Goal: Task Accomplishment & Management: Manage account settings

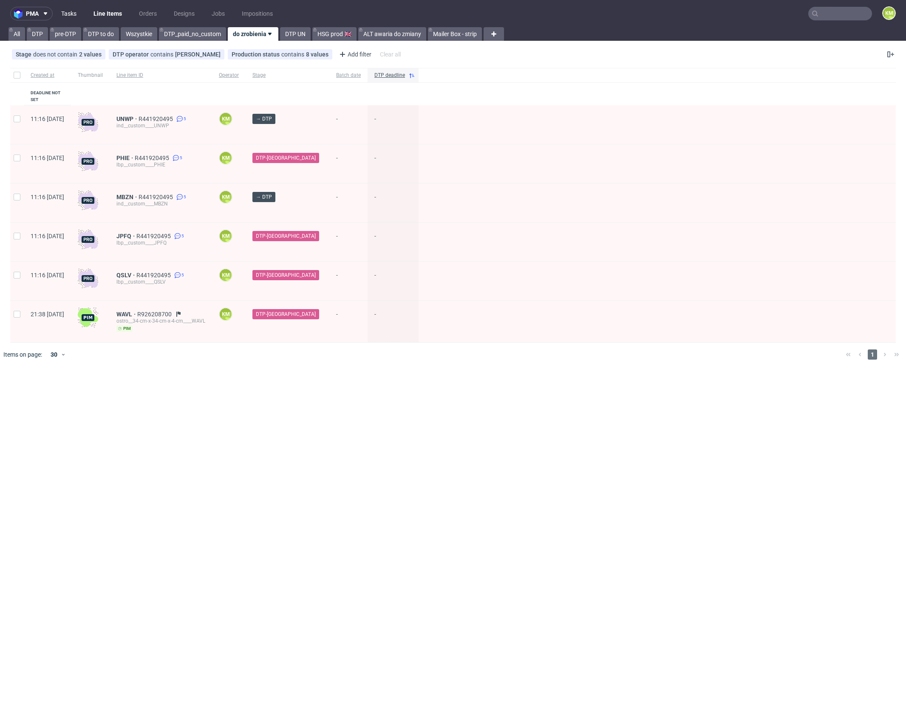
click at [73, 15] on link "Tasks" at bounding box center [68, 14] width 25 height 14
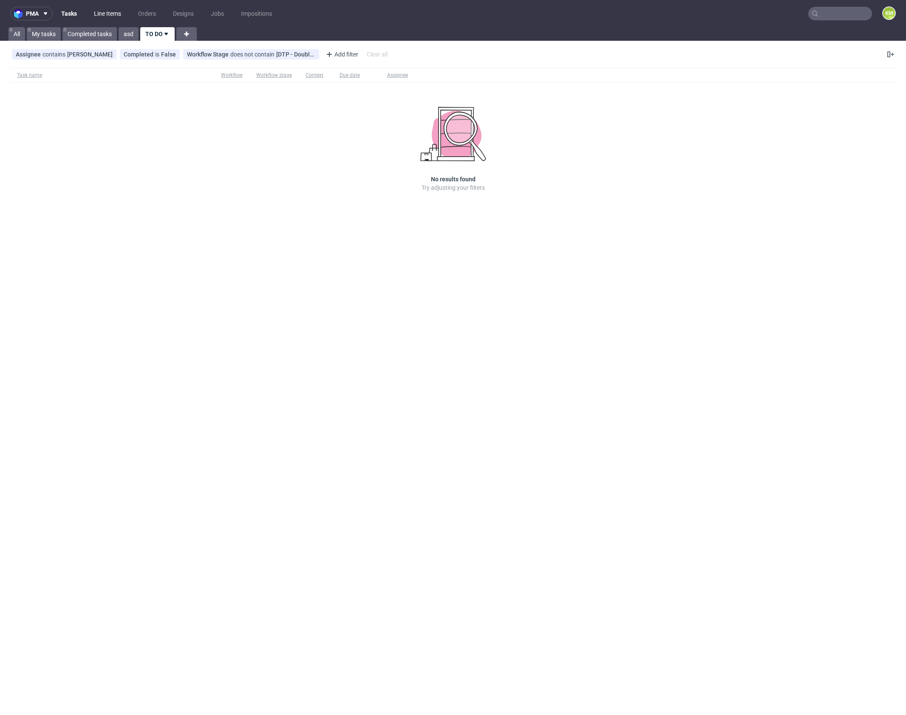
click at [107, 14] on link "Line Items" at bounding box center [107, 14] width 37 height 14
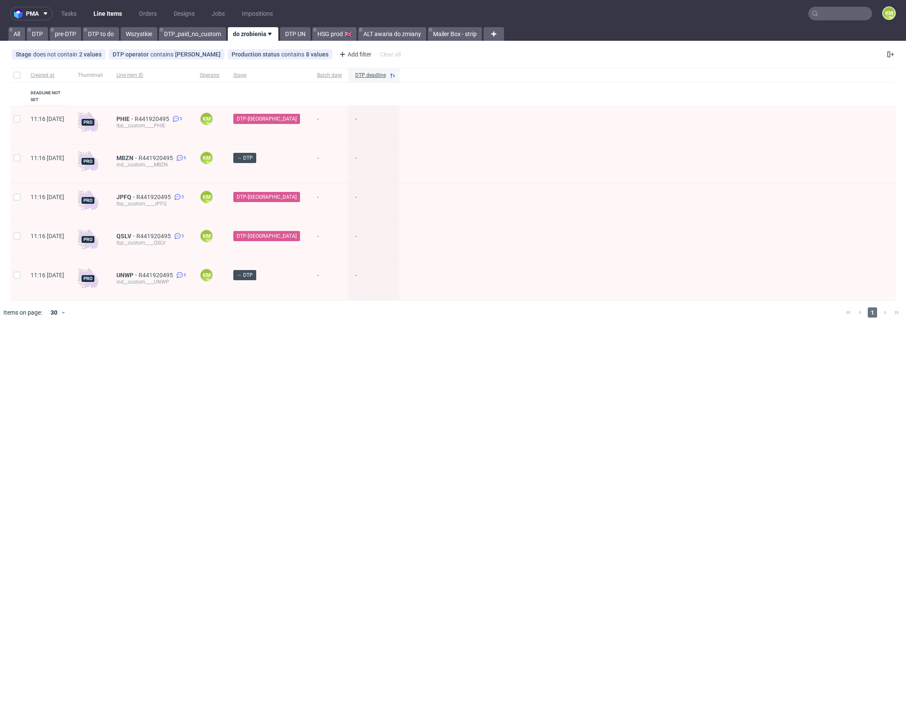
click at [423, 398] on div "pma Tasks Line Items Orders Designs Jobs Impositions KM All DTP pre-DTP DTP to …" at bounding box center [453, 357] width 906 height 715
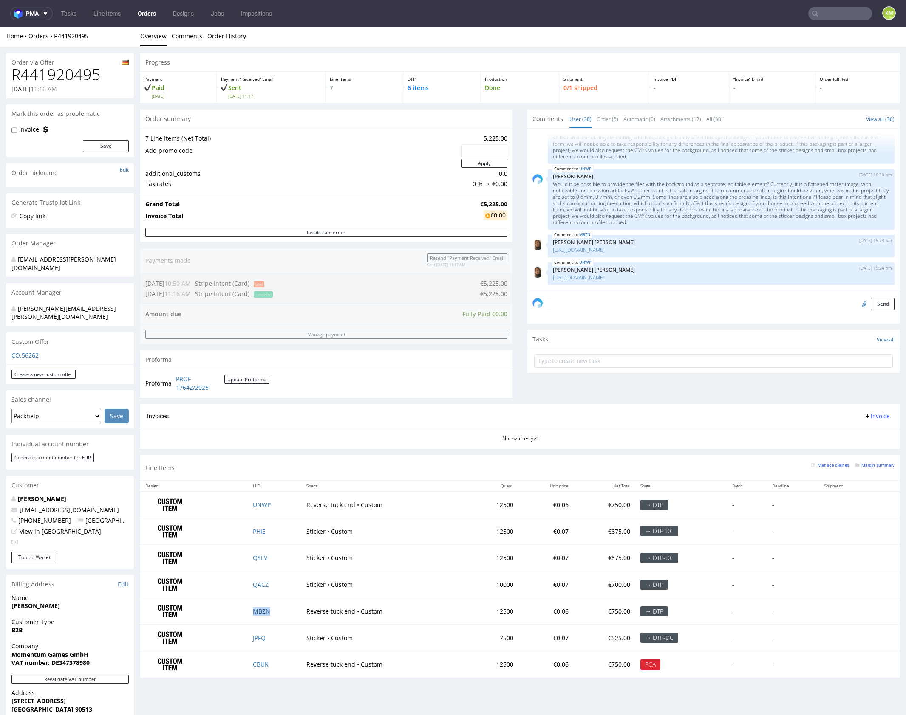
scroll to position [2, 0]
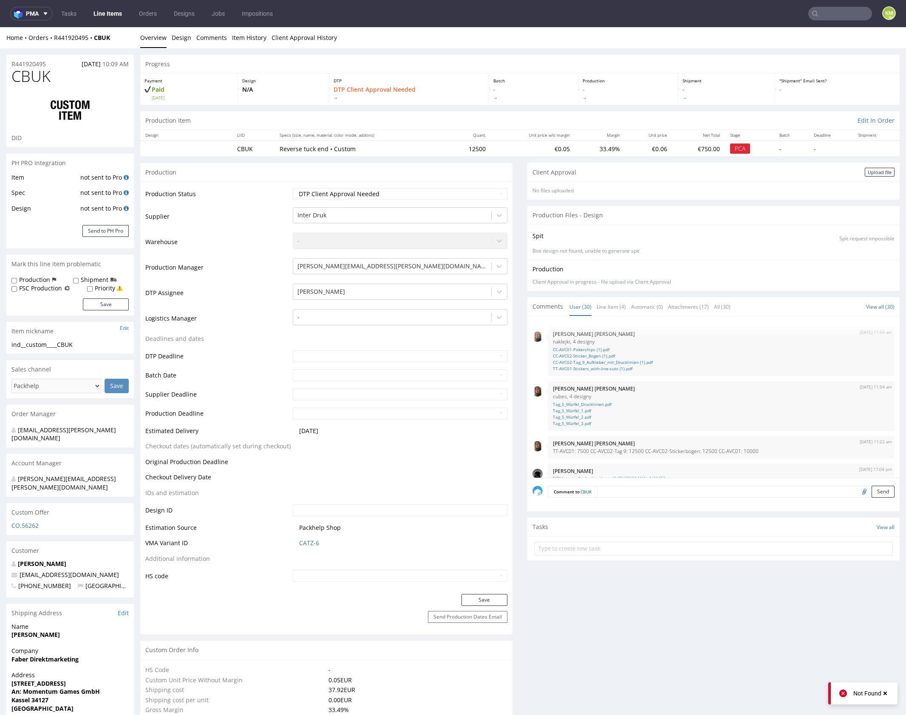
scroll to position [929, 0]
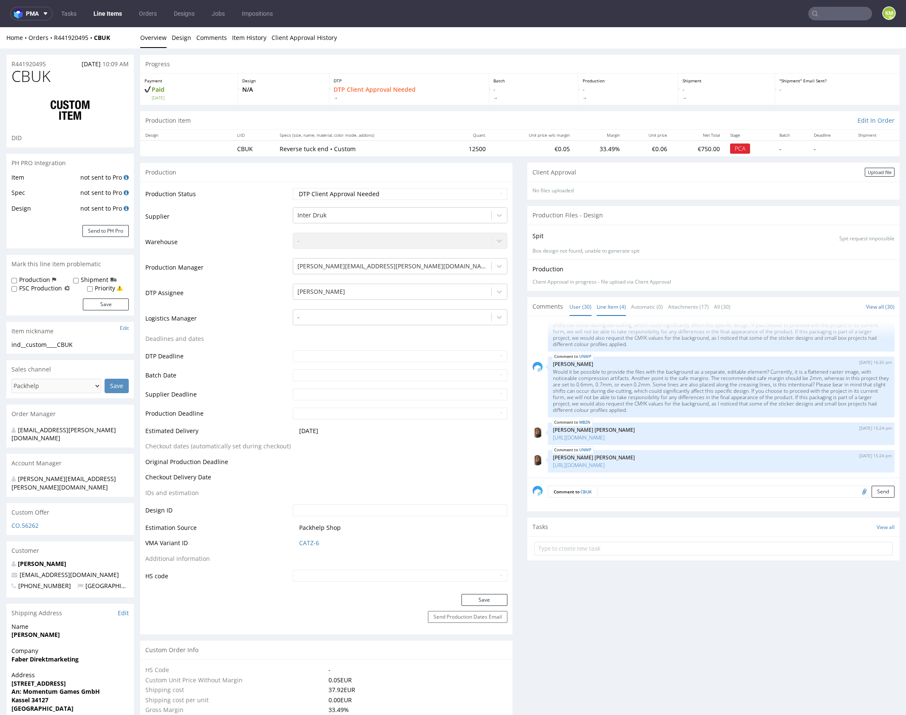
click at [610, 310] on link "Line Item (4)" at bounding box center [610, 307] width 29 height 18
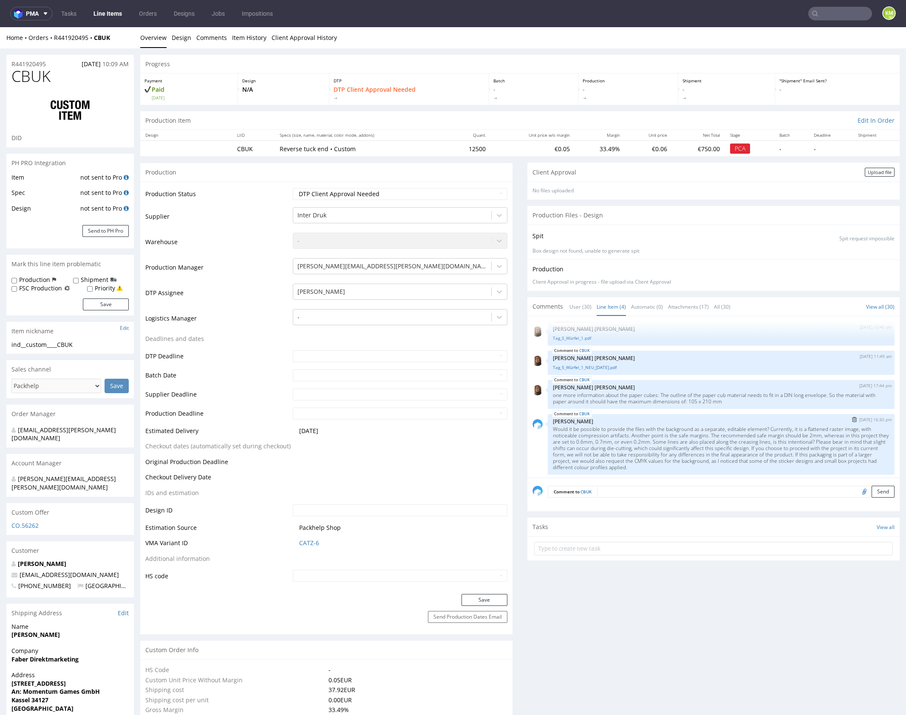
scroll to position [7, 0]
click at [687, 440] on p "Would it be possible to provide the files with the background as a separate, ed…" at bounding box center [721, 446] width 336 height 45
click at [708, 440] on p "Would it be possible to provide the files with the background as a separate, ed…" at bounding box center [721, 446] width 336 height 45
click at [707, 440] on p "Would it be possible to provide the files with the background as a separate, ed…" at bounding box center [721, 446] width 336 height 45
click at [711, 437] on p "Would it be possible to provide the files with the background as a separate, ed…" at bounding box center [721, 446] width 336 height 45
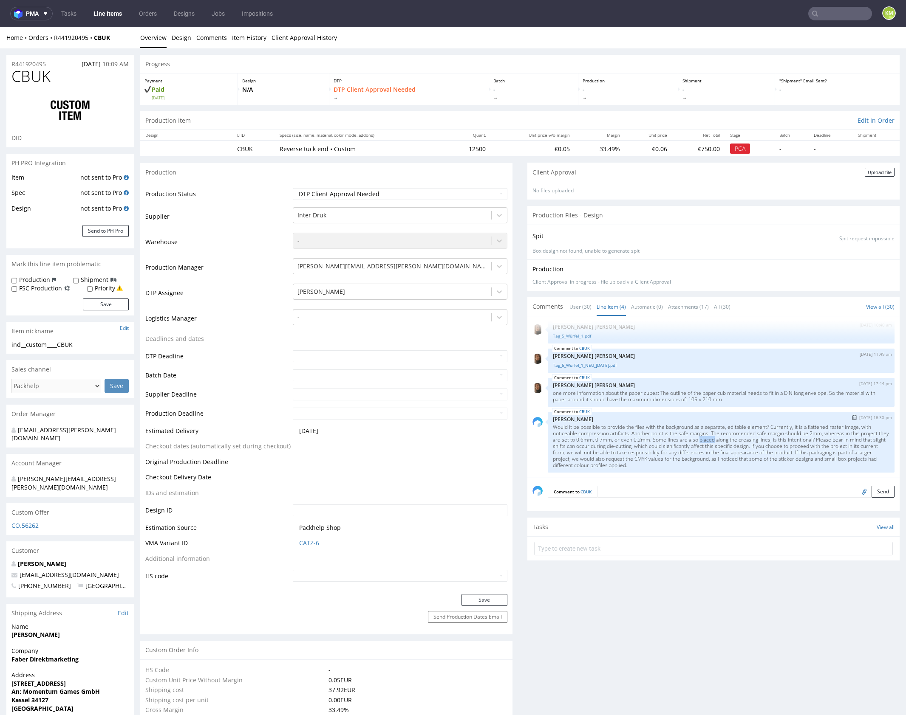
click at [711, 437] on p "Would it be possible to provide the files with the background as a separate, ed…" at bounding box center [721, 446] width 336 height 45
click at [710, 436] on p "Would it be possible to provide the files with the background as a separate, ed…" at bounding box center [721, 446] width 336 height 45
click at [685, 427] on p "Would it be possible to provide the files with the background as a separate, ed…" at bounding box center [721, 446] width 336 height 45
click at [443, 192] on select "Waiting for Artwork Waiting for Diecut Waiting for Mockup Waiting for DTP Waiti…" at bounding box center [400, 194] width 214 height 12
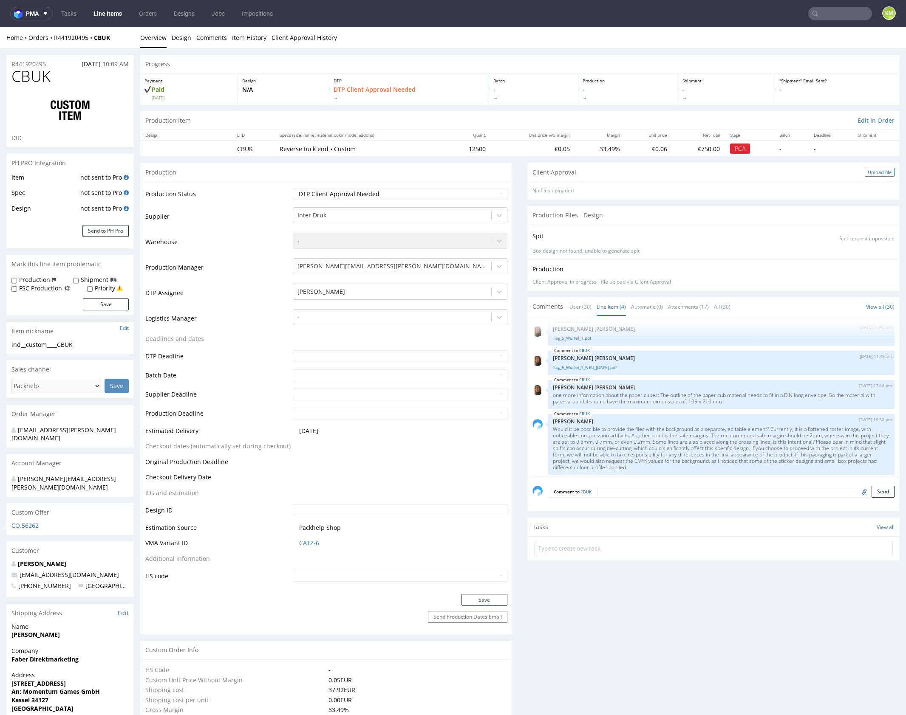
click at [865, 173] on div "Upload file" at bounding box center [879, 172] width 30 height 9
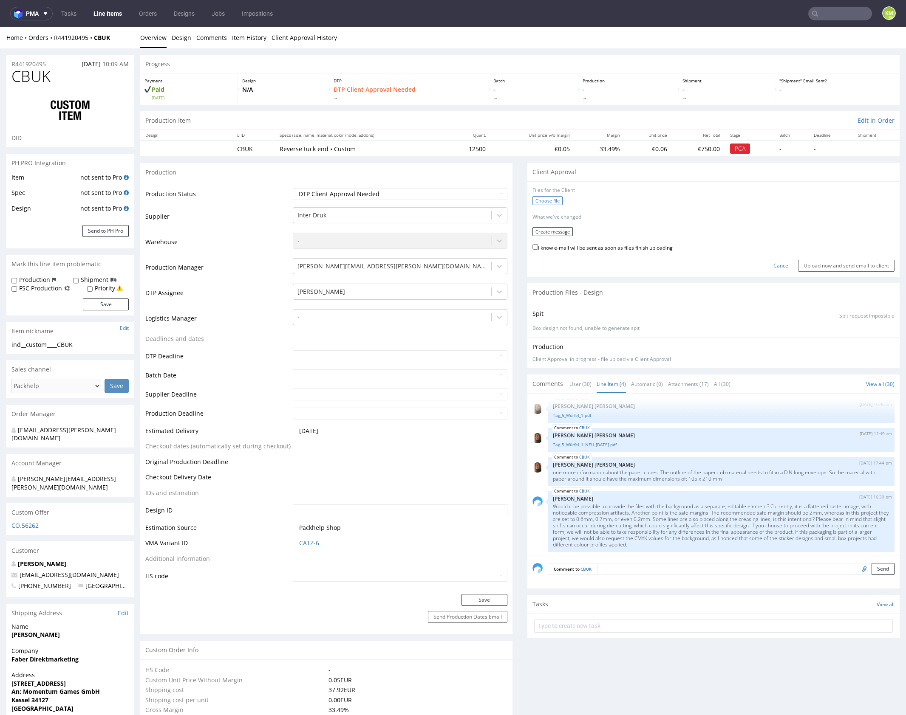
click at [542, 199] on label "Choose file" at bounding box center [547, 200] width 30 height 9
click at [0, 27] on input "Choose file" at bounding box center [0, 27] width 0 height 0
click at [556, 229] on button "Create message" at bounding box center [552, 228] width 40 height 9
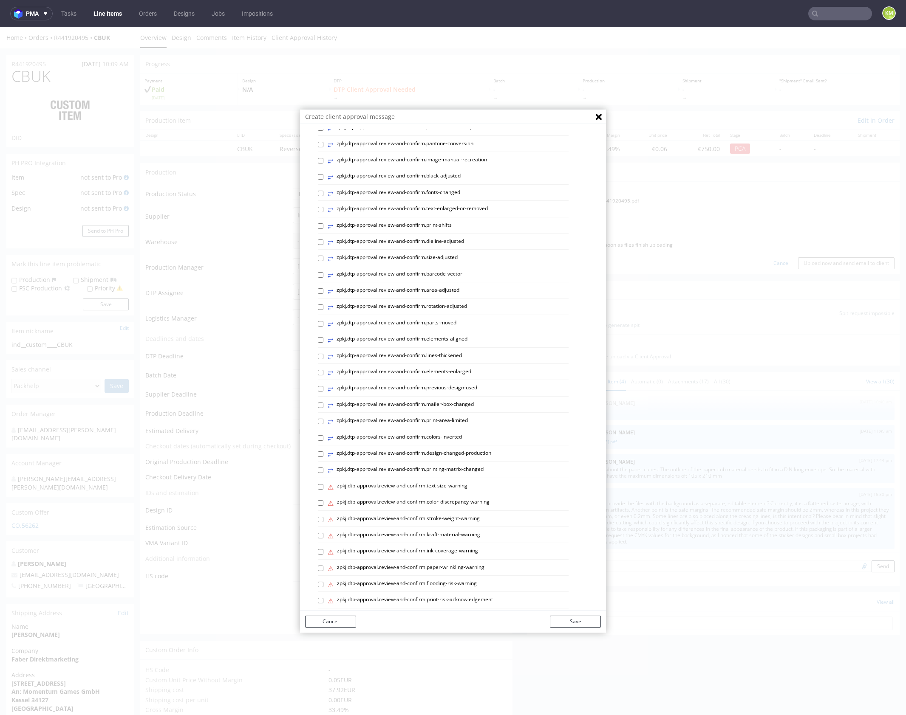
scroll to position [121, 0]
click at [357, 592] on p "Custom message" at bounding box center [459, 593] width 283 height 8
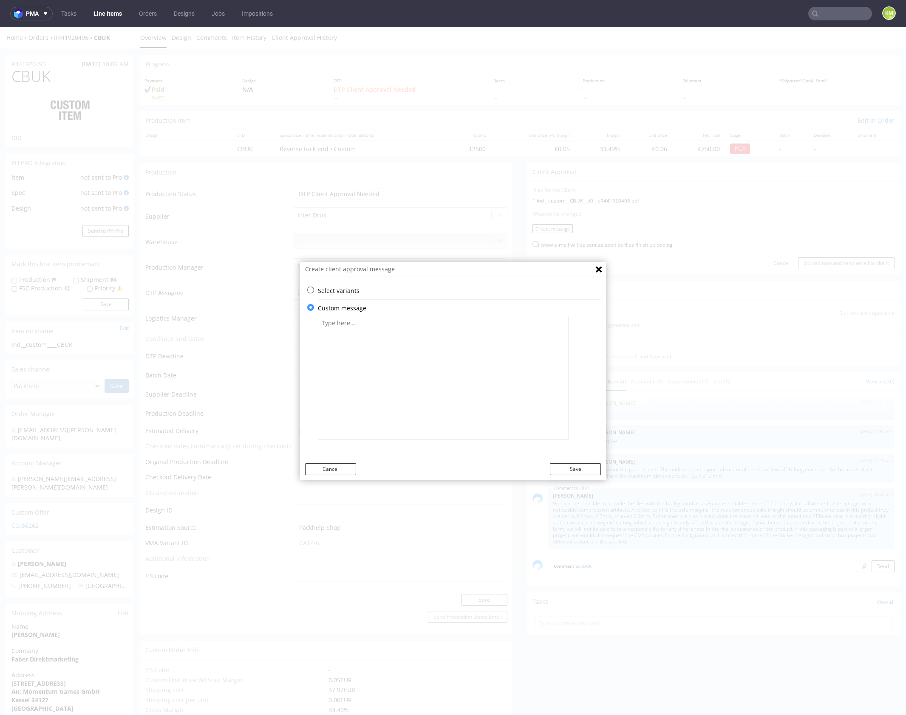
scroll to position [0, 0]
click at [389, 409] on textarea at bounding box center [443, 378] width 251 height 123
paste textarea "I centred the tiles on each panel of the box. The exact CMYK values for the bac…"
type textarea "I centred the tiles on each panel of the box. The exact CMYK values for the bac…"
click at [573, 467] on button "Save" at bounding box center [575, 469] width 51 height 12
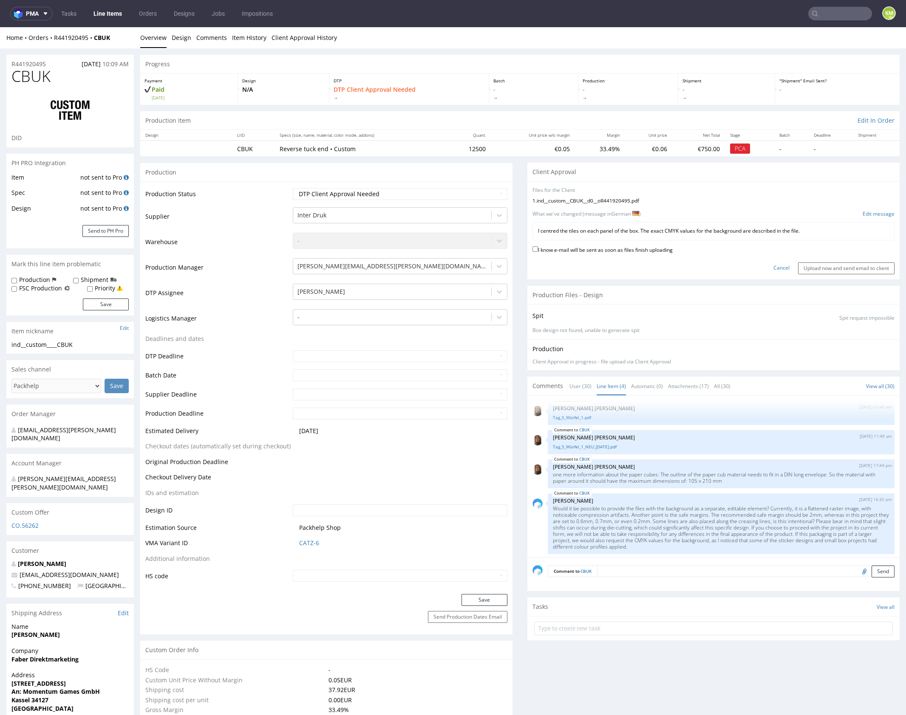
click at [620, 250] on label "I know e-mail will be sent as soon as files finish uploading" at bounding box center [602, 249] width 140 height 9
click at [538, 250] on input "I know e-mail will be sent as soon as files finish uploading" at bounding box center [535, 249] width 6 height 6
checkbox input "true"
click at [821, 265] on input "Upload now and send email to client" at bounding box center [846, 268] width 96 height 12
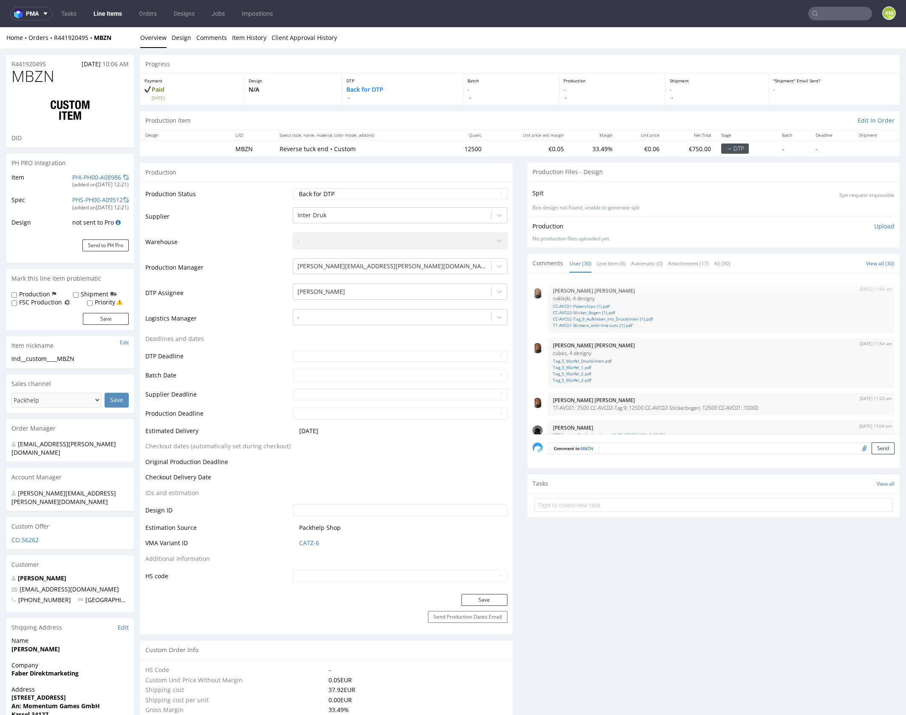
scroll to position [929, 0]
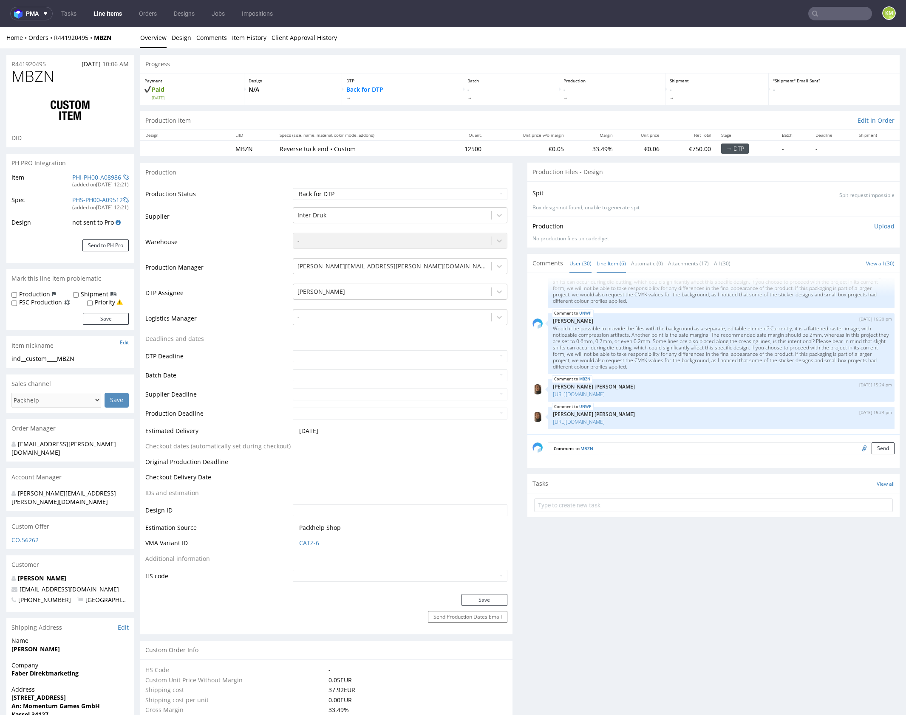
click at [607, 265] on link "Line Item (6)" at bounding box center [610, 263] width 29 height 18
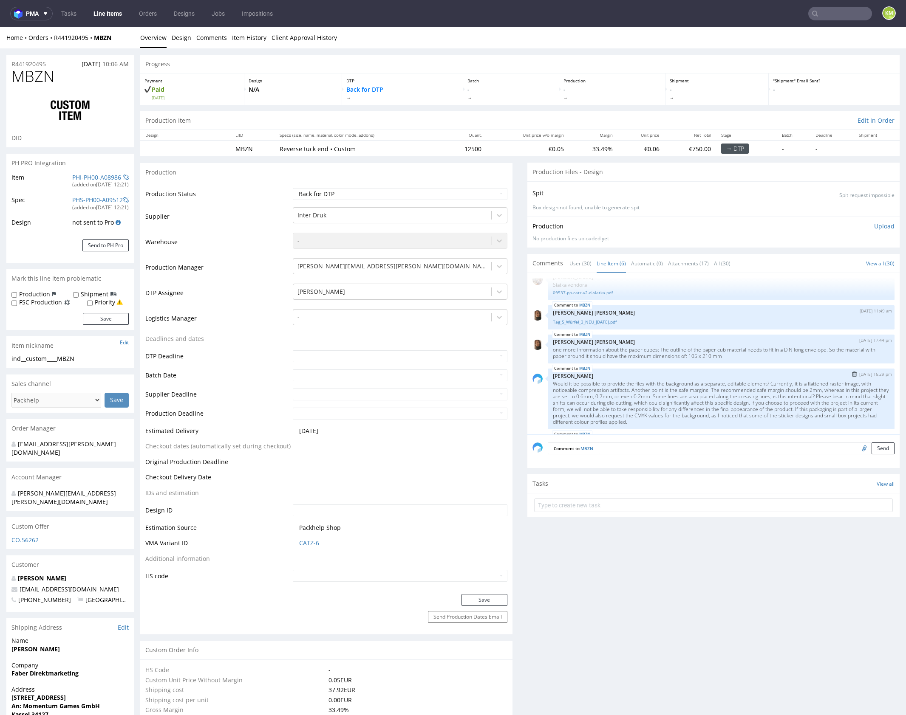
scroll to position [71, 0]
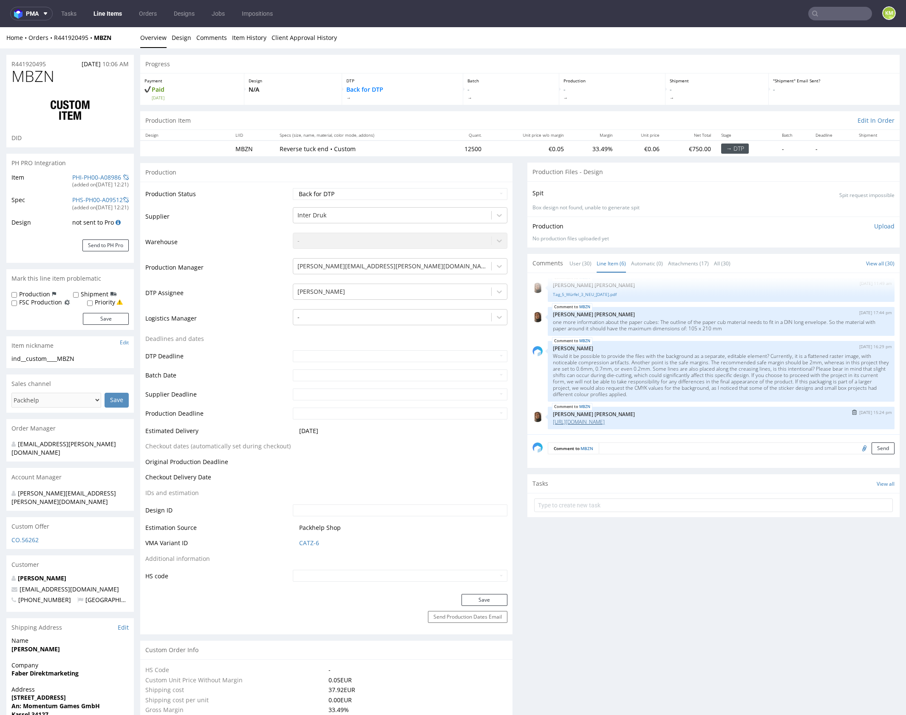
click at [604, 422] on link "https://drive.google.com/drive/folders/1jjAXJkNBbnzahOl0FISjkOrhP57voxU8" at bounding box center [579, 421] width 52 height 7
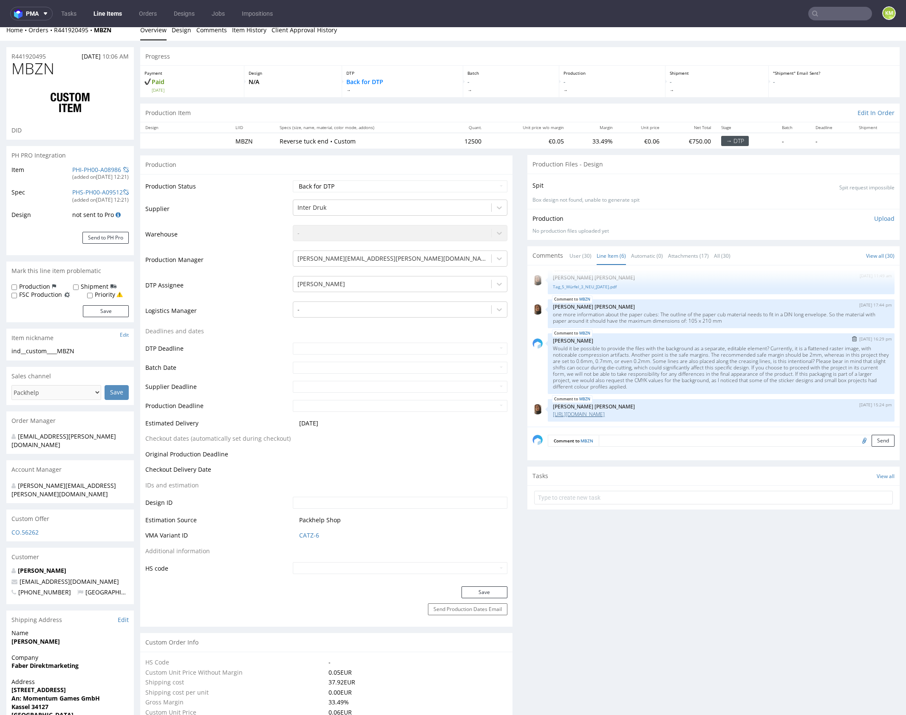
scroll to position [19, 0]
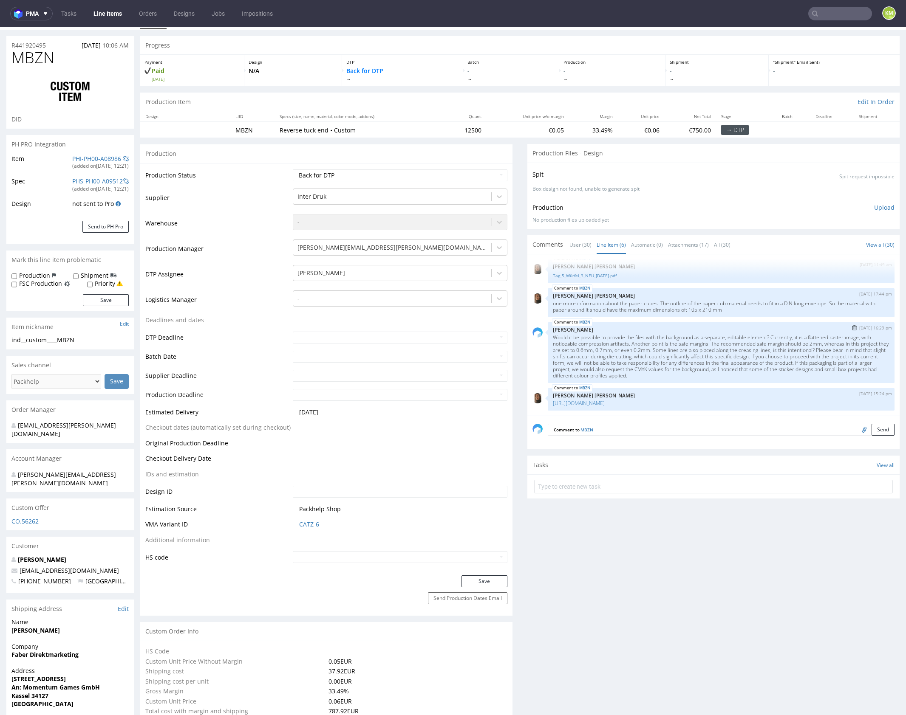
click at [643, 362] on p "Would it be possible to provide the files with the background as a separate, ed…" at bounding box center [721, 356] width 336 height 45
click at [43, 59] on span "MBZN" at bounding box center [32, 57] width 43 height 17
copy span "MBZN"
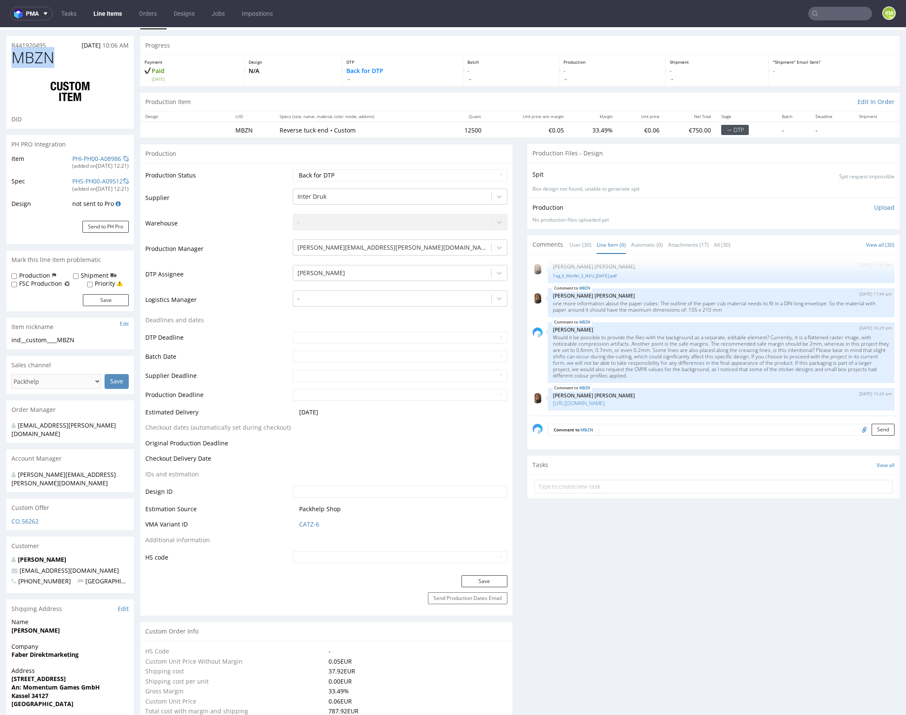
click at [45, 61] on span "MBZN" at bounding box center [32, 57] width 43 height 17
click at [43, 62] on span "MBZN" at bounding box center [32, 57] width 43 height 17
copy span "MBZN"
click at [489, 176] on select "Waiting for Artwork Waiting for Diecut Waiting for Mockup Waiting for DTP Waiti…" at bounding box center [400, 175] width 214 height 12
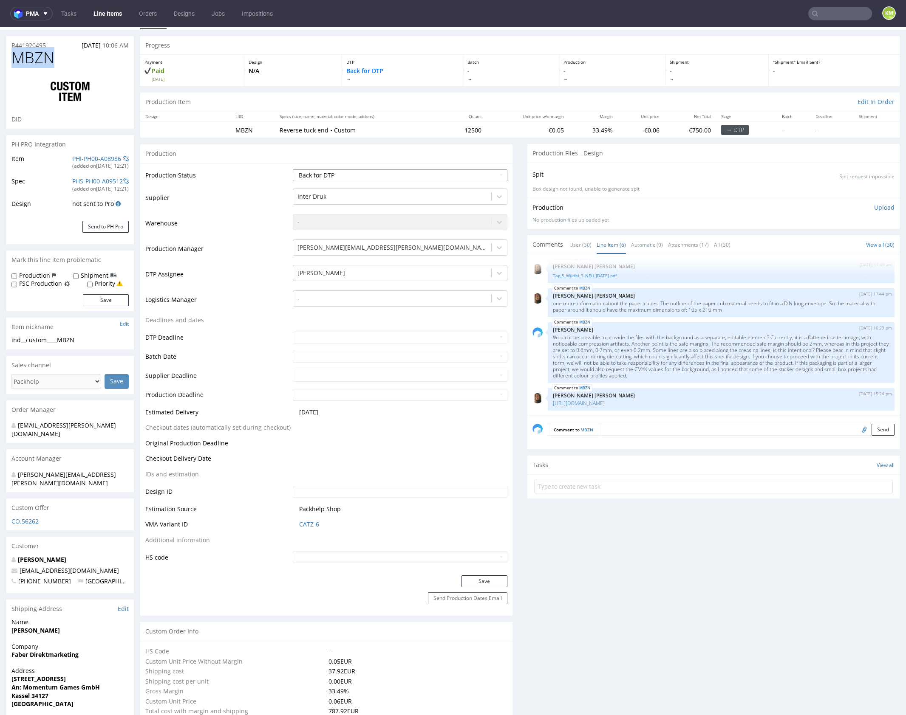
select select "dtp_ca_needed"
click at [293, 169] on select "Waiting for Artwork Waiting for Diecut Waiting for Mockup Waiting for DTP Waiti…" at bounding box center [400, 175] width 214 height 12
click at [477, 582] on button "Save" at bounding box center [484, 582] width 46 height 12
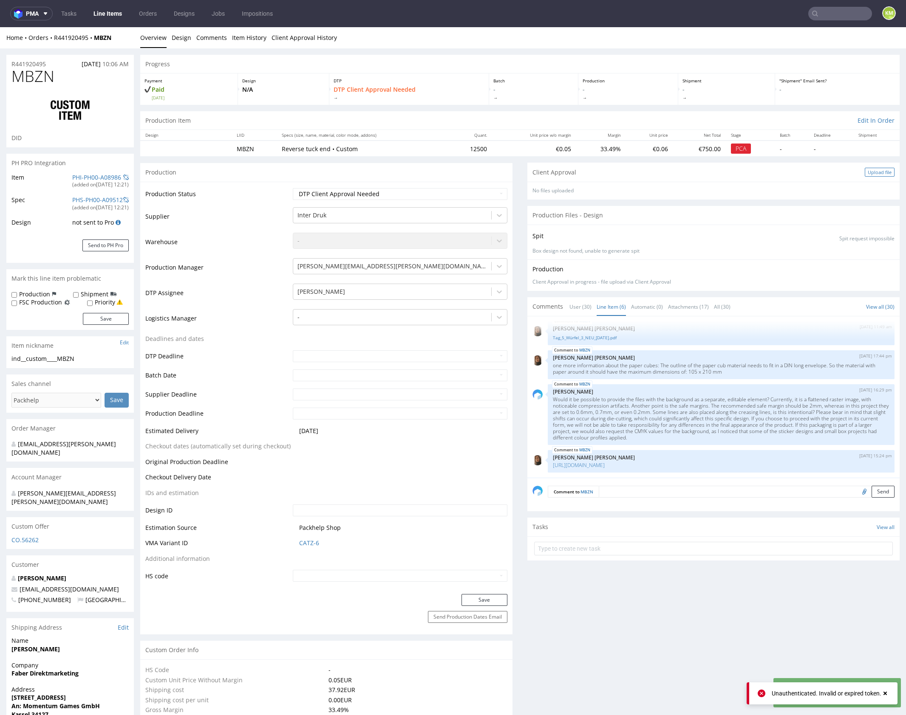
click at [865, 172] on div "Upload file" at bounding box center [879, 172] width 30 height 9
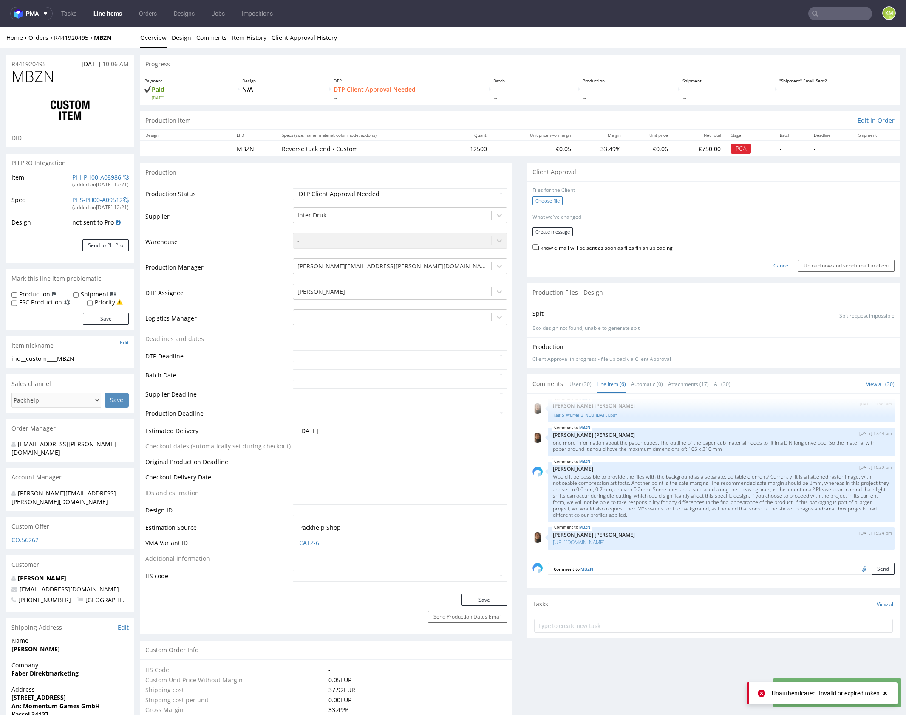
click at [536, 202] on label "Choose file" at bounding box center [547, 200] width 30 height 9
click at [0, 27] on input "Choose file" at bounding box center [0, 27] width 0 height 0
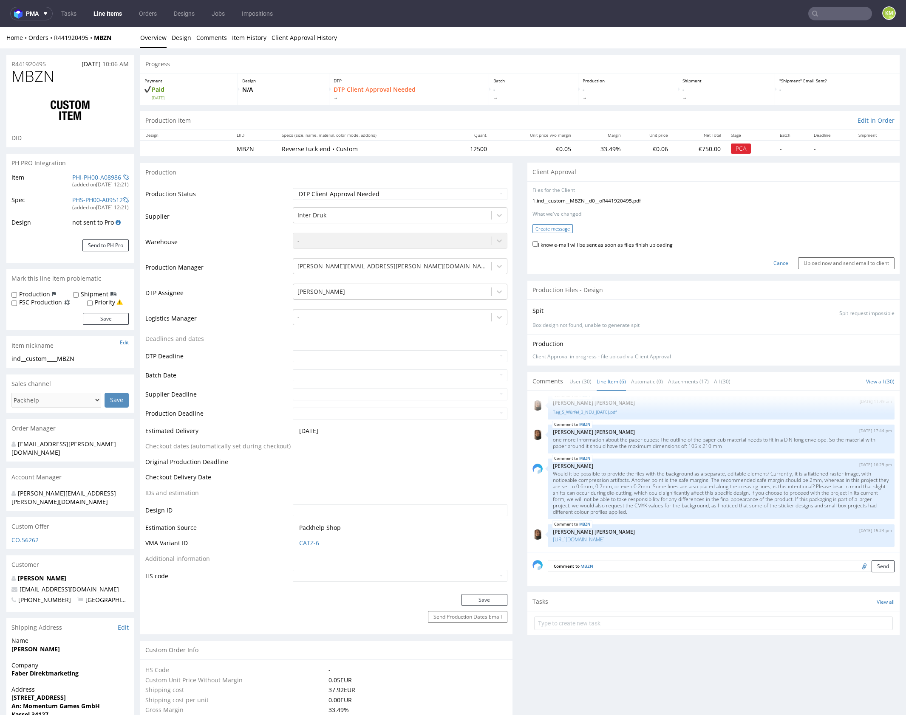
click at [544, 230] on button "Create message" at bounding box center [552, 228] width 40 height 9
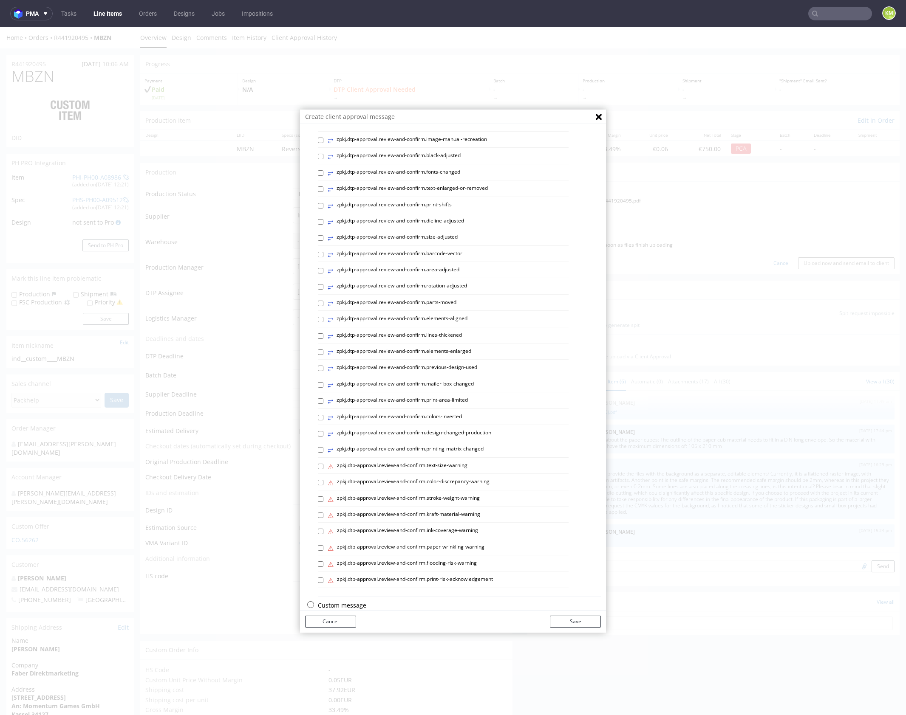
scroll to position [121, 0]
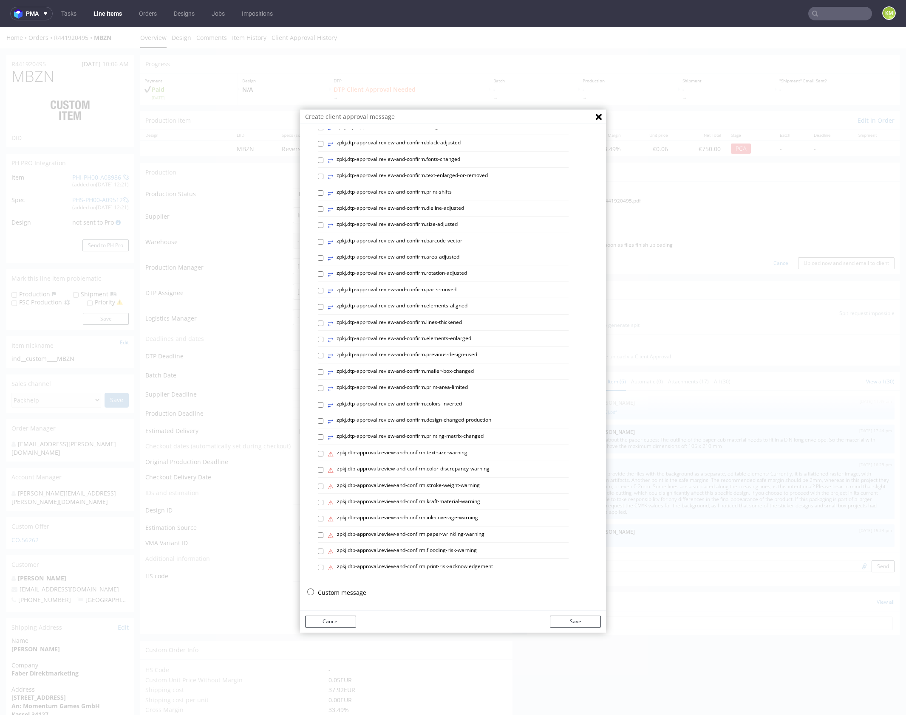
click at [350, 593] on p "Custom message" at bounding box center [459, 593] width 283 height 8
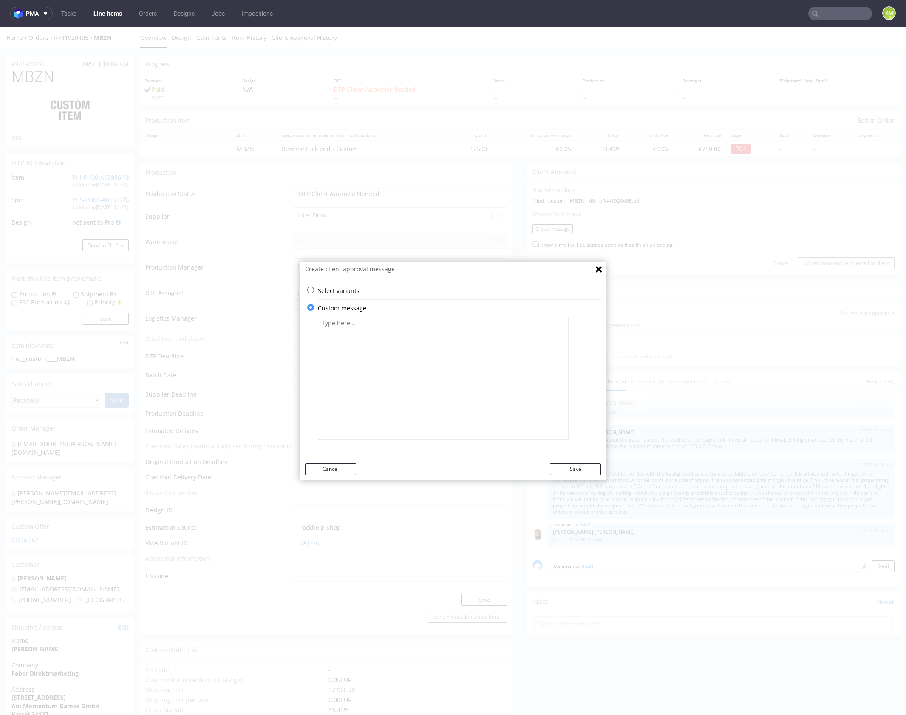
click at [392, 387] on textarea at bounding box center [443, 378] width 251 height 123
paste textarea "I centred the tiles on each panel of the box. The exact CMYK values for the bac…"
type textarea "I centred the tiles on each panel of the box. The exact CMYK values for the bac…"
click at [588, 468] on button "Save" at bounding box center [575, 469] width 51 height 12
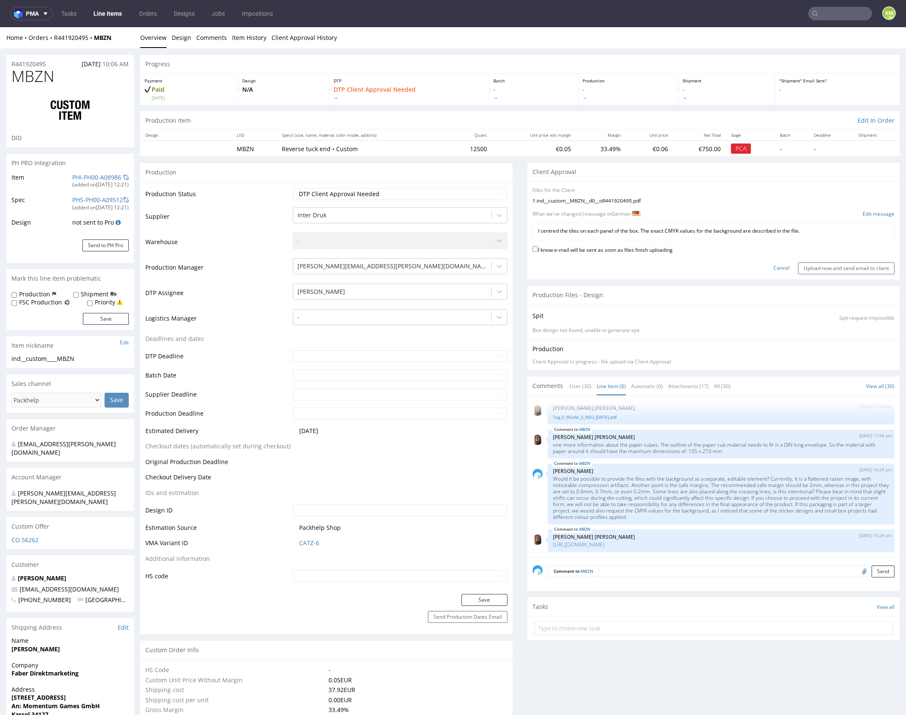
click at [589, 248] on label "I know e-mail will be sent as soon as files finish uploading" at bounding box center [602, 249] width 140 height 9
click at [538, 248] on input "I know e-mail will be sent as soon as files finish uploading" at bounding box center [535, 249] width 6 height 6
checkbox input "true"
click at [806, 268] on input "Upload now and send email to client" at bounding box center [846, 268] width 96 height 12
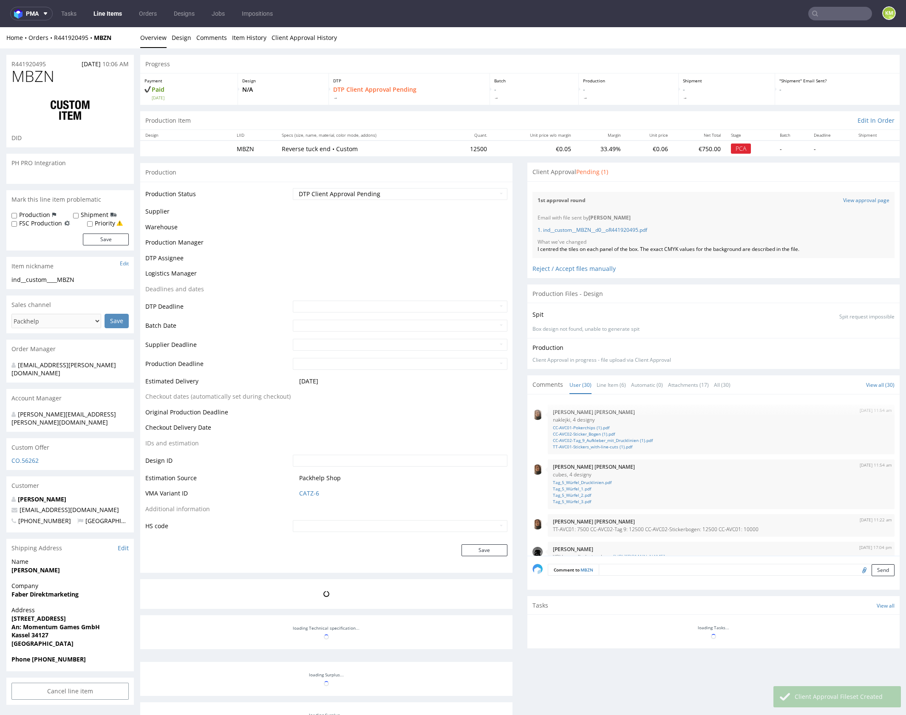
scroll to position [929, 0]
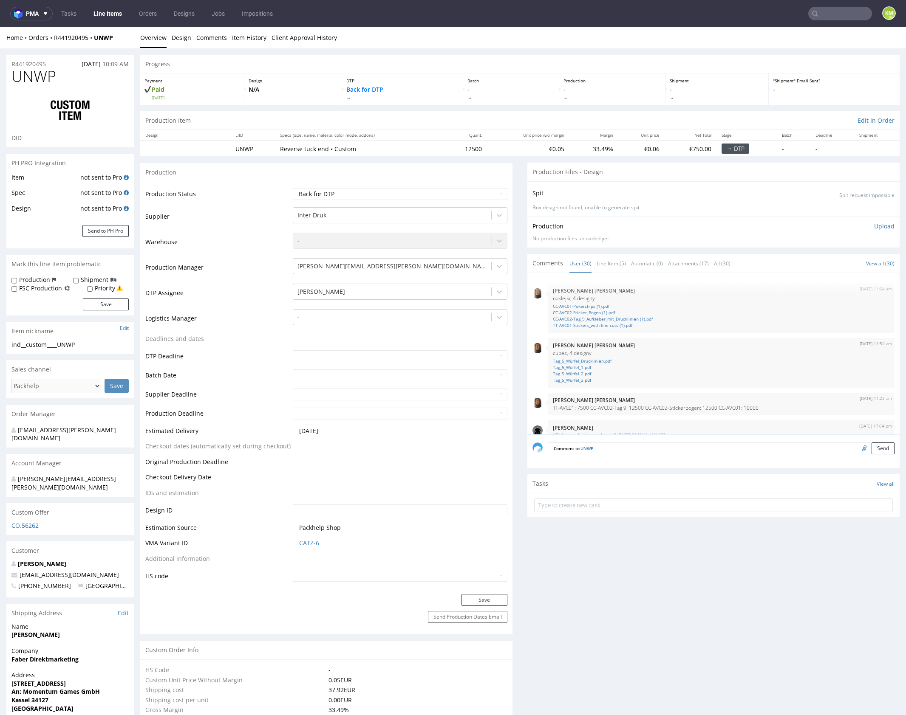
scroll to position [929, 0]
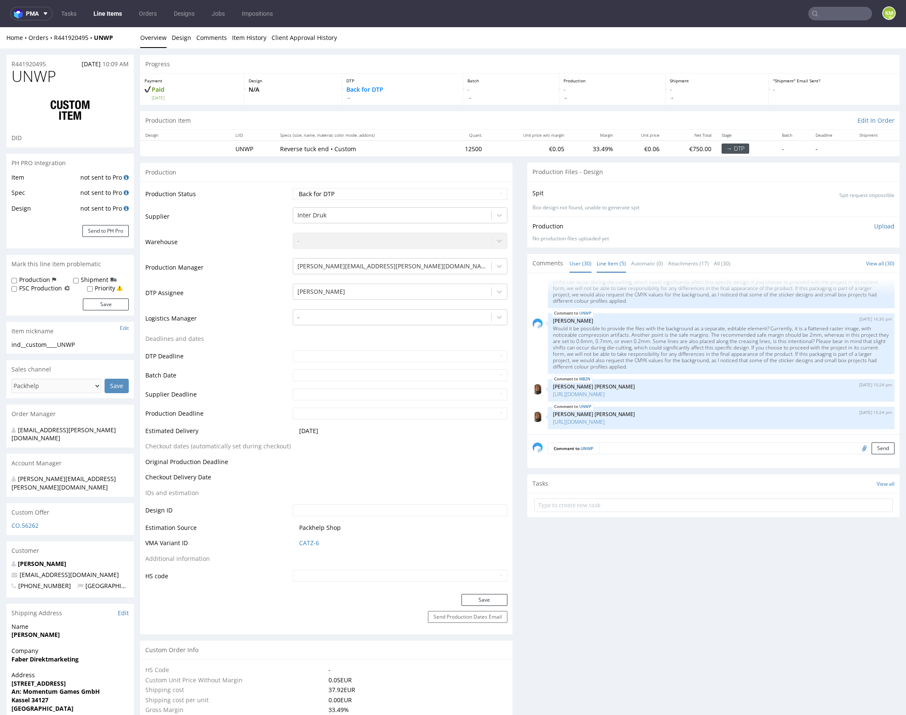
click at [612, 259] on link "Line Item (5)" at bounding box center [610, 263] width 29 height 18
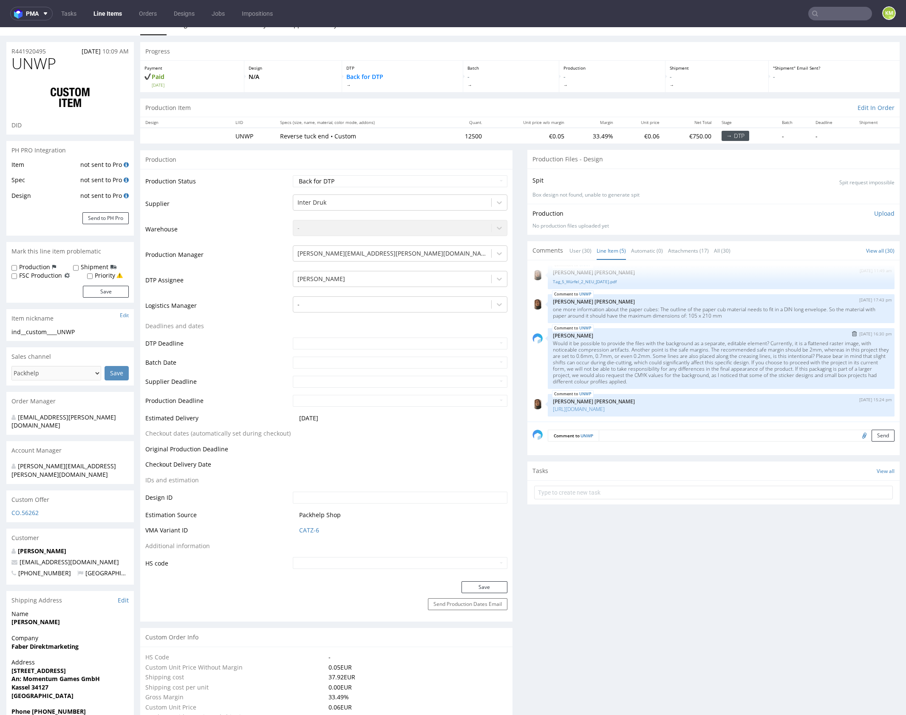
scroll to position [28, 0]
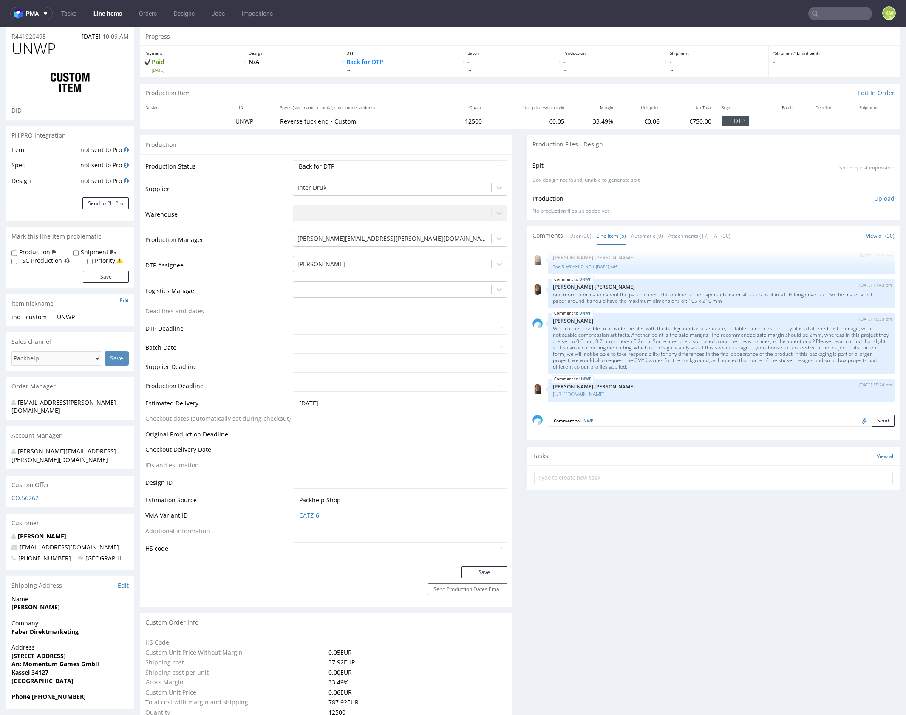
click at [27, 48] on span "UNWP" at bounding box center [33, 48] width 45 height 17
copy span "UNWP"
click at [419, 165] on select "Waiting for Artwork Waiting for Diecut Waiting for Mockup Waiting for DTP Waiti…" at bounding box center [400, 167] width 214 height 12
select select "dtp_ca_needed"
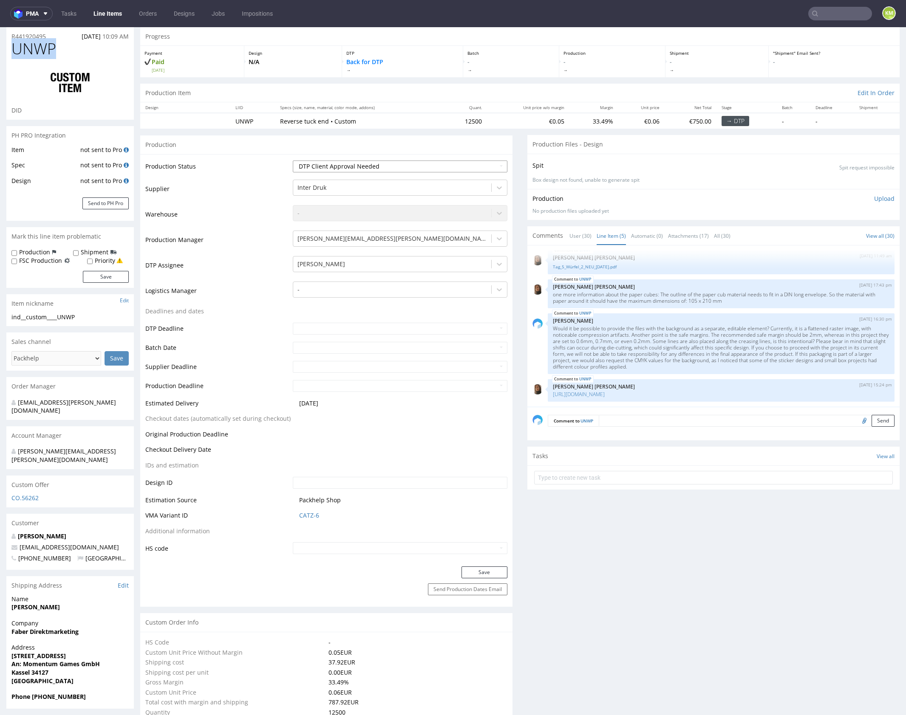
click at [293, 161] on select "Waiting for Artwork Waiting for Diecut Waiting for Mockup Waiting for DTP Waiti…" at bounding box center [400, 167] width 214 height 12
click at [492, 573] on button "Save" at bounding box center [484, 573] width 46 height 12
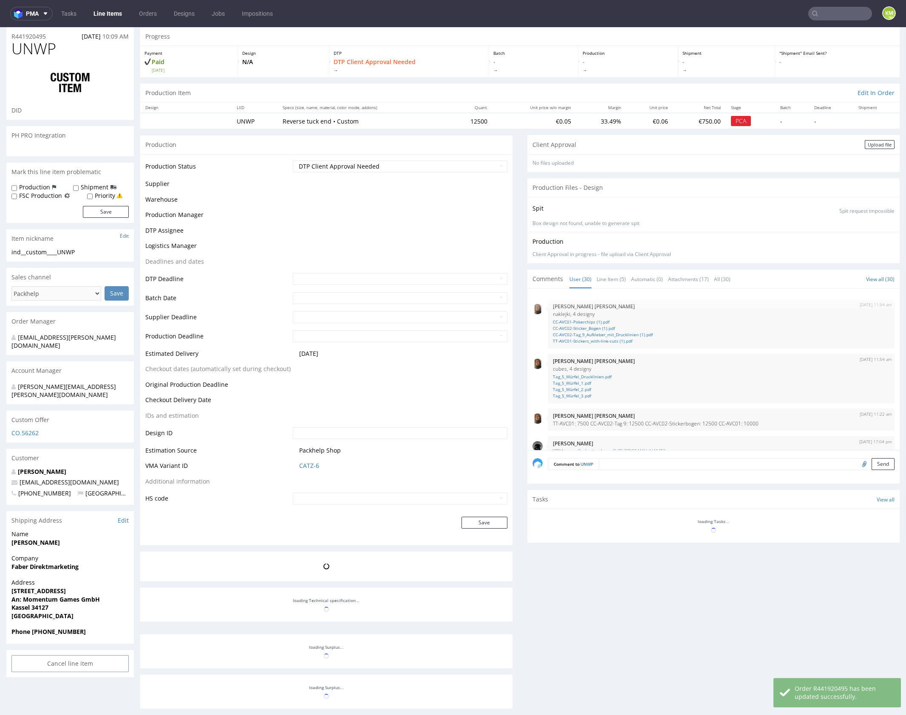
scroll to position [35, 0]
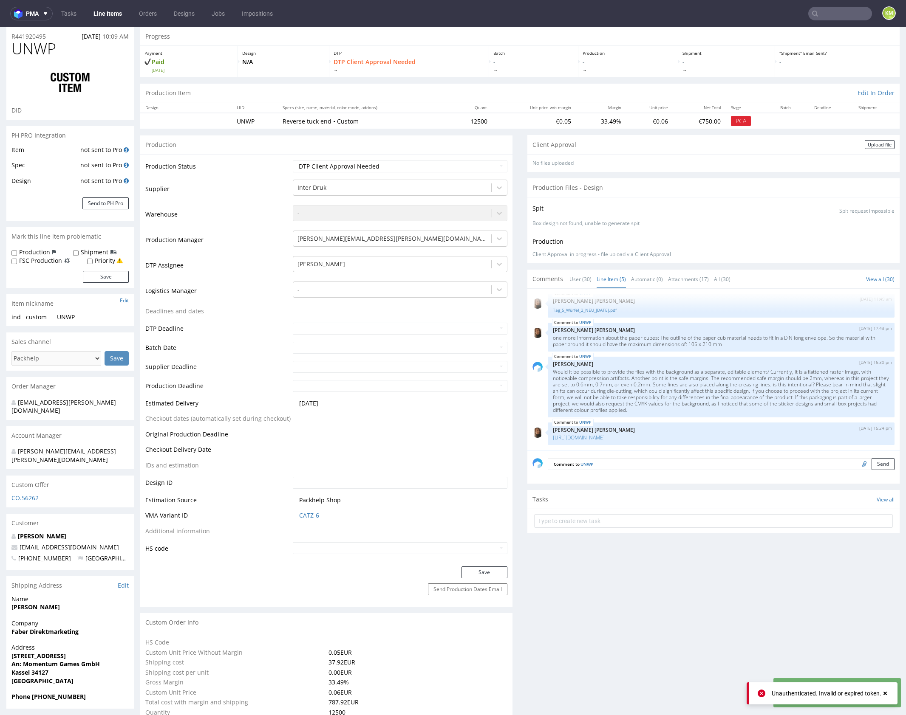
click at [864, 145] on div "Upload file" at bounding box center [879, 144] width 30 height 9
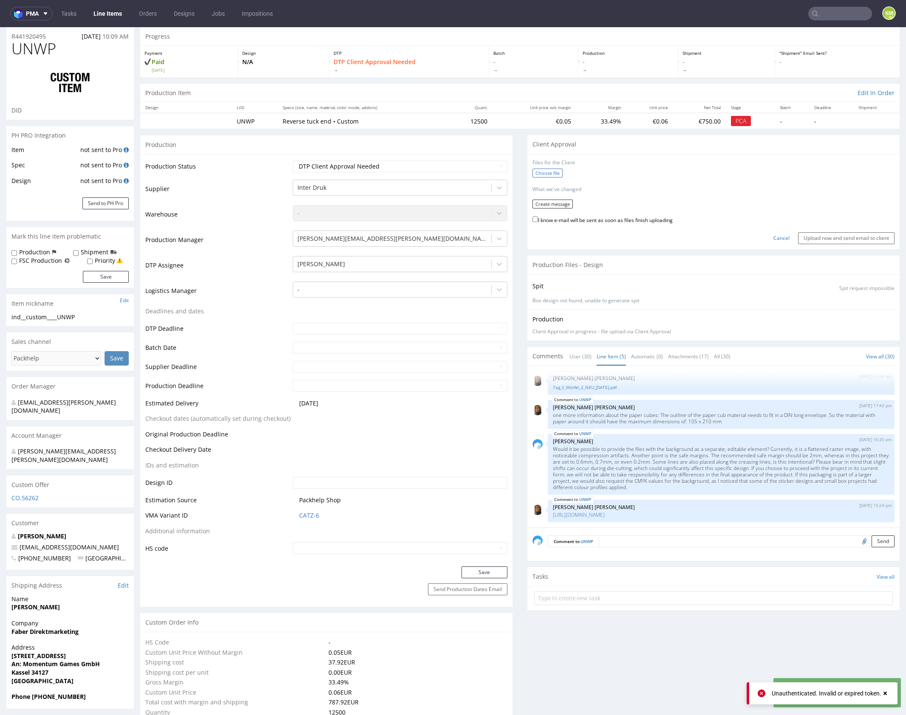
click at [550, 172] on label "Choose file" at bounding box center [547, 173] width 30 height 9
click at [0, 27] on input "Choose file" at bounding box center [0, 27] width 0 height 0
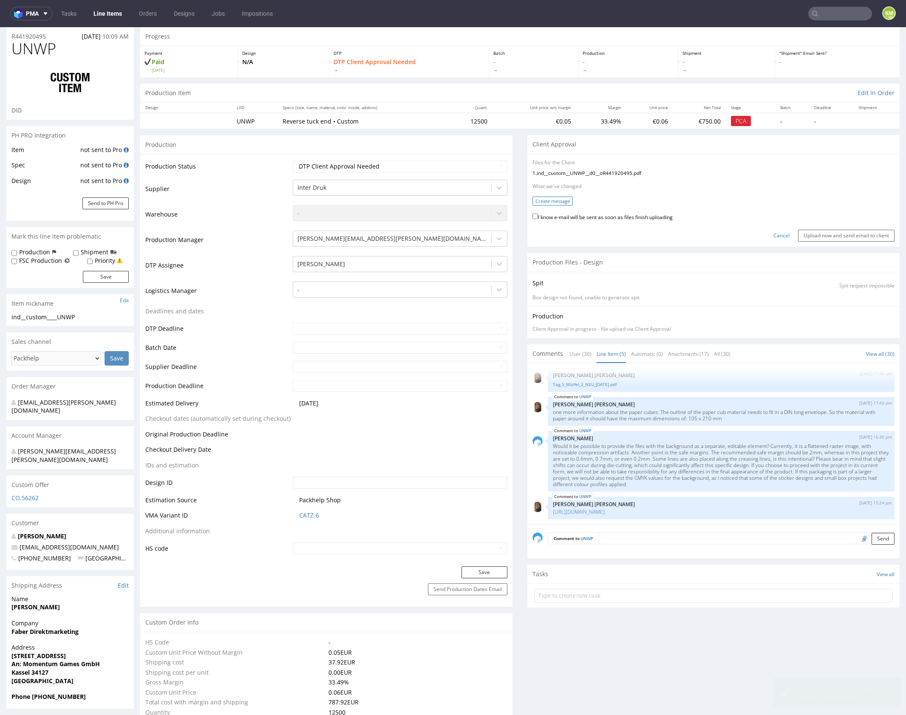
click at [545, 200] on button "Create message" at bounding box center [552, 201] width 40 height 9
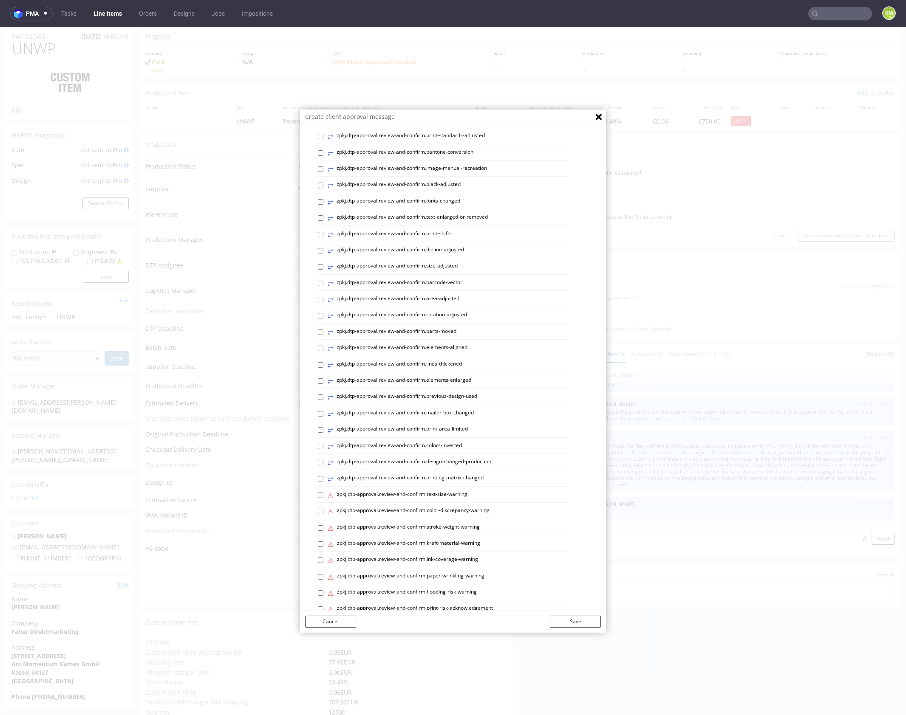
scroll to position [121, 0]
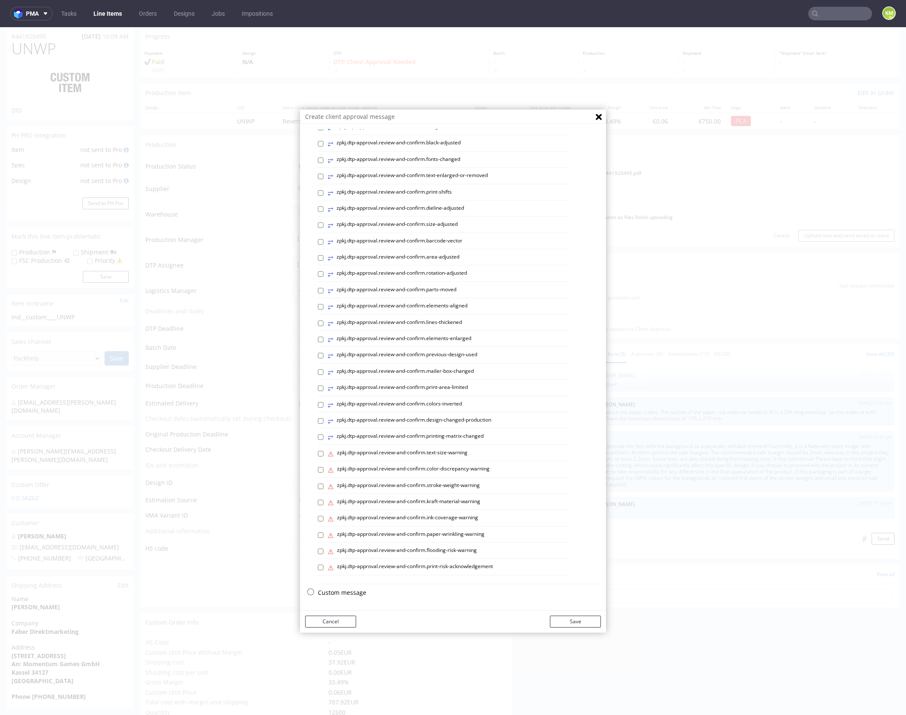
click at [354, 593] on p "Custom message" at bounding box center [459, 593] width 283 height 8
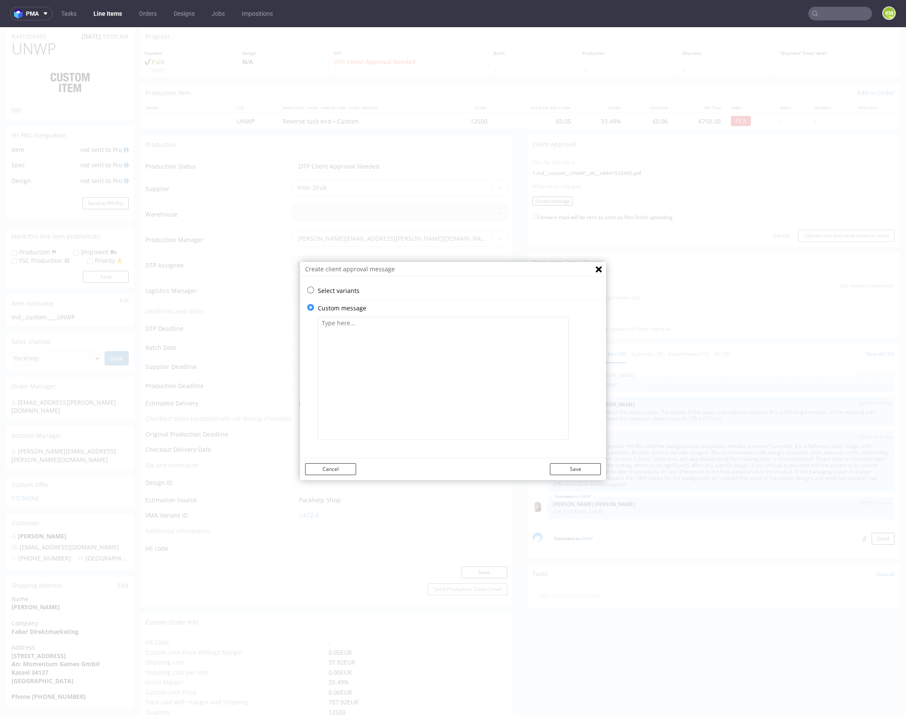
scroll to position [0, 0]
click at [386, 384] on textarea at bounding box center [443, 378] width 251 height 123
paste textarea "I centred the tiles on each panel of the box. The exact CMYK values for the bac…"
type textarea "I centred the tiles on each panel of the box. The exact CMYK values for the bac…"
click at [576, 466] on button "Save" at bounding box center [575, 469] width 51 height 12
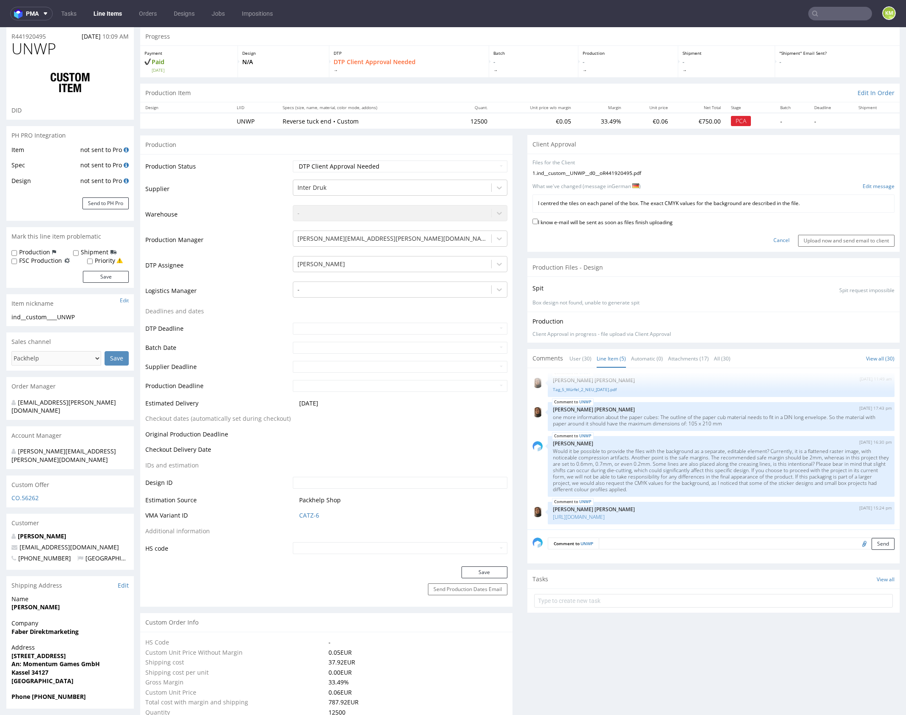
click at [598, 220] on label "I know e-mail will be sent as soon as files finish uploading" at bounding box center [602, 221] width 140 height 9
click at [538, 220] on input "I know e-mail will be sent as soon as files finish uploading" at bounding box center [535, 222] width 6 height 6
checkbox input "true"
click at [820, 241] on input "Upload now and send email to client" at bounding box center [846, 241] width 96 height 12
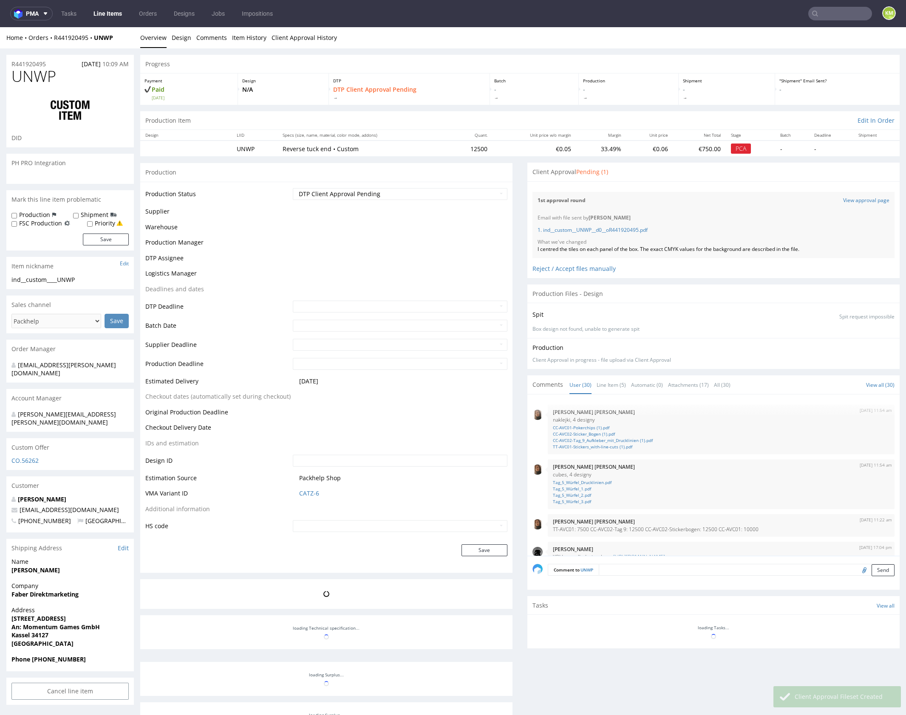
scroll to position [929, 0]
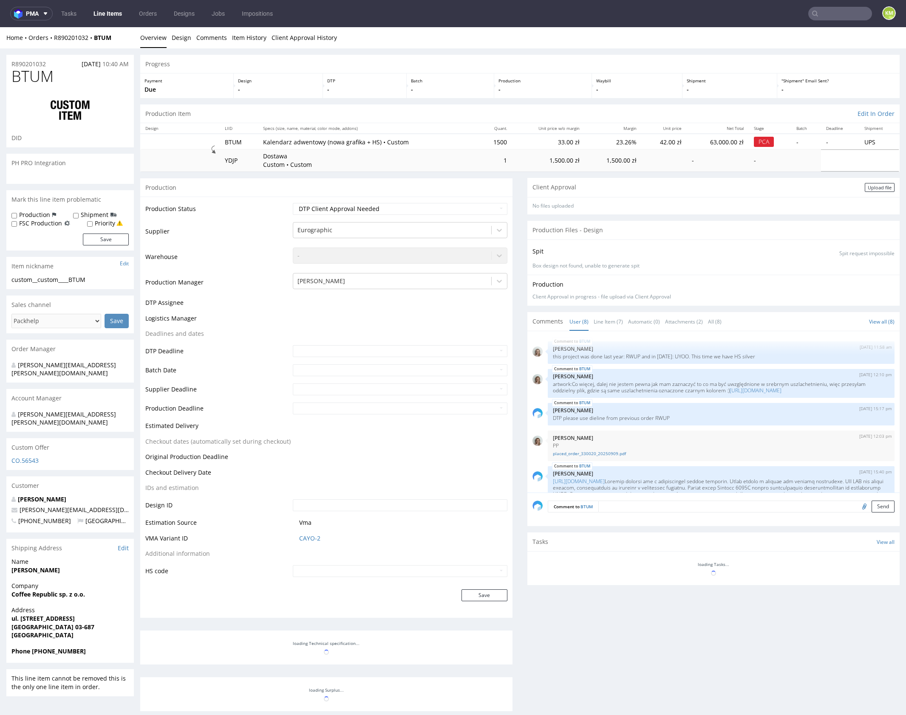
scroll to position [283, 0]
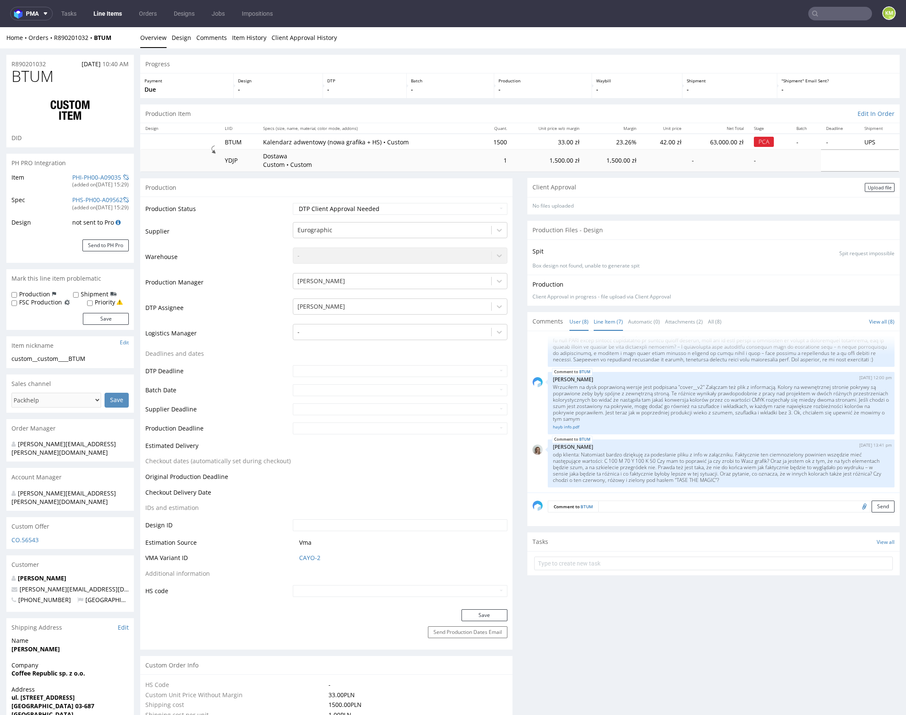
click at [606, 320] on link "Line Item (7)" at bounding box center [607, 322] width 29 height 18
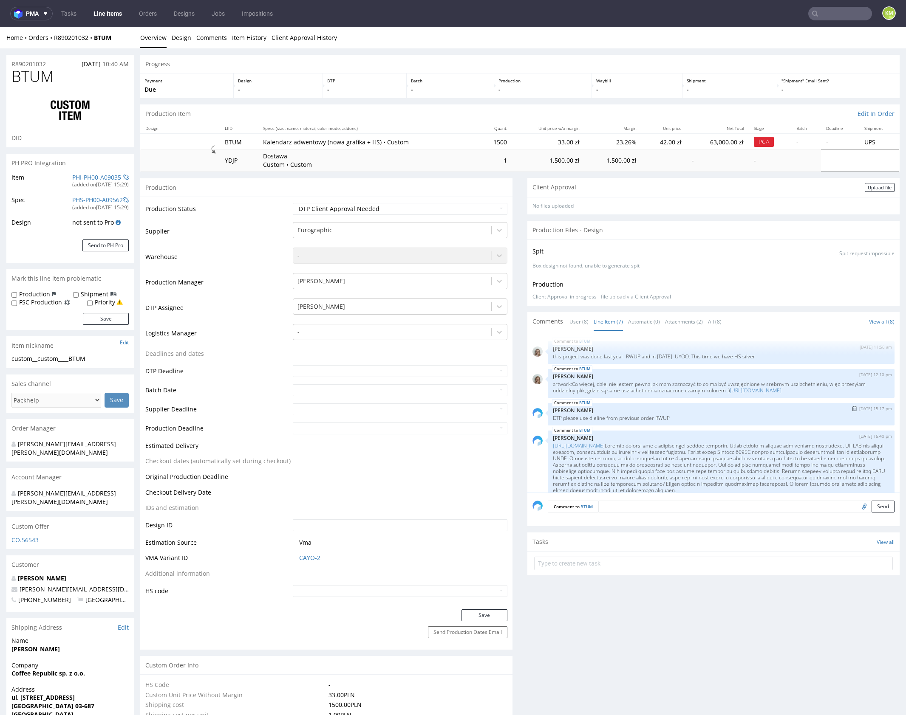
scroll to position [248, 0]
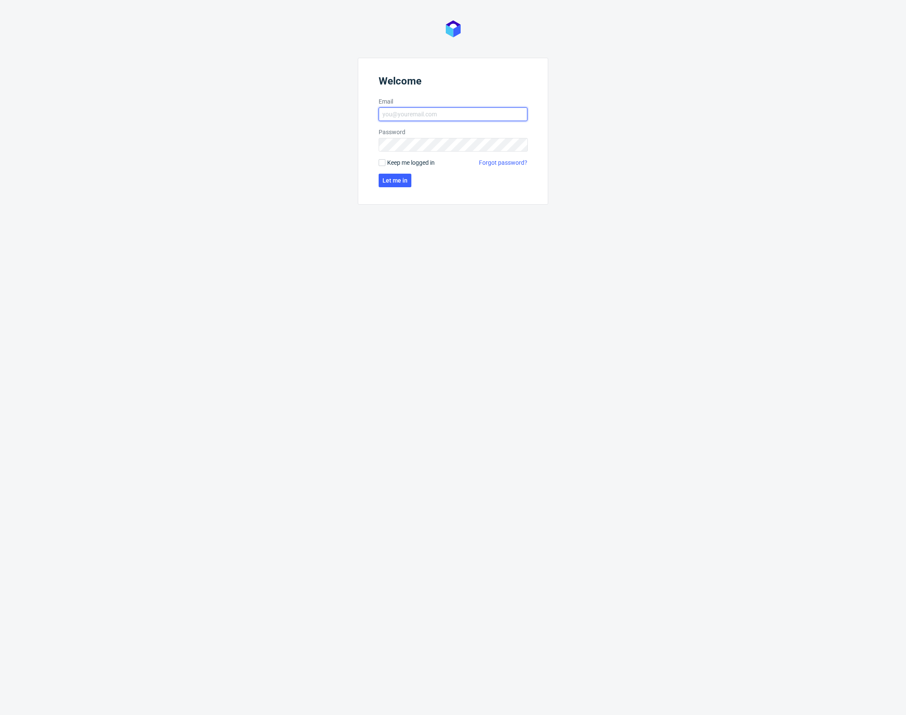
click at [410, 119] on input "Email" at bounding box center [452, 114] width 149 height 14
type input "[PERSON_NAME][EMAIL_ADDRESS][PERSON_NAME][DOMAIN_NAME]"
click at [395, 178] on span "Let me in" at bounding box center [394, 181] width 25 height 6
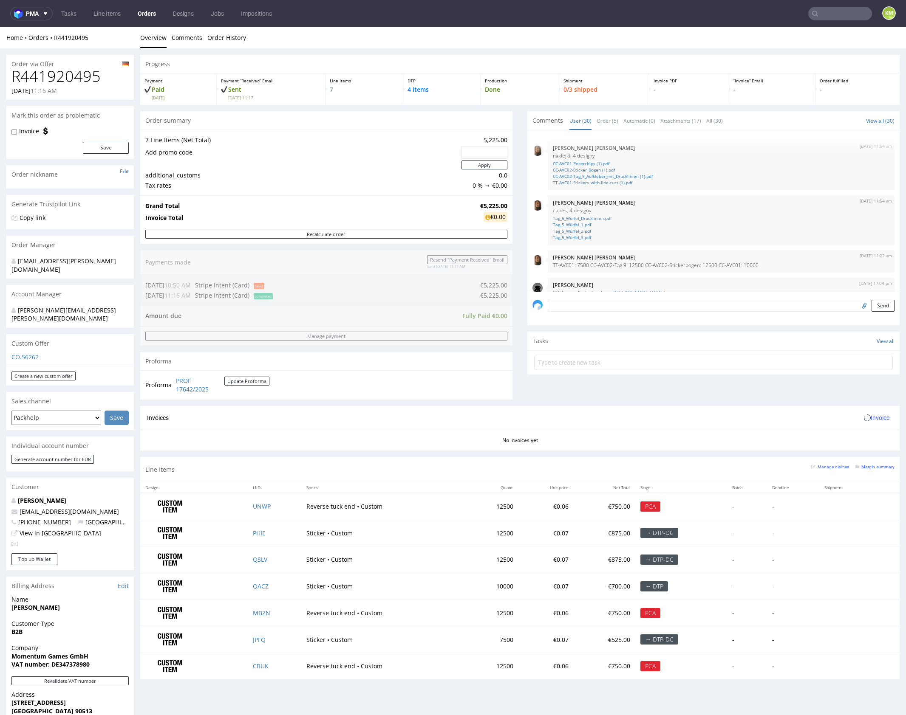
scroll to position [929, 0]
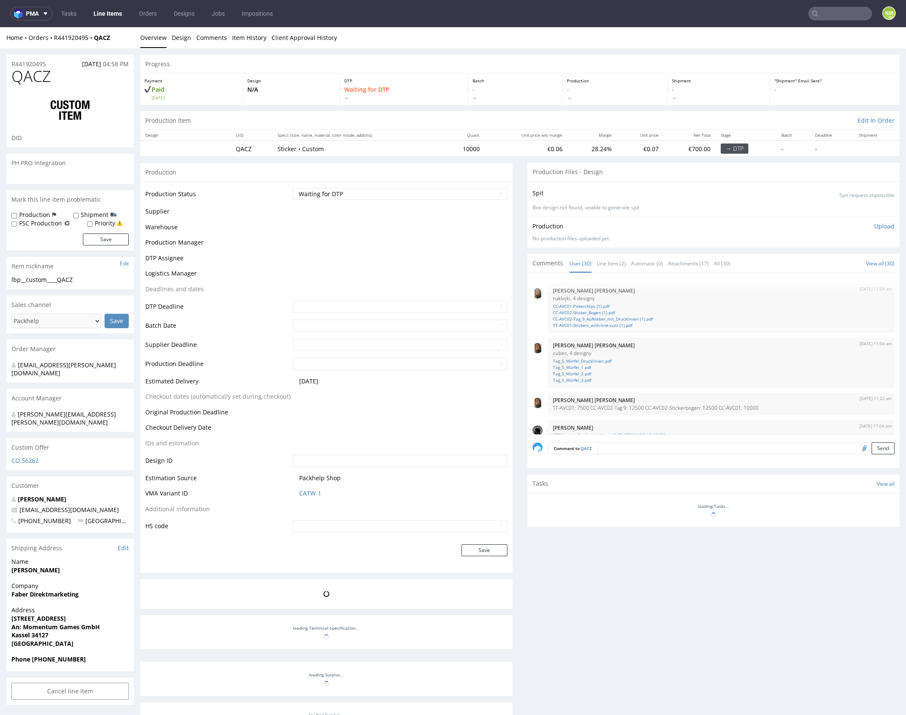
scroll to position [929, 0]
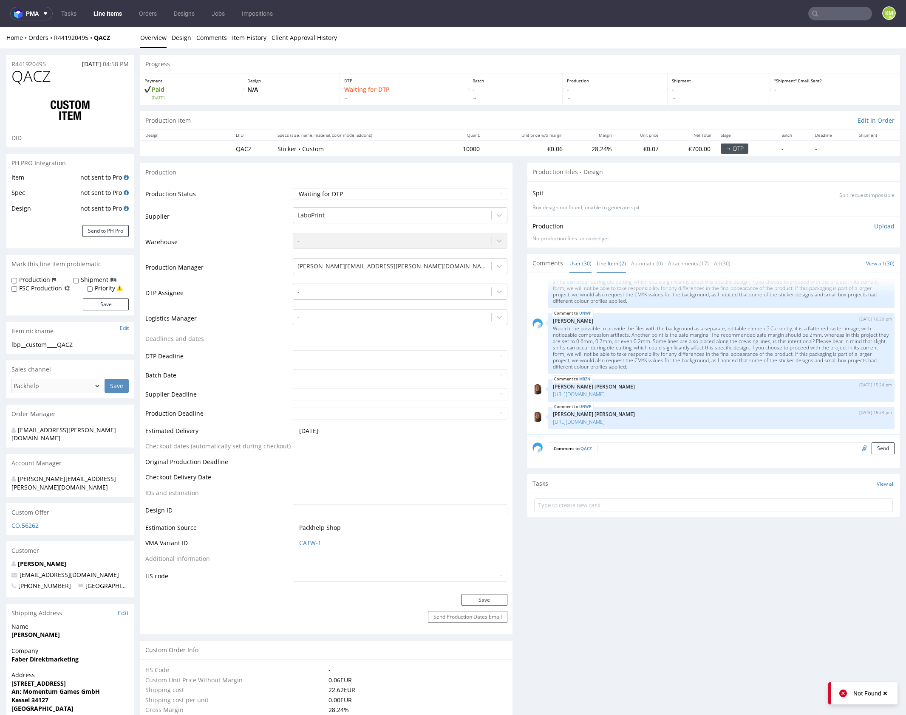
click at [613, 258] on link "Line Item (2)" at bounding box center [610, 263] width 29 height 18
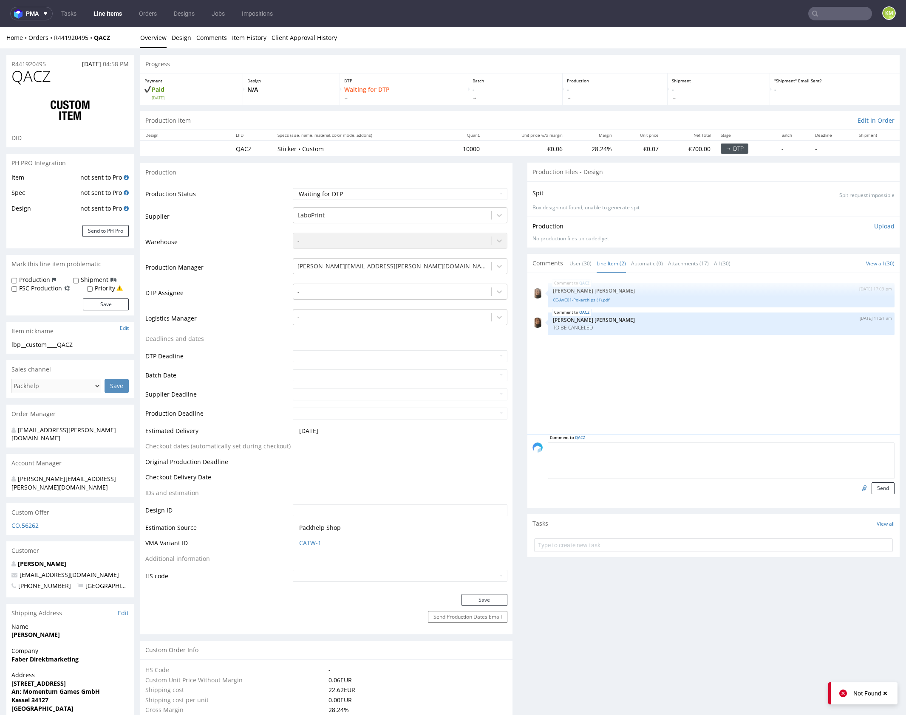
click at [640, 445] on textarea at bounding box center [721, 461] width 347 height 37
type textarea "do usuniecia tak?"
click at [877, 488] on button "Send" at bounding box center [882, 489] width 23 height 12
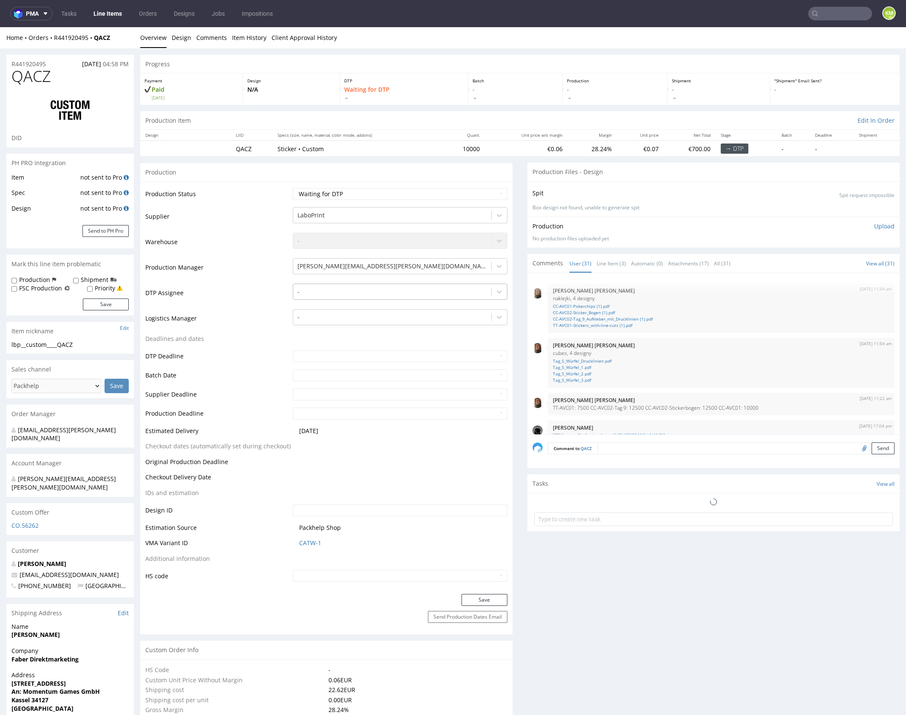
scroll to position [957, 0]
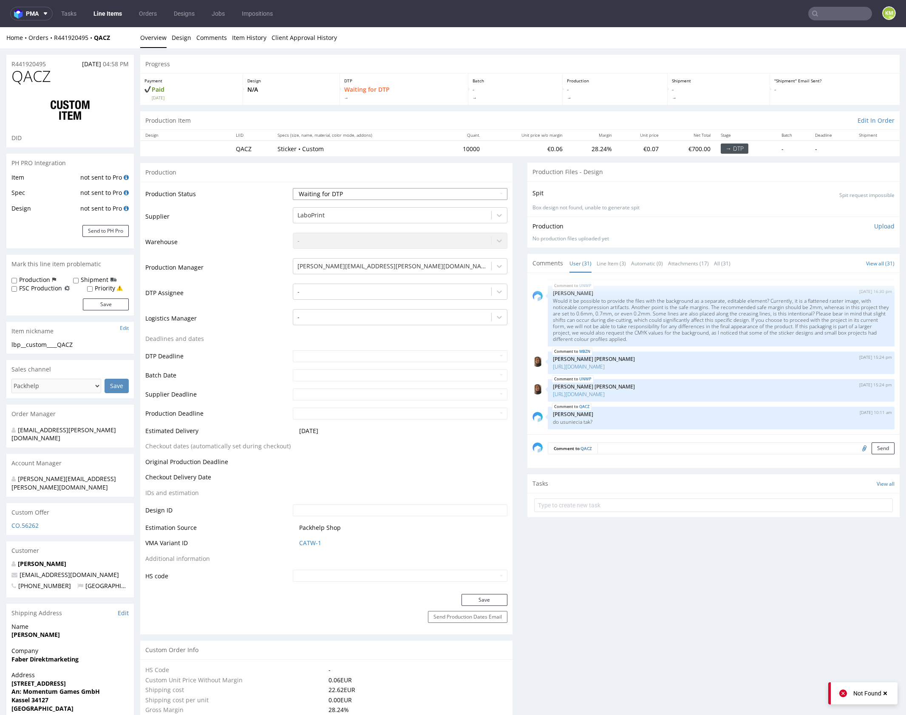
click at [421, 193] on select "Waiting for Artwork Waiting for Diecut Waiting for Mockup Waiting for DTP Waiti…" at bounding box center [400, 194] width 214 height 12
select select "dtp_issue"
click at [293, 188] on select "Waiting for Artwork Waiting for Diecut Waiting for Mockup Waiting for DTP Waiti…" at bounding box center [400, 194] width 214 height 12
click at [478, 601] on button "Save" at bounding box center [484, 600] width 46 height 12
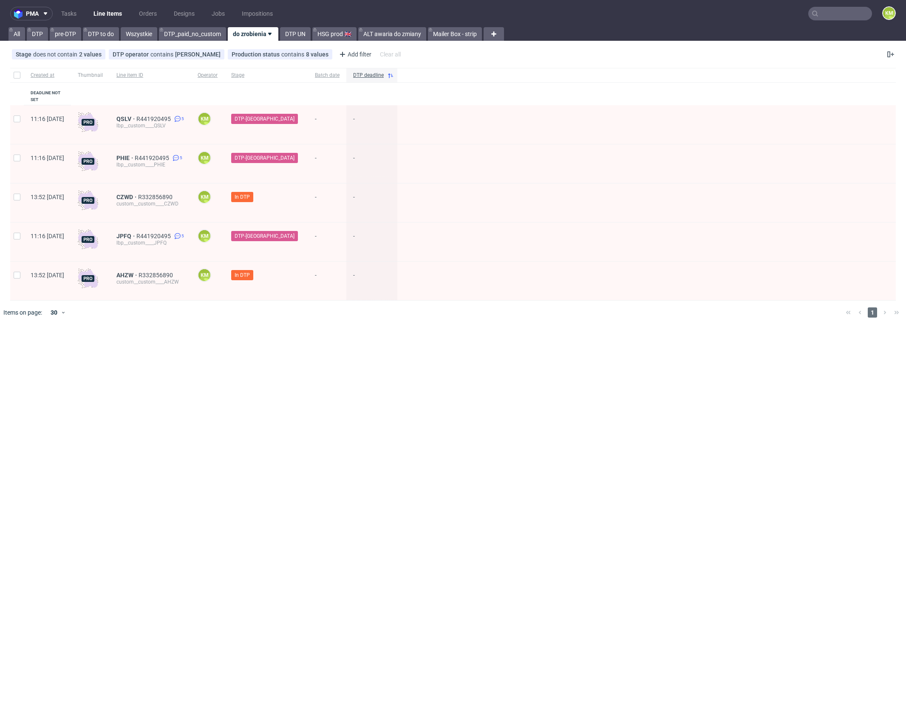
drag, startPoint x: 515, startPoint y: 405, endPoint x: 459, endPoint y: 409, distance: 56.2
click at [514, 404] on div "pma Tasks Line Items Orders Designs Jobs Impositions KM All DTP pre-DTP DTP to …" at bounding box center [453, 357] width 906 height 715
click at [459, 409] on div "pma Tasks Line Items Orders Designs Jobs Impositions KM All DTP pre-DTP DTP to …" at bounding box center [453, 357] width 906 height 715
drag, startPoint x: 217, startPoint y: 343, endPoint x: 193, endPoint y: 313, distance: 38.7
click at [215, 342] on div "pma Tasks Line Items Orders Designs Jobs Impositions KM All DTP pre-DTP DTP to …" at bounding box center [453, 357] width 906 height 715
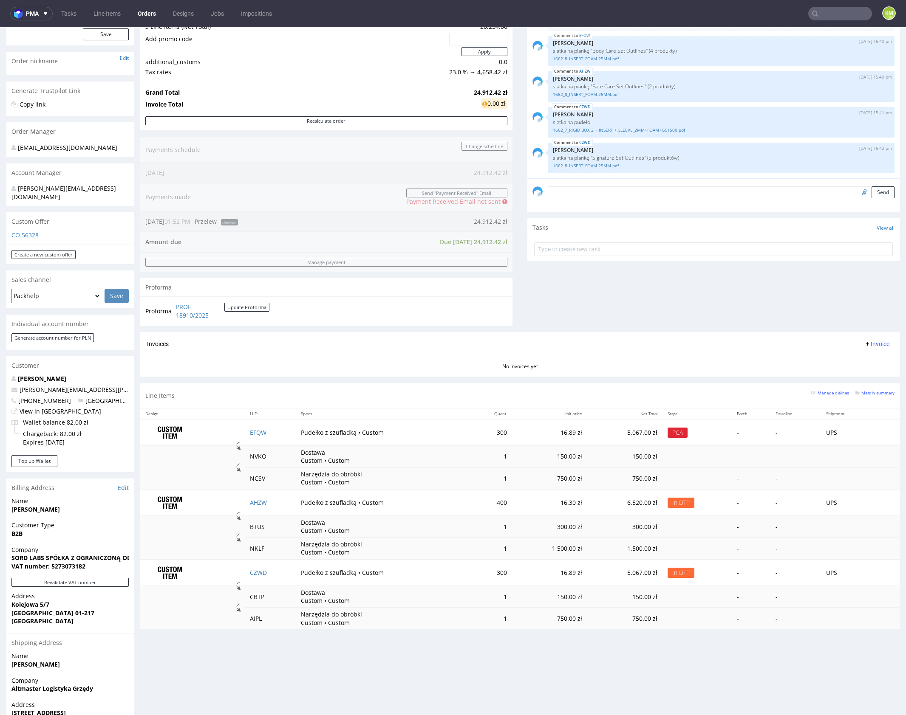
scroll to position [114, 0]
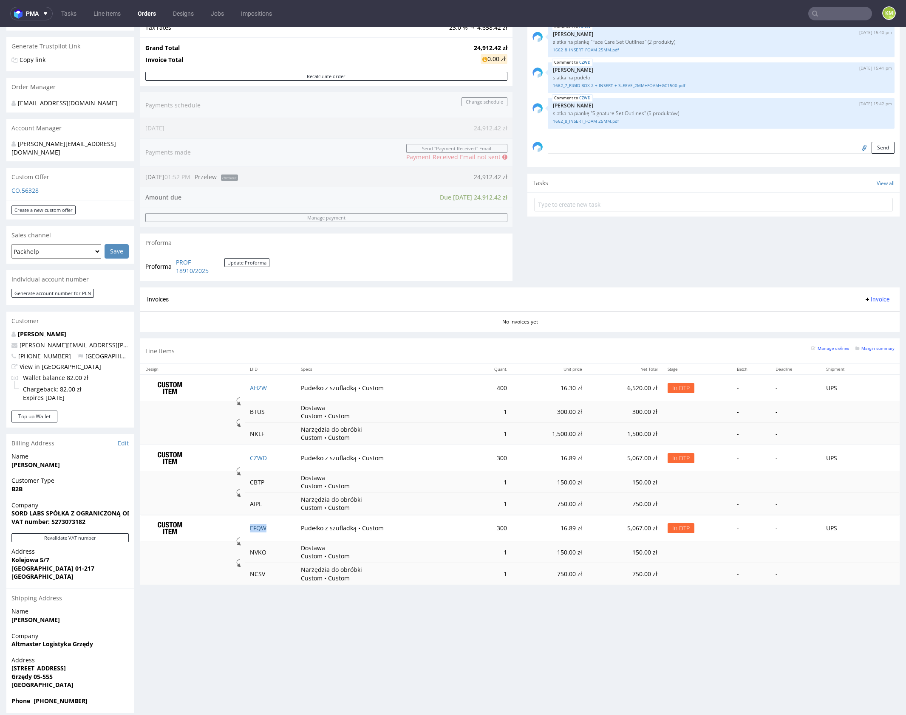
scroll to position [2, 0]
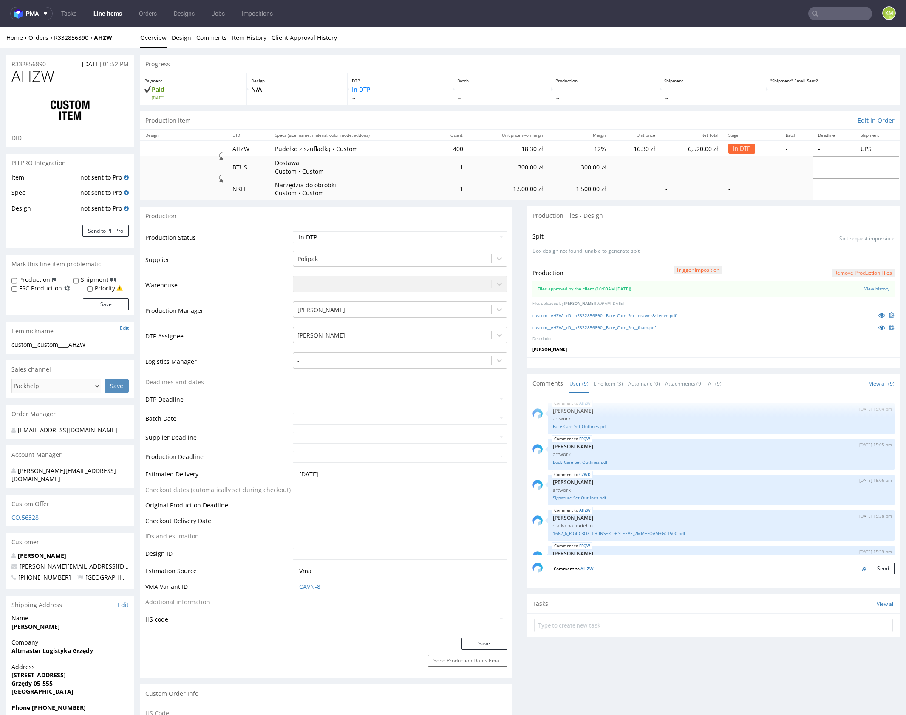
scroll to position [170, 0]
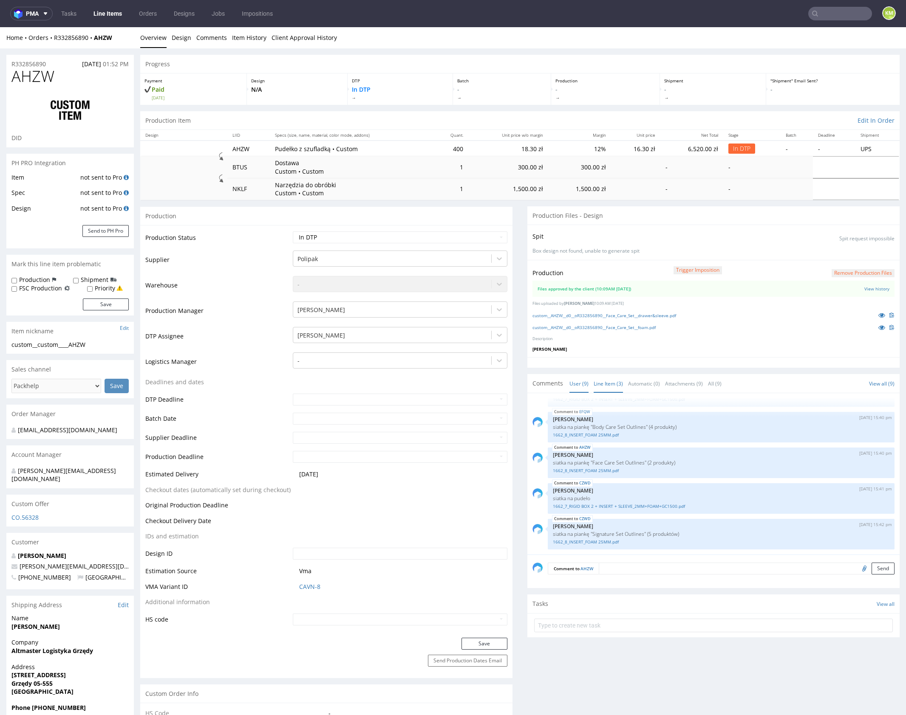
click at [602, 385] on link "Line Item (3)" at bounding box center [607, 384] width 29 height 18
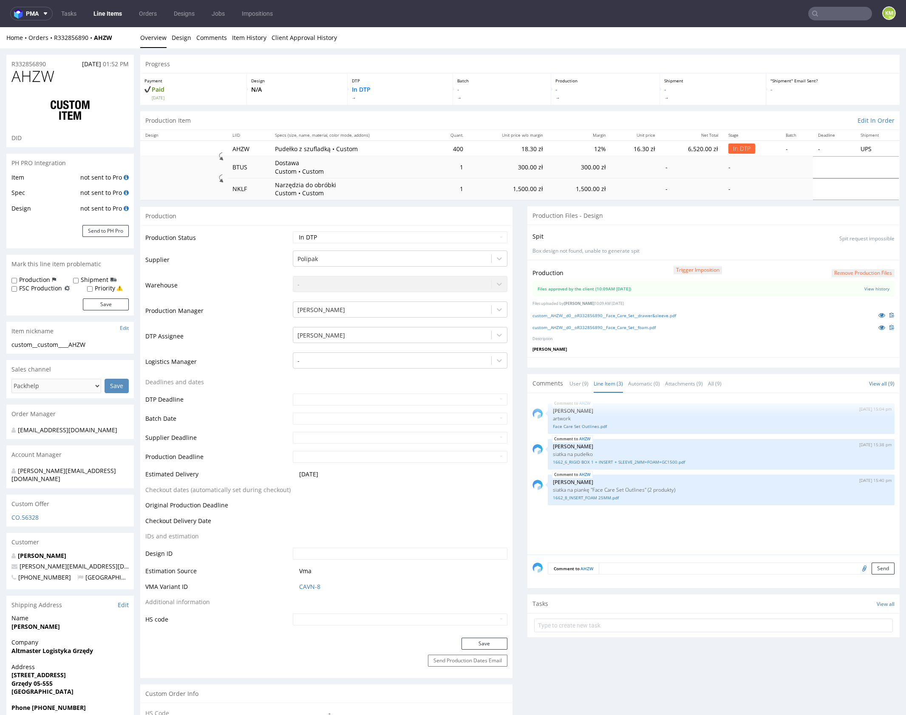
click at [640, 567] on textarea at bounding box center [746, 569] width 296 height 12
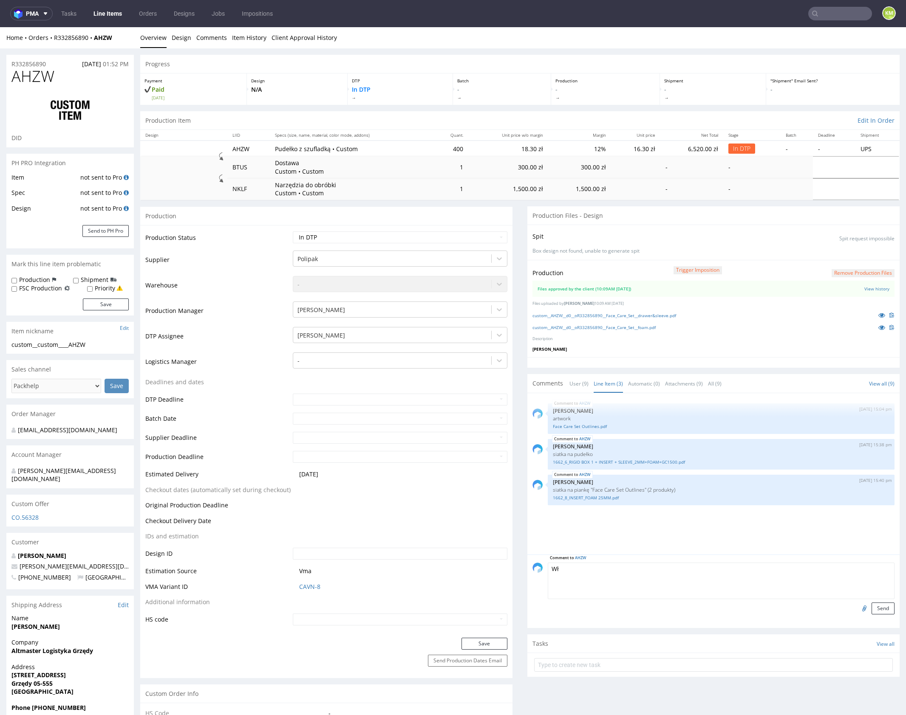
type textarea "W"
paste textarea "[URL][DOMAIN_NAME]"
drag, startPoint x: 761, startPoint y: 575, endPoint x: 532, endPoint y: 547, distance: 230.6
click at [532, 547] on section "Comments User (9) Line Item (3) Automatic (0) Attachments (9) All (9) View all …" at bounding box center [713, 501] width 372 height 254
type textarea "Link do właściwego taska na Custom DTP gdzie są pliki przed i po zmianach: [URL…"
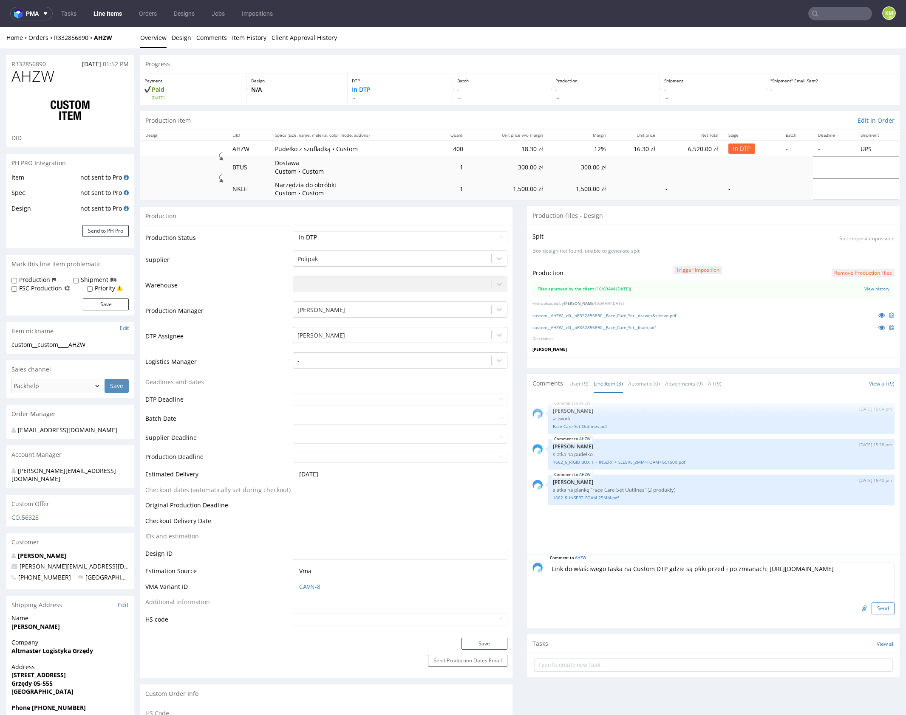
click at [872, 604] on button "Send" at bounding box center [882, 609] width 23 height 12
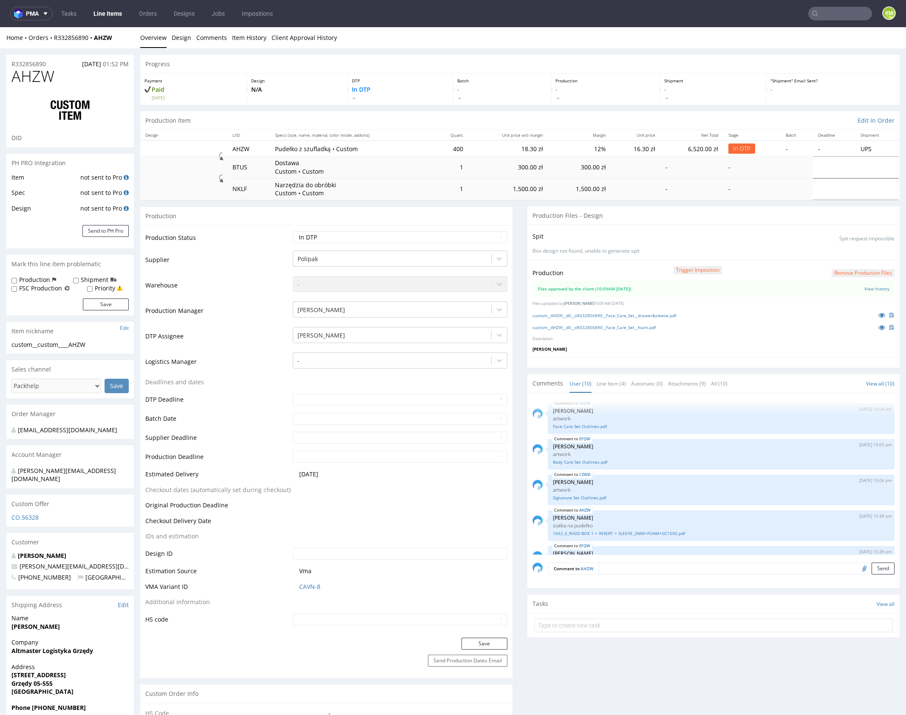
scroll to position [204, 0]
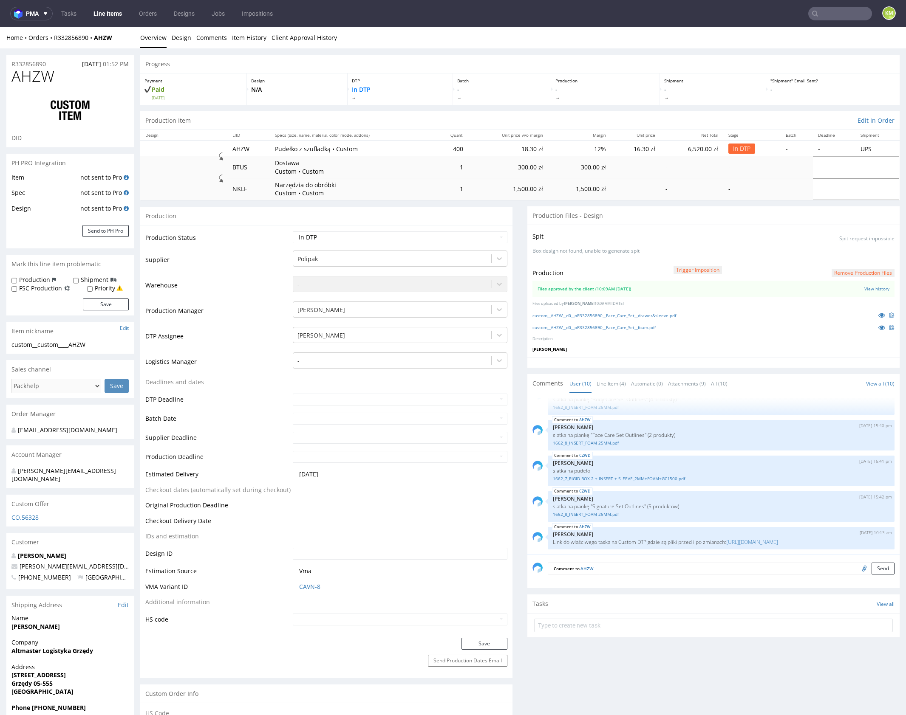
click at [645, 570] on textarea at bounding box center [746, 569] width 296 height 12
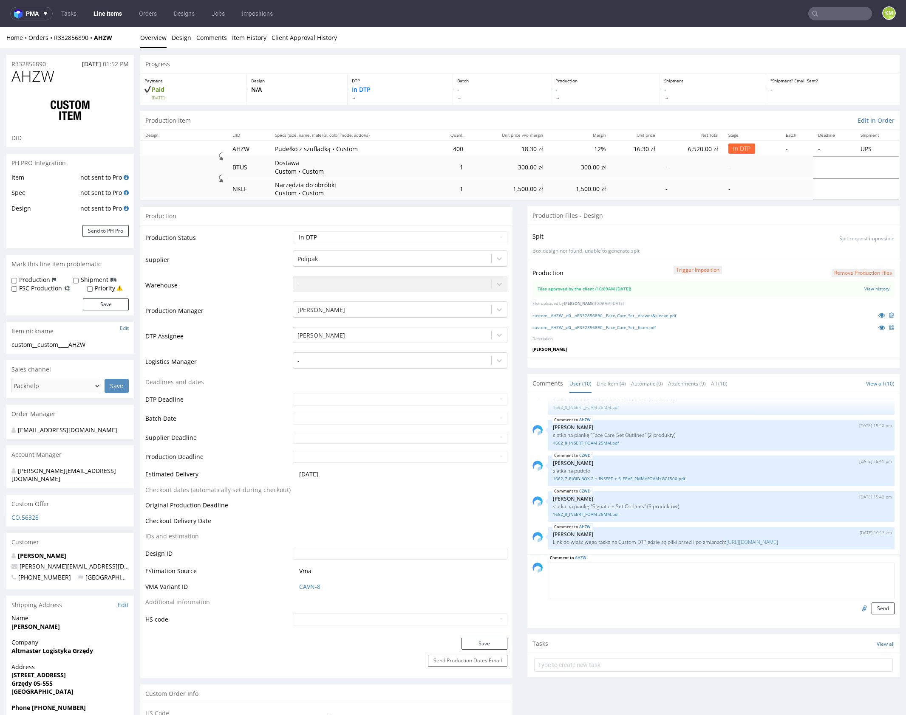
paste textarea "Task drugi: [URL][DOMAIN_NAME]"
type textarea "Task drugi: https://packhelp.slack.com/archives/C0101HZ89EW/p1757339091919339"
click at [873, 609] on button "Send" at bounding box center [882, 609] width 23 height 12
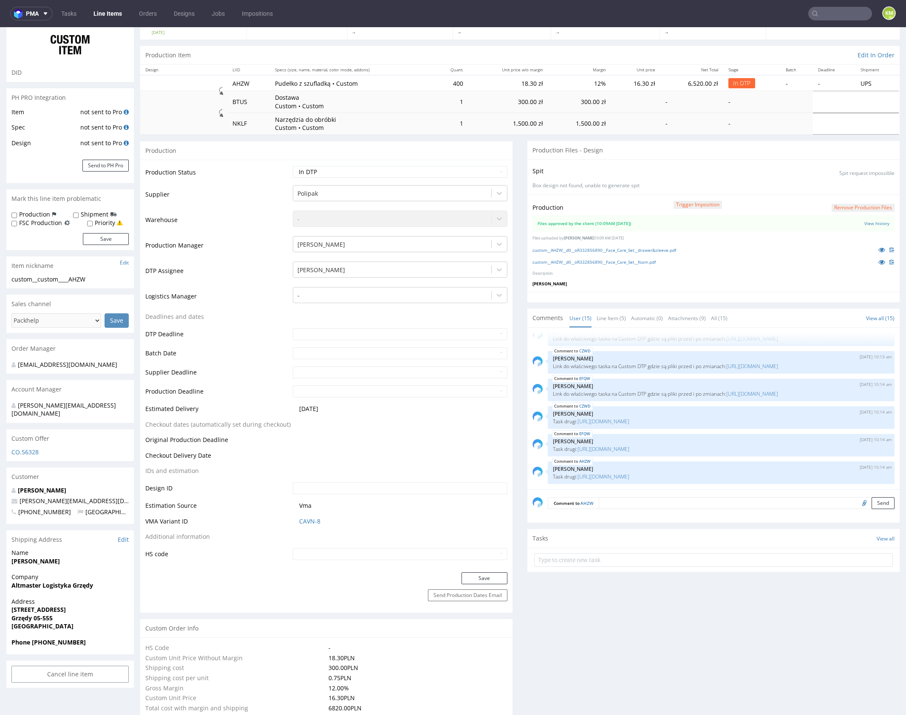
scroll to position [0, 0]
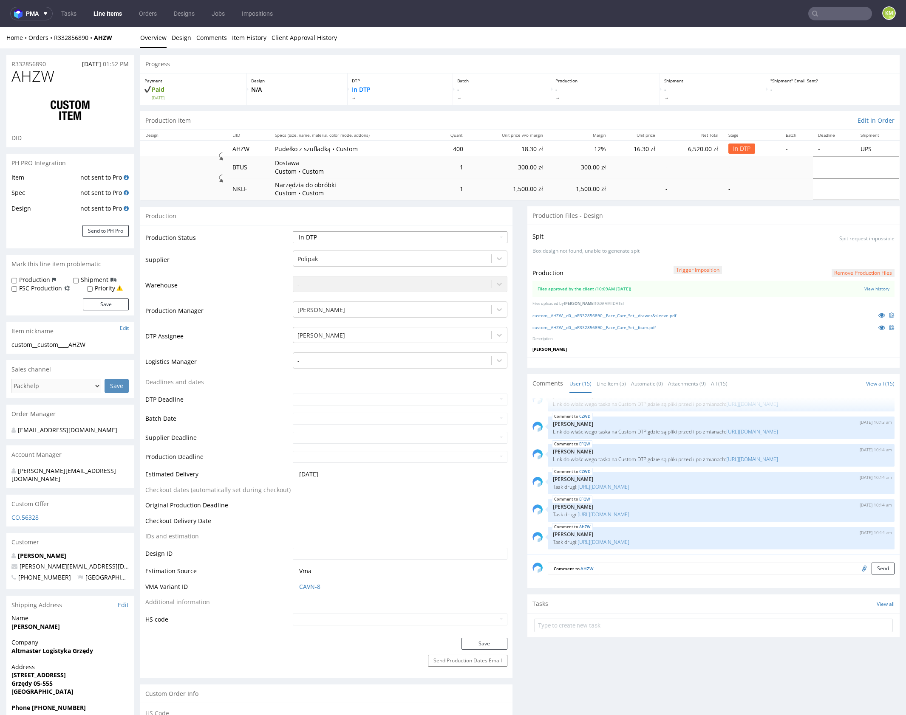
click at [411, 232] on select "Waiting for Artwork Waiting for Diecut Waiting for Mockup Waiting for DTP Waiti…" at bounding box center [400, 237] width 214 height 12
select select "dtp_waiting_for_double_check"
click at [293, 231] on select "Waiting for Artwork Waiting for Diecut Waiting for Mockup Waiting for DTP Waiti…" at bounding box center [400, 237] width 214 height 12
click at [482, 644] on button "Save" at bounding box center [484, 644] width 46 height 12
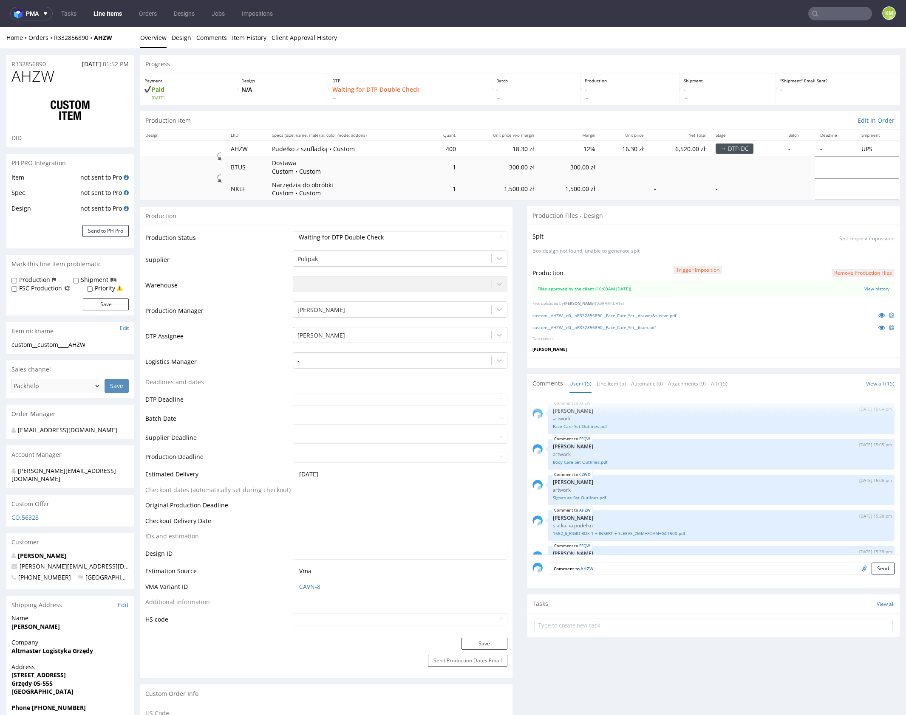
scroll to position [355, 0]
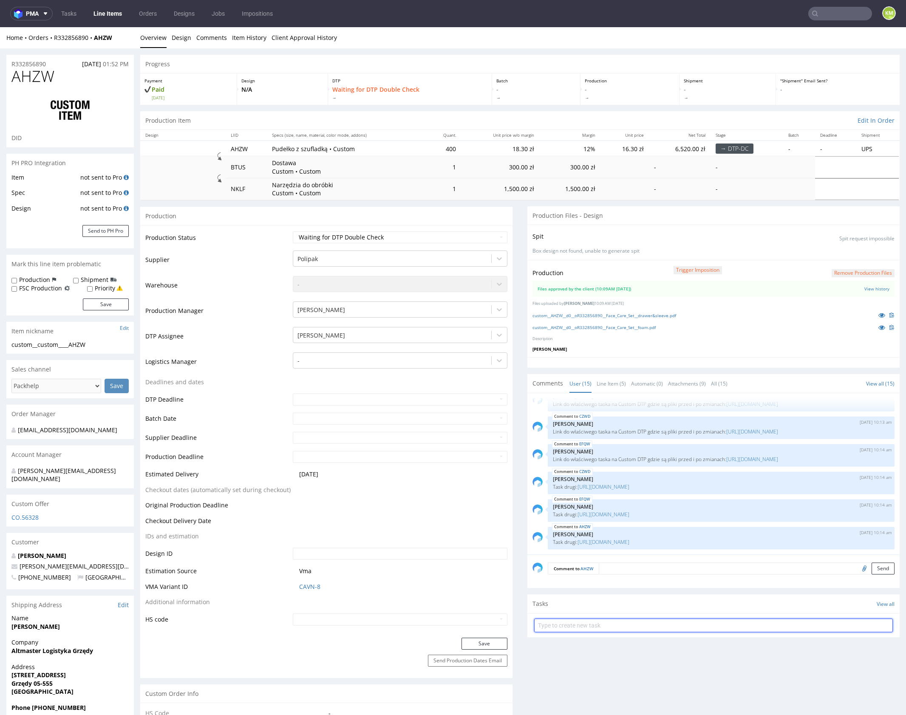
click at [589, 620] on input "text" at bounding box center [713, 626] width 358 height 14
click at [590, 621] on input "dch 1/3 pilne" at bounding box center [713, 626] width 358 height 14
type input "dch 1/3 pilne"
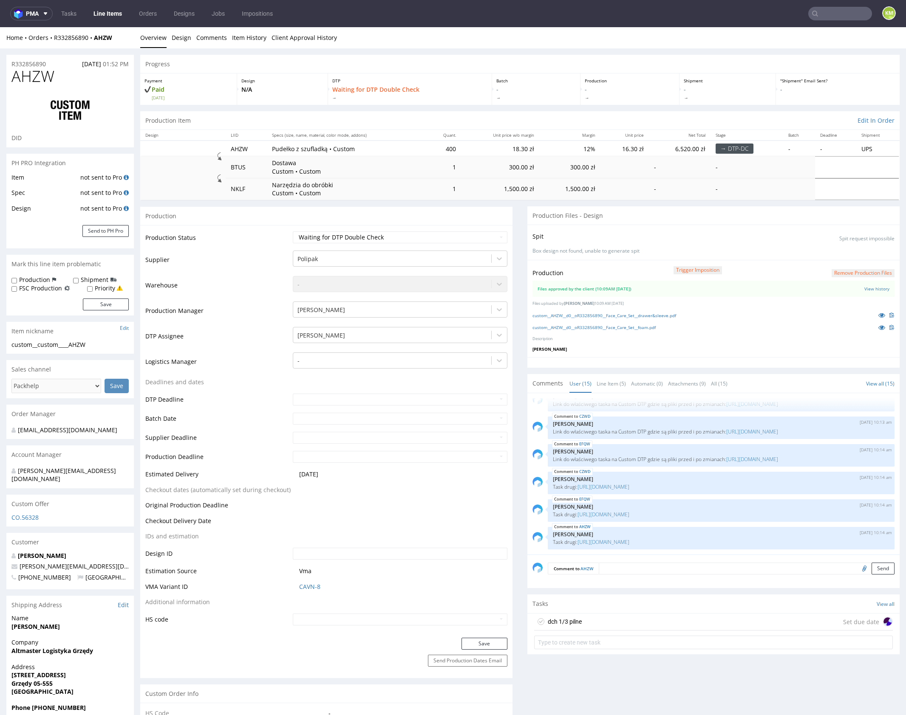
click at [598, 622] on div "dch 1/3 pilne Set due date" at bounding box center [713, 622] width 358 height 17
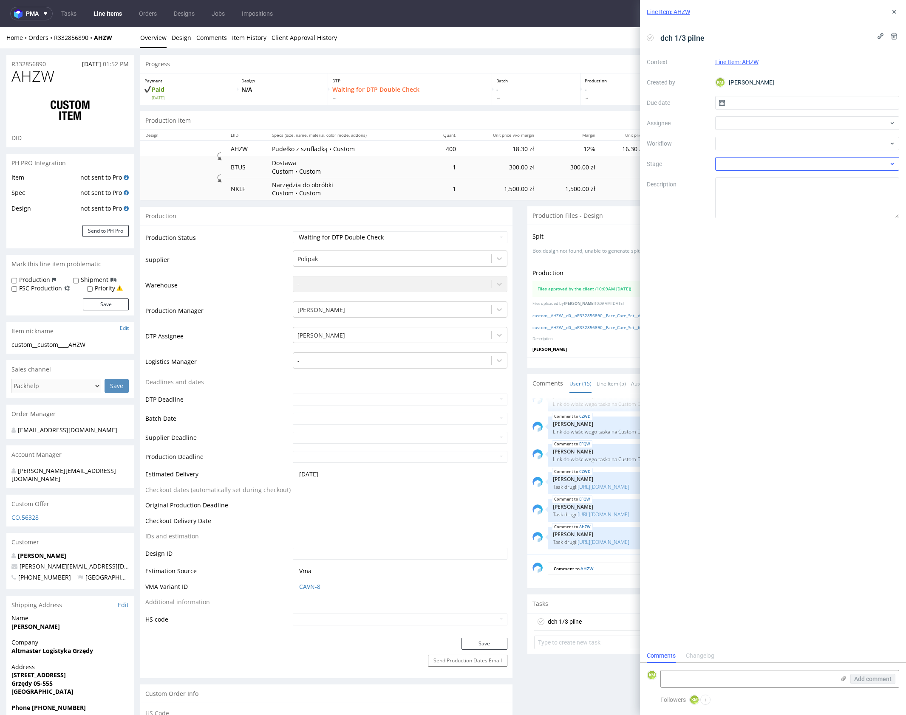
scroll to position [7, 0]
click at [743, 108] on input "text" at bounding box center [807, 103] width 184 height 14
click at [816, 175] on button "11" at bounding box center [820, 174] width 13 height 14
type input "11/09/2025"
click at [741, 126] on div at bounding box center [807, 123] width 184 height 14
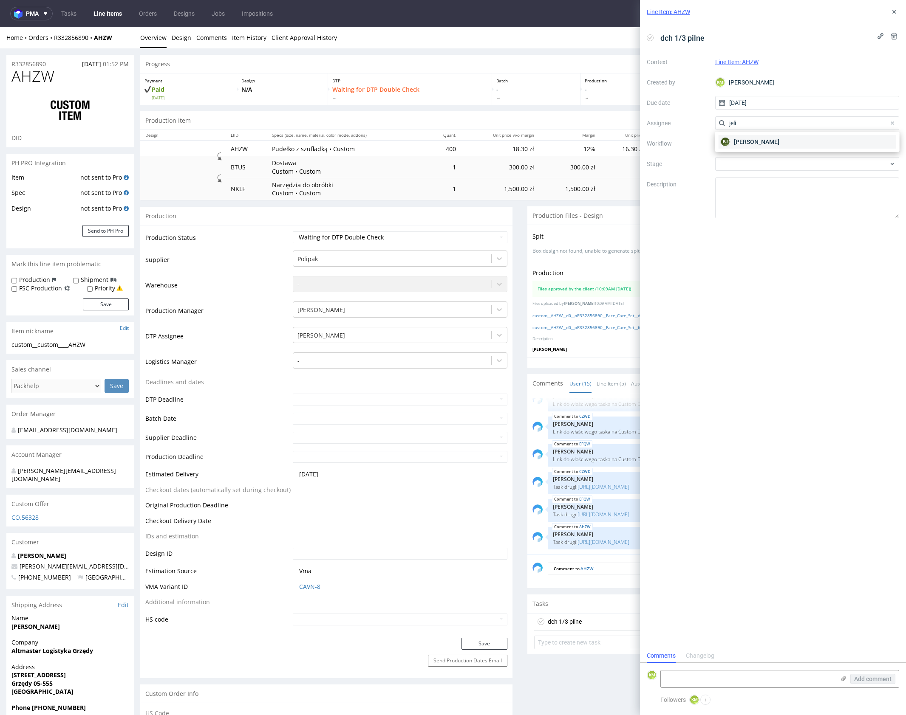
type input "jeli"
click at [766, 138] on span "Elżbieta Jelińska" at bounding box center [756, 142] width 45 height 8
click at [762, 140] on div at bounding box center [807, 144] width 184 height 14
click at [782, 173] on div "DTP - Double Check" at bounding box center [806, 174] width 177 height 15
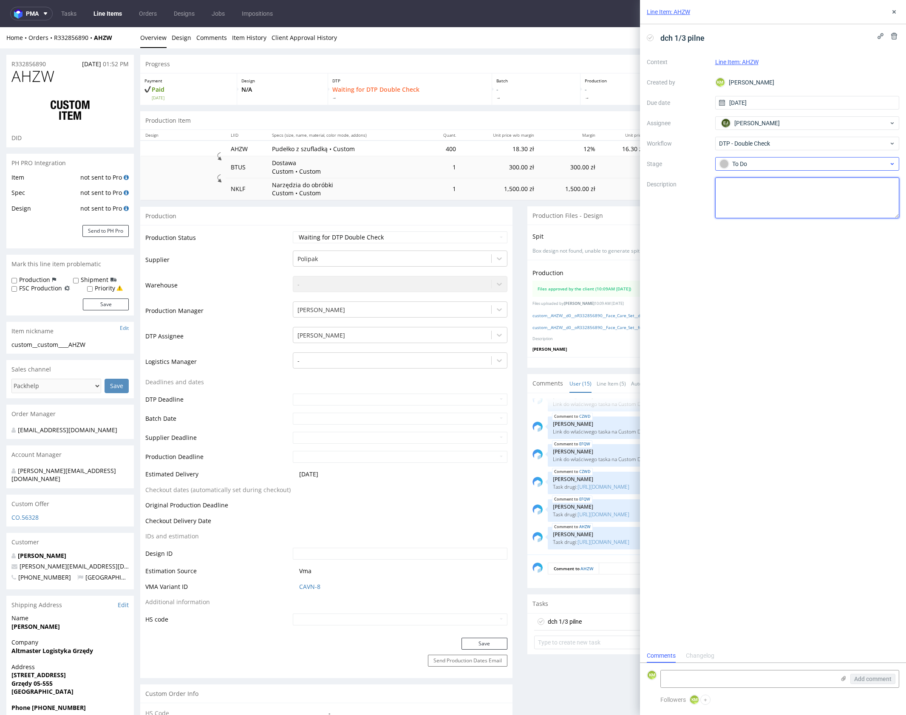
drag, startPoint x: 780, startPoint y: 201, endPoint x: 788, endPoint y: 169, distance: 32.9
click at [780, 200] on textarea at bounding box center [807, 198] width 184 height 41
click at [892, 13] on use at bounding box center [893, 11] width 3 height 3
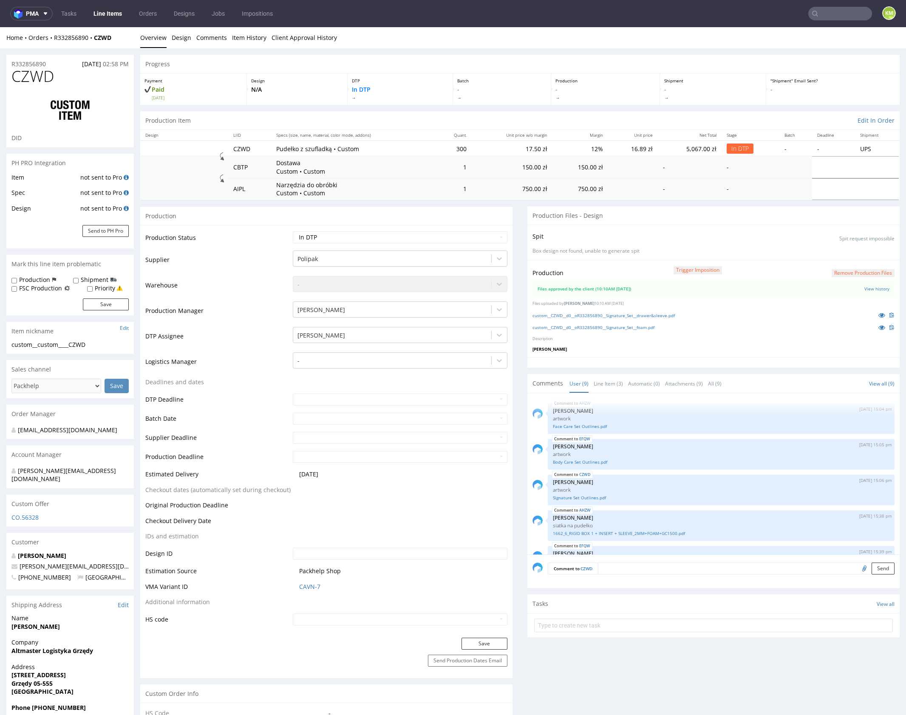
scroll to position [170, 0]
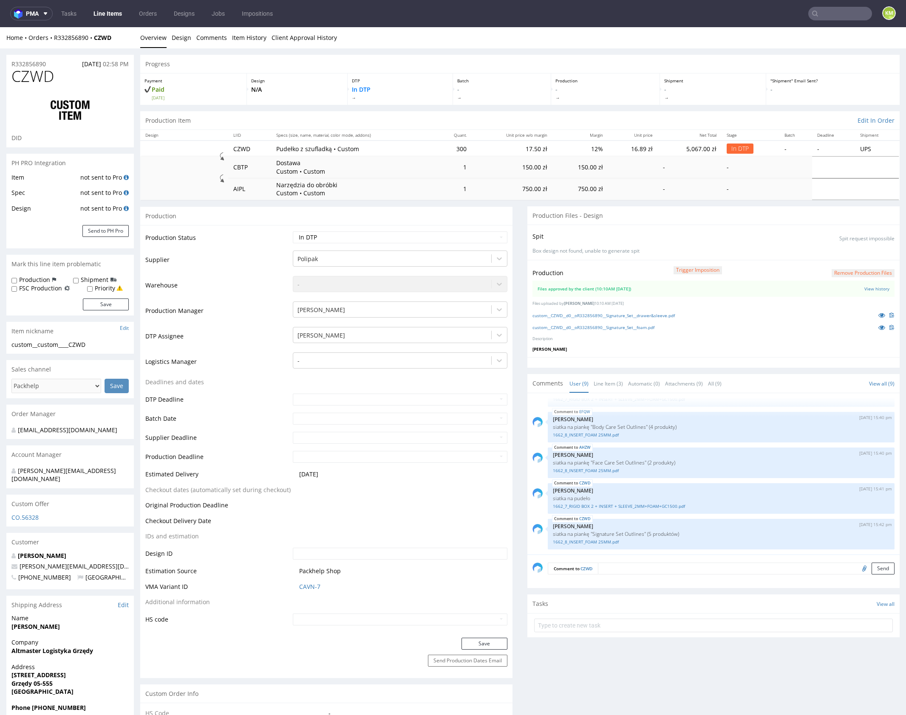
click at [638, 564] on textarea at bounding box center [746, 569] width 296 height 12
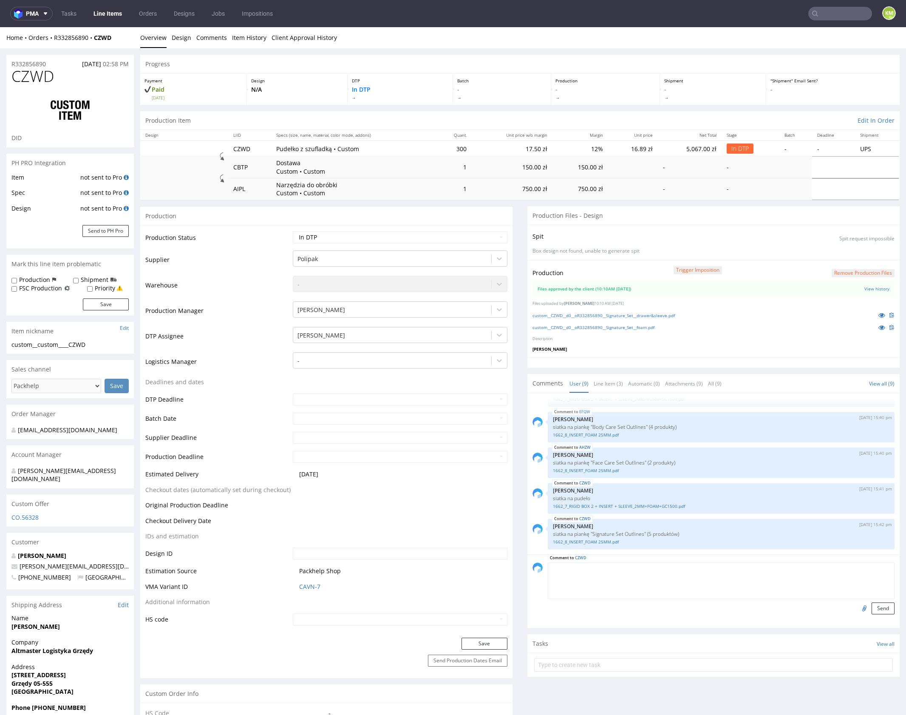
paste textarea "Link do właściwego taska na Custom DTP gdzie są pliki przed i po zmianach: [URL…"
type textarea "Link do właściwego taska na Custom DTP gdzie są pliki przed i po zmianach: [URL…"
click at [872, 606] on button "Send" at bounding box center [882, 609] width 23 height 12
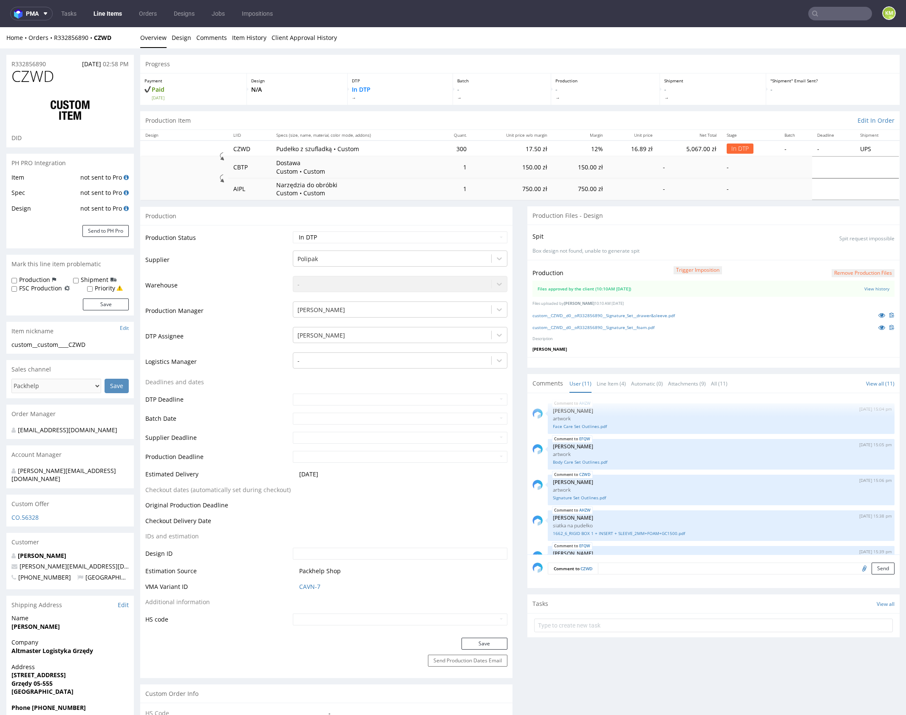
scroll to position [238, 0]
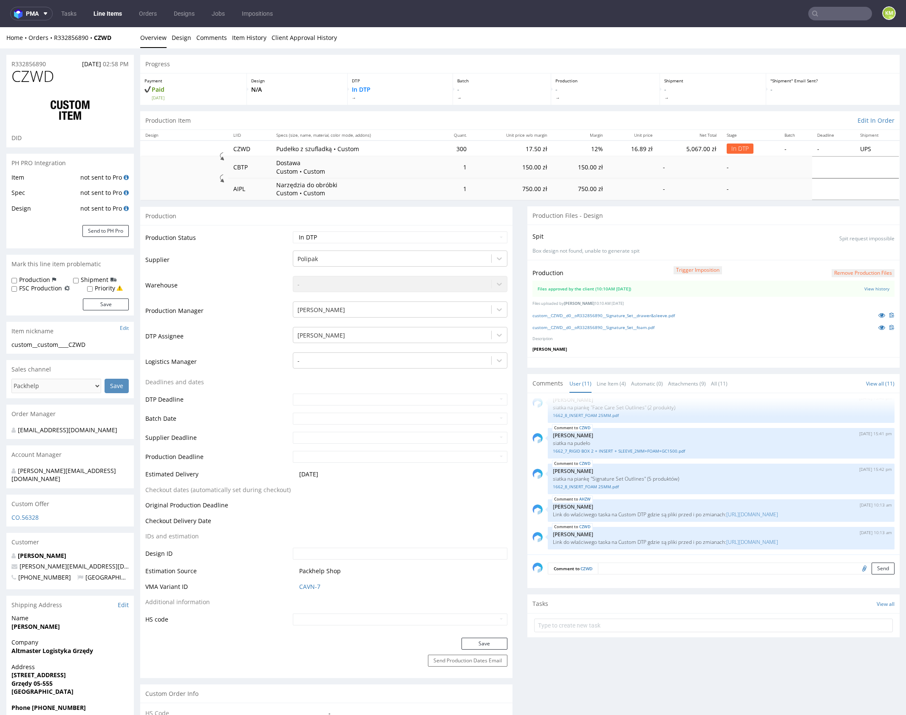
click at [694, 568] on textarea at bounding box center [746, 569] width 296 height 12
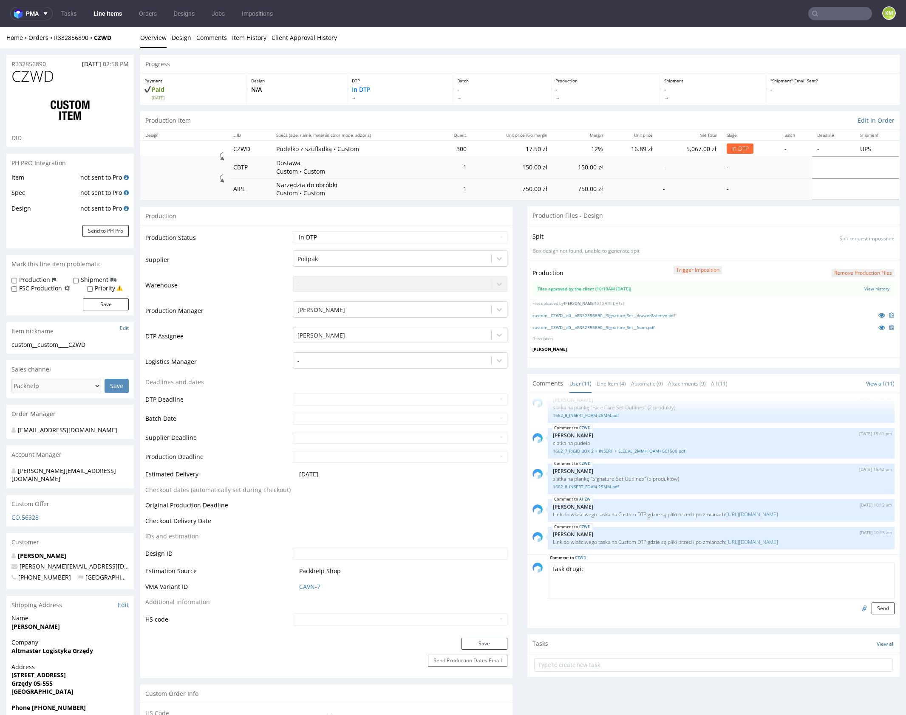
paste textarea "[URL][DOMAIN_NAME]"
click at [766, 571] on textarea "Task drugi: [URL][DOMAIN_NAME]" at bounding box center [721, 581] width 347 height 37
type textarea "Task drugi: [URL][DOMAIN_NAME]"
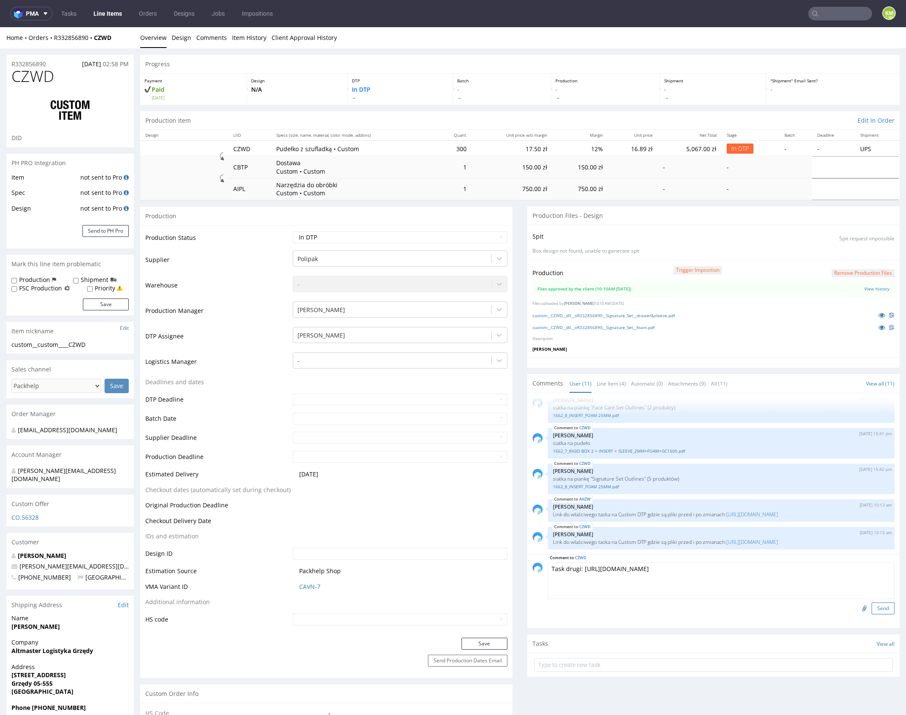
click at [876, 606] on button "Send" at bounding box center [882, 609] width 23 height 12
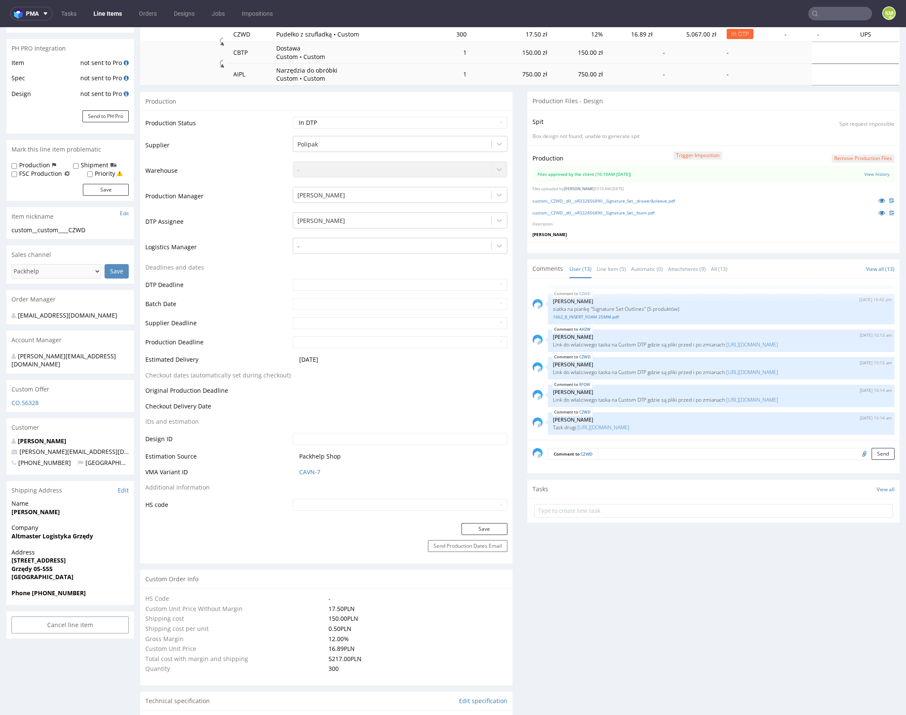
scroll to position [0, 0]
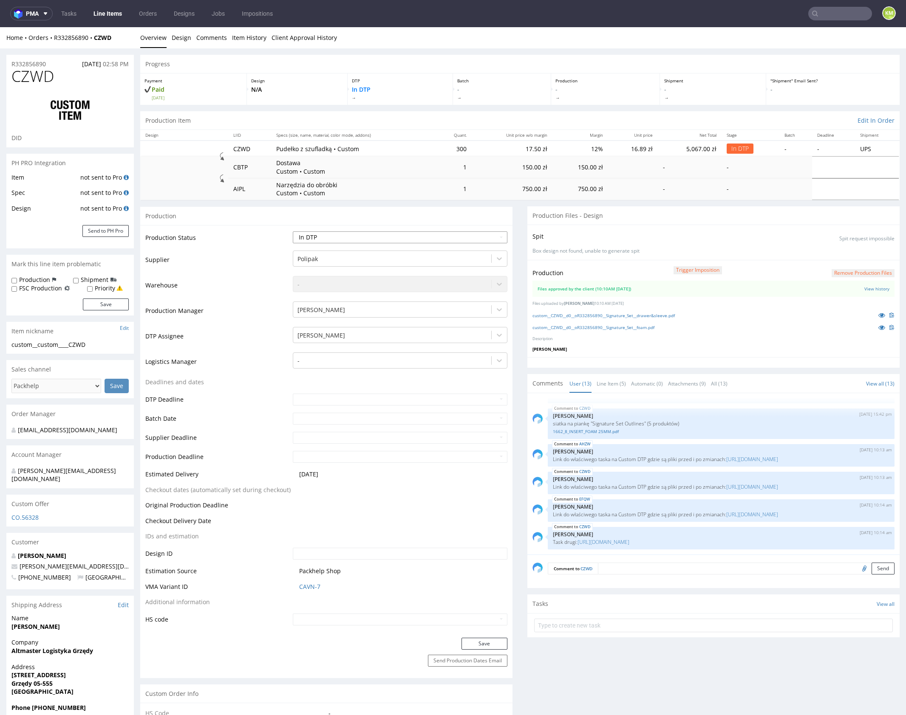
click at [436, 241] on select "Waiting for Artwork Waiting for Diecut Waiting for Mockup Waiting for DTP Waiti…" at bounding box center [400, 237] width 214 height 12
select select "dtp_waiting_for_double_check"
click at [293, 231] on select "Waiting for Artwork Waiting for Diecut Waiting for Mockup Waiting for DTP Waiti…" at bounding box center [400, 237] width 214 height 12
click at [486, 639] on button "Save" at bounding box center [484, 644] width 46 height 12
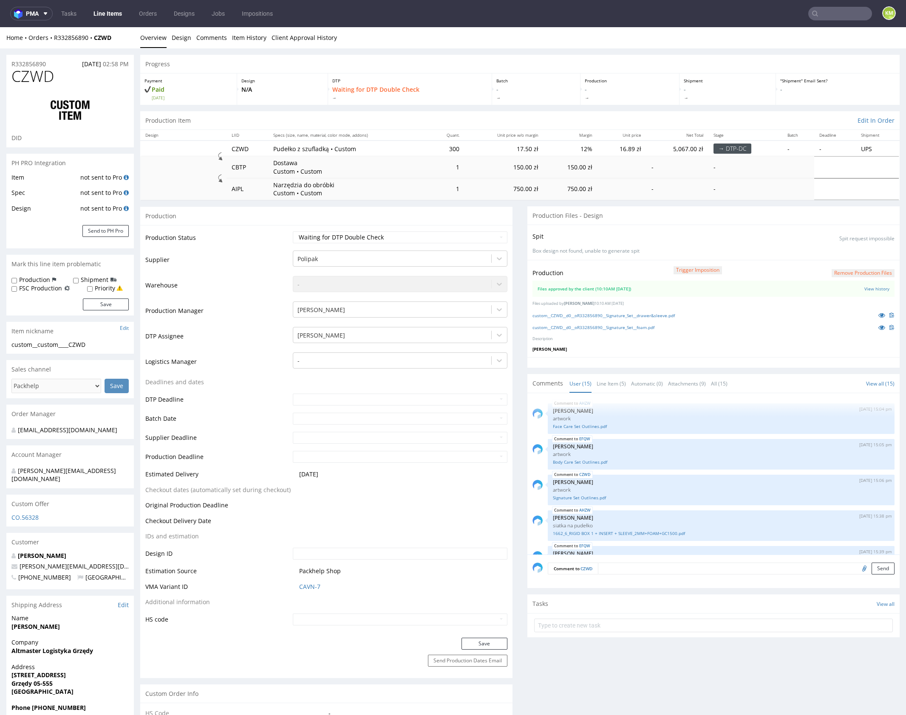
scroll to position [355, 0]
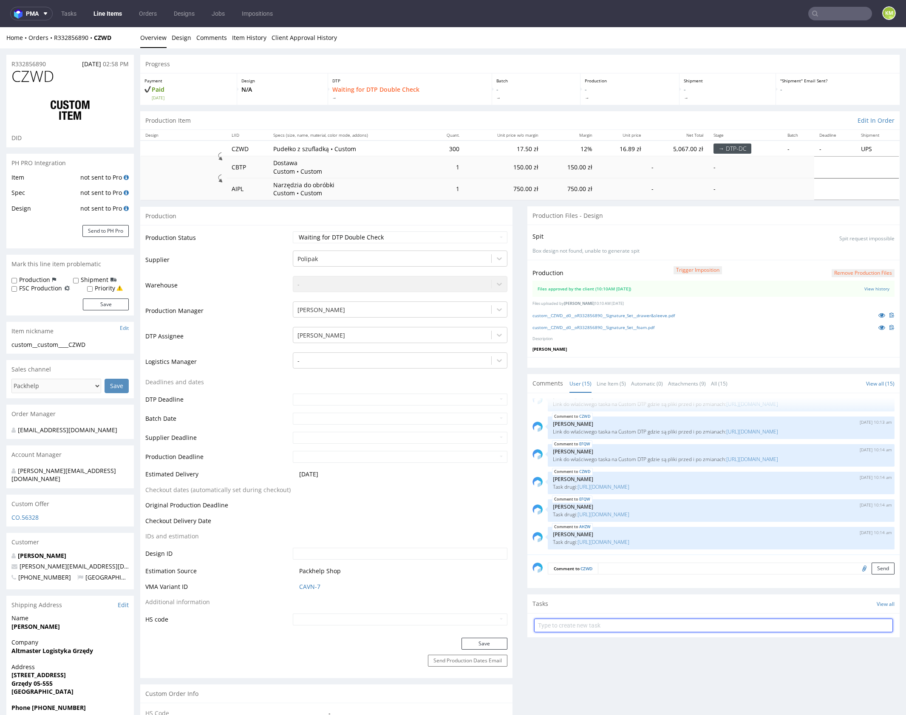
click at [579, 627] on input "text" at bounding box center [713, 626] width 358 height 14
paste input "dch 1/3 pilne"
click at [548, 622] on input "dch 1/3 pilne" at bounding box center [713, 626] width 358 height 14
type input "dch 2/3 pilne"
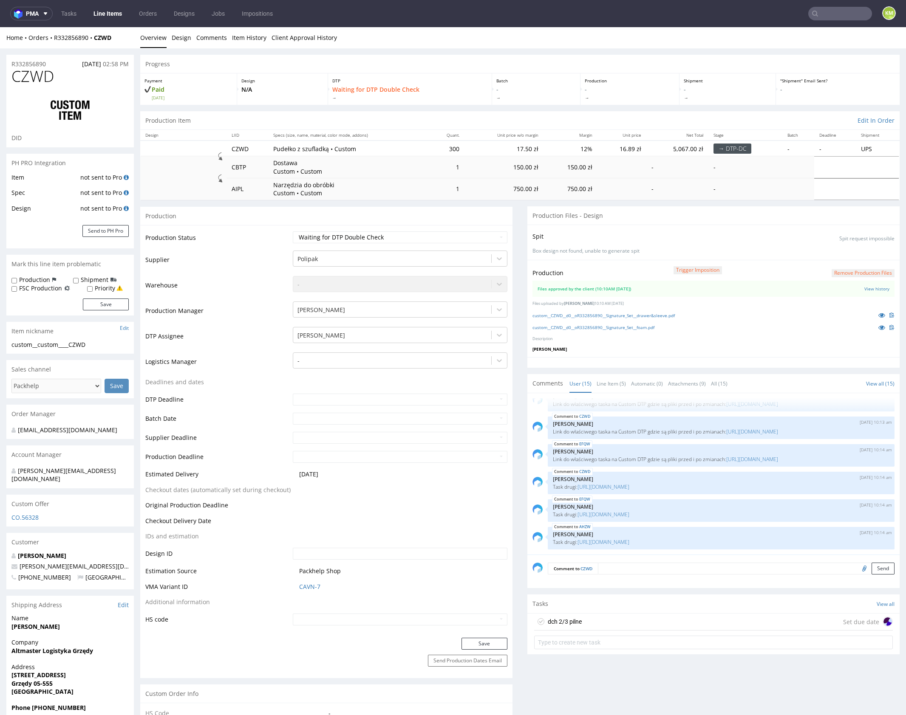
click at [648, 618] on div "dch 2/3 pilne Set due date" at bounding box center [713, 622] width 358 height 17
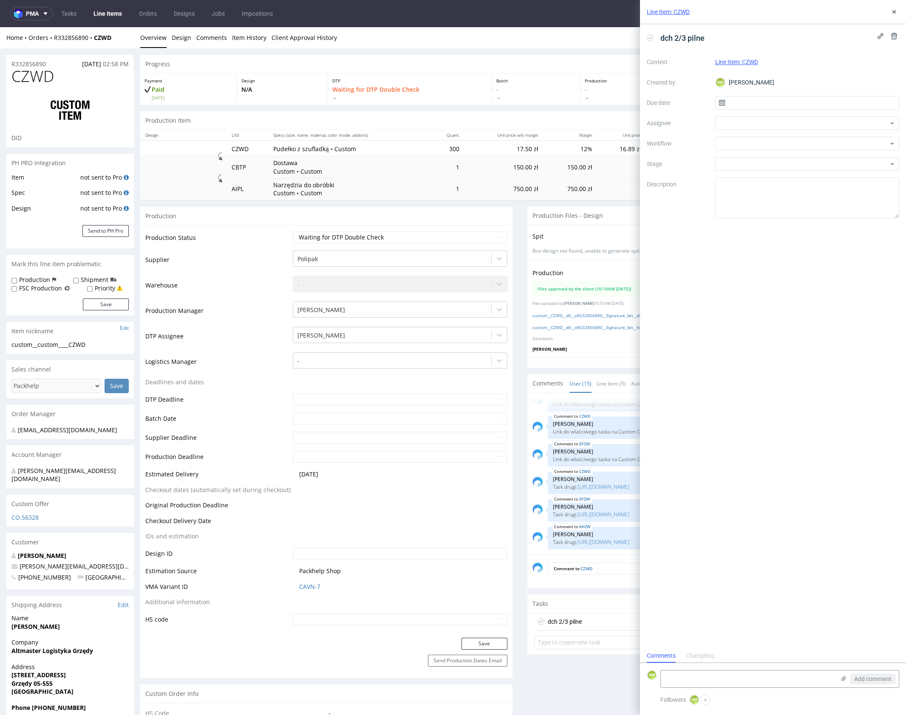
scroll to position [7, 0]
click at [765, 101] on input "text" at bounding box center [807, 103] width 184 height 14
click at [817, 173] on span "11" at bounding box center [820, 173] width 7 height 8
type input "[DATE]"
click at [731, 129] on div at bounding box center [807, 123] width 184 height 14
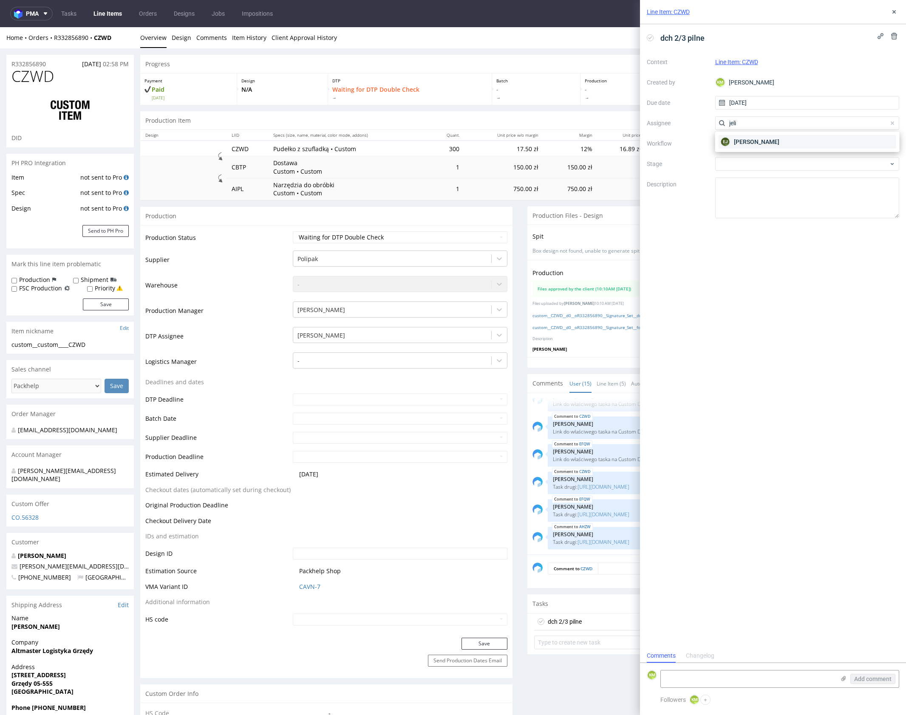
type input "jeli"
click at [790, 143] on div "[PERSON_NAME]" at bounding box center [806, 142] width 177 height 14
click at [779, 146] on div at bounding box center [807, 144] width 184 height 14
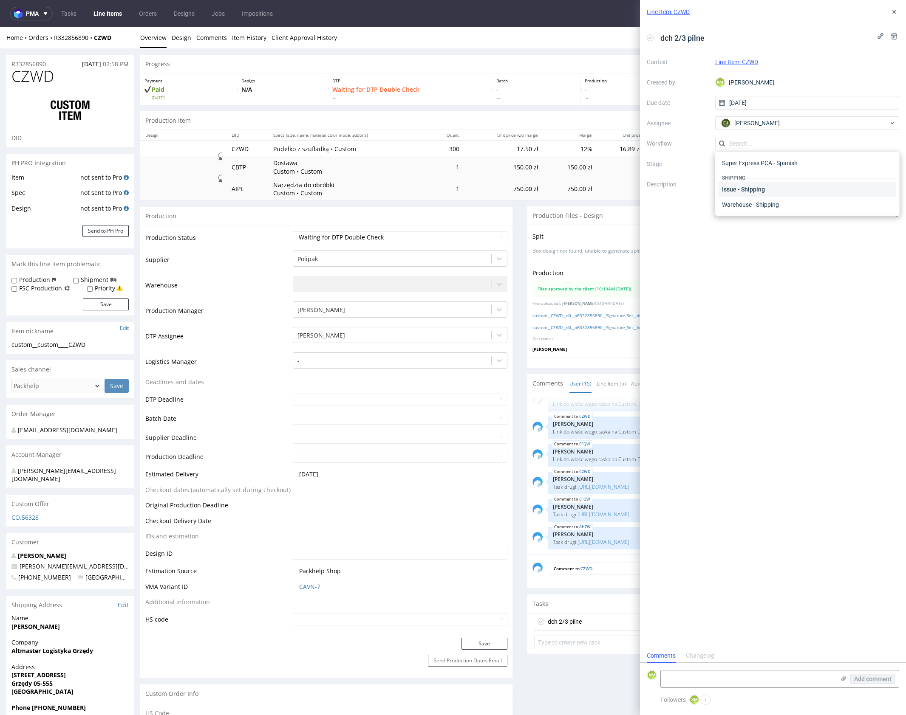
scroll to position [0, 0]
click at [779, 171] on div "DTP - Double Check" at bounding box center [806, 174] width 177 height 15
click at [779, 189] on textarea at bounding box center [807, 198] width 184 height 41
click at [891, 13] on icon at bounding box center [893, 11] width 7 height 7
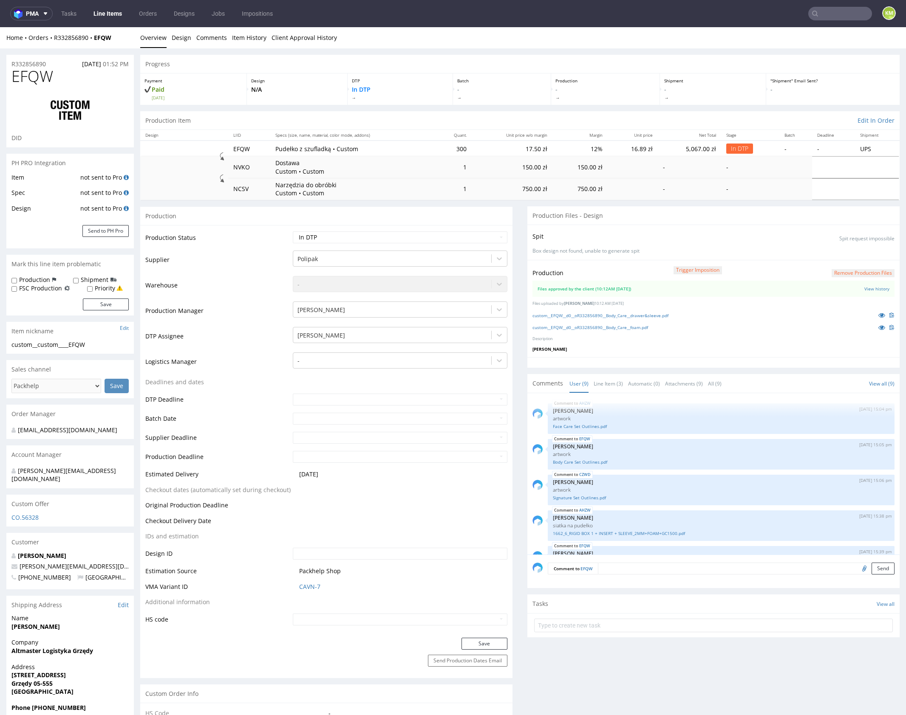
scroll to position [170, 0]
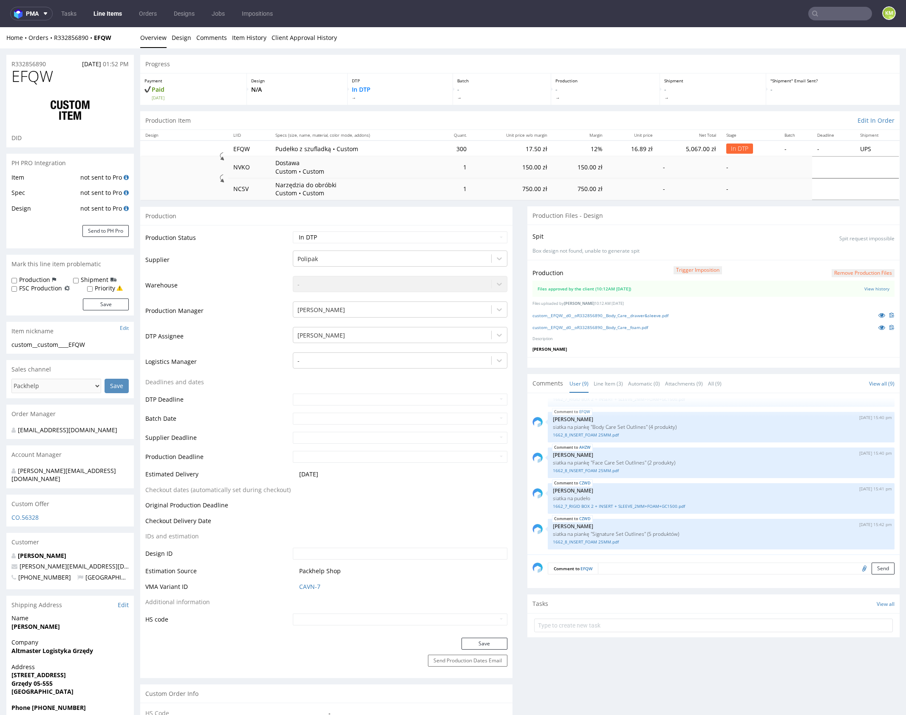
drag, startPoint x: 656, startPoint y: 566, endPoint x: 690, endPoint y: 575, distance: 35.7
click at [656, 566] on textarea at bounding box center [746, 569] width 296 height 12
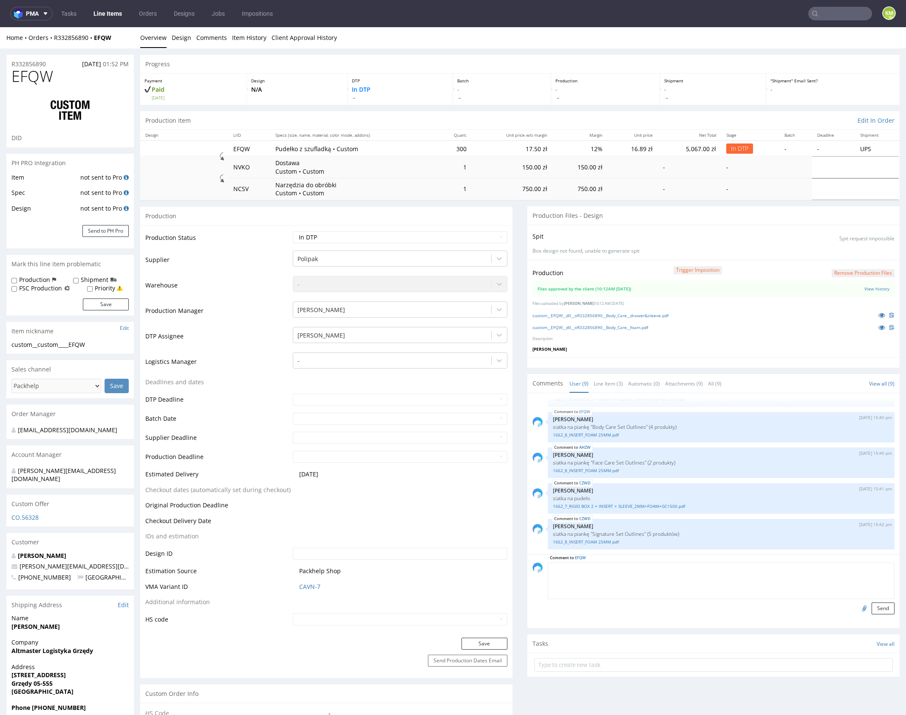
paste textarea "Link do właściwego taska na Custom DTP gdzie są pliki przed i po zmianach: http…"
type textarea "Link do właściwego taska na Custom DTP gdzie są pliki przed i po zmianach: http…"
click at [879, 606] on button "Send" at bounding box center [882, 609] width 23 height 12
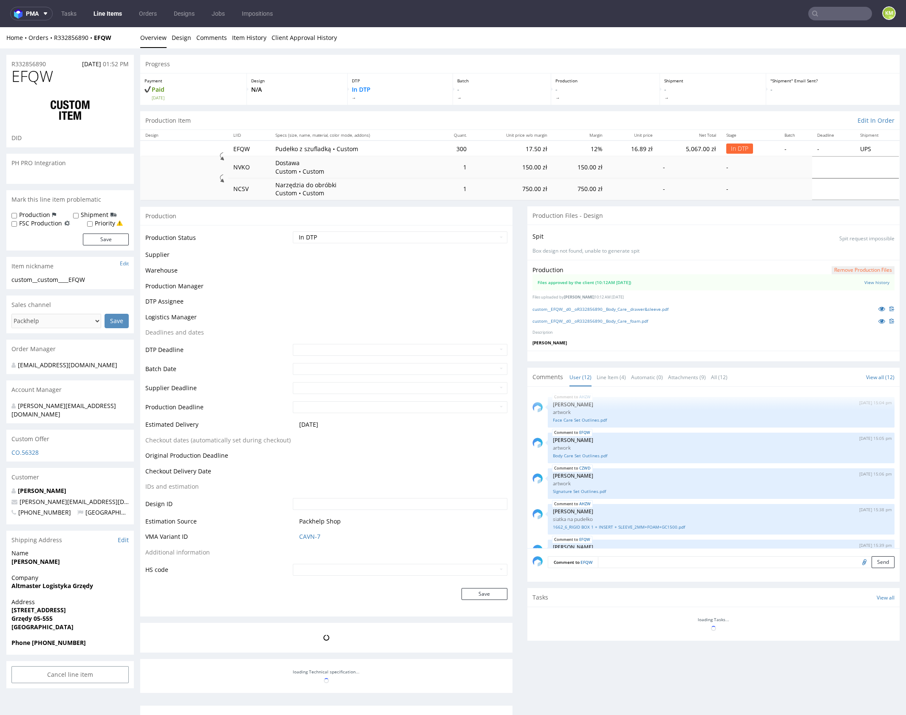
scroll to position [272, 0]
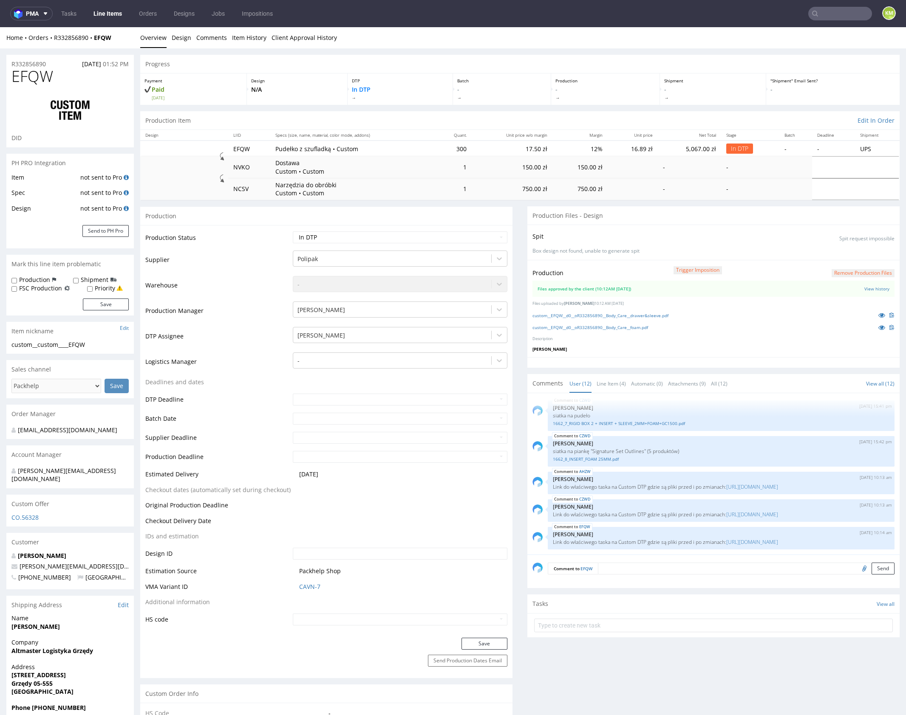
click at [676, 564] on textarea at bounding box center [746, 569] width 296 height 12
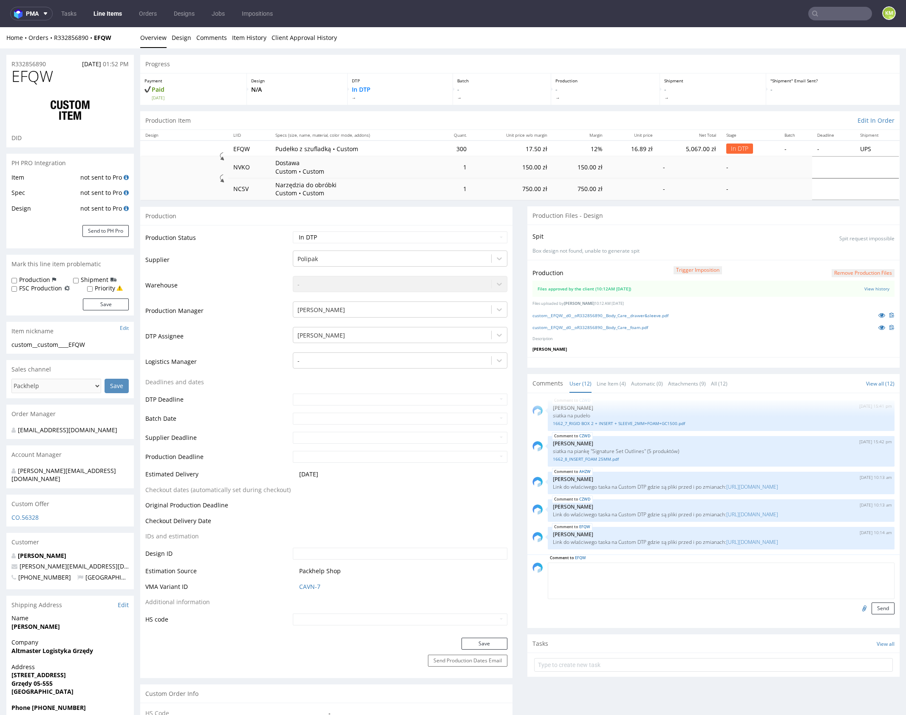
paste textarea "Task drugi: https://packhelp.slack.com/archives/C0101HZ89EW/p1757339091919339"
type textarea "Task drugi: https://packhelp.slack.com/archives/C0101HZ89EW/p1757339091919339"
click at [881, 608] on button "Send" at bounding box center [882, 609] width 23 height 12
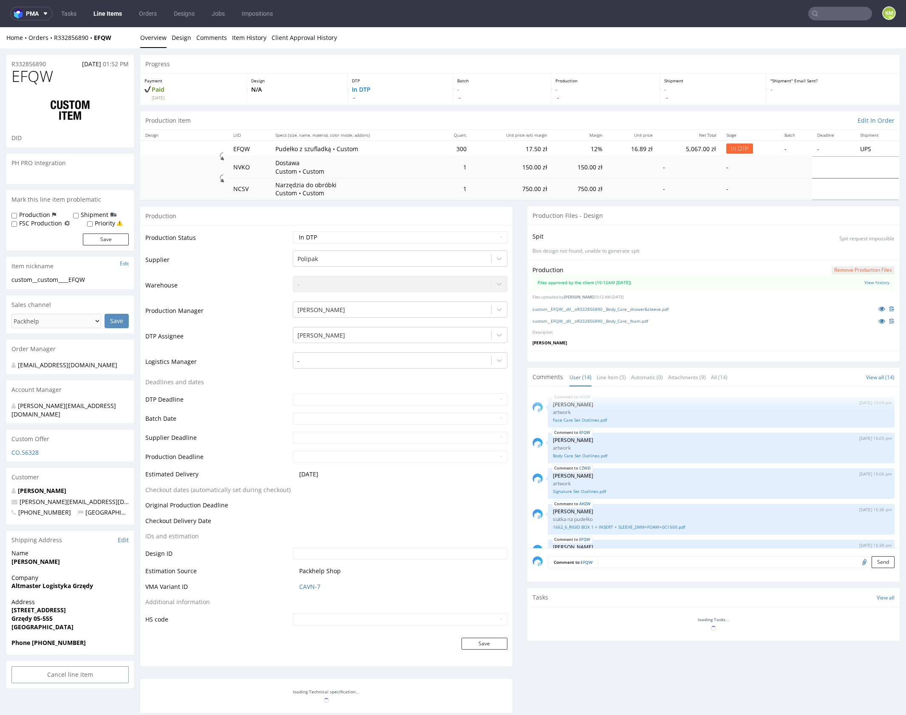
scroll to position [327, 0]
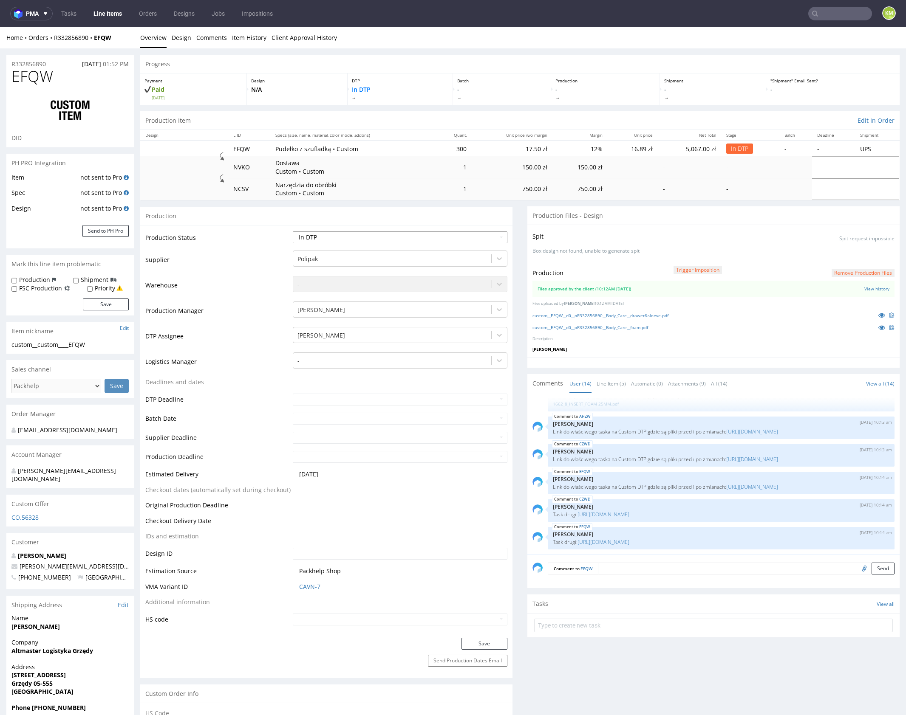
click at [385, 237] on select "Waiting for Artwork Waiting for Diecut Waiting for Mockup Waiting for DTP Waiti…" at bounding box center [400, 237] width 214 height 12
select select "dtp_waiting_for_double_check"
click at [293, 231] on select "Waiting for Artwork Waiting for Diecut Waiting for Mockup Waiting for DTP Waiti…" at bounding box center [400, 237] width 214 height 12
click at [479, 638] on button "Save" at bounding box center [484, 644] width 46 height 12
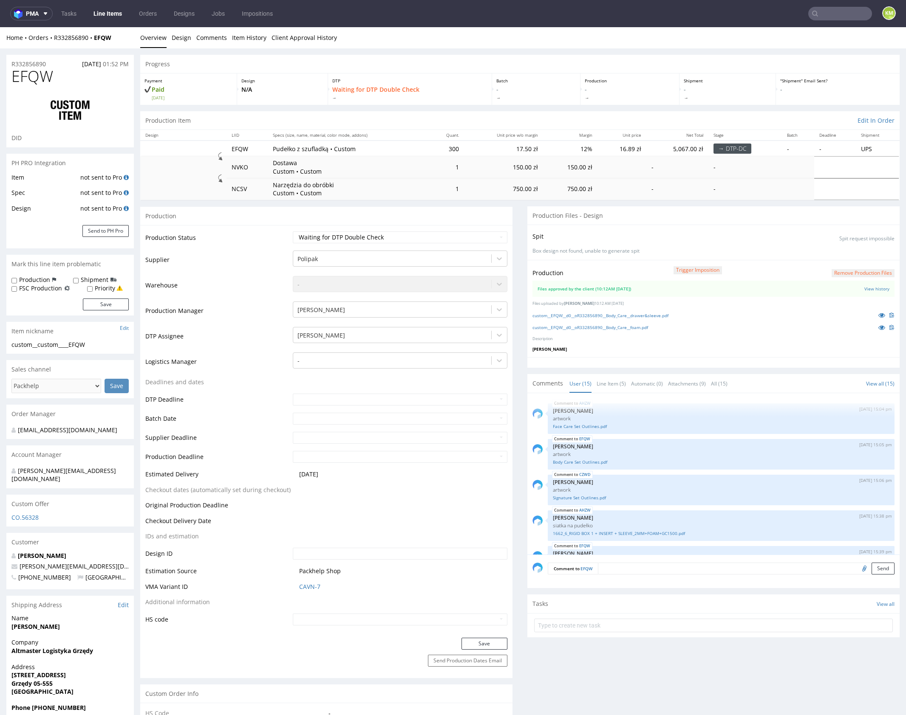
scroll to position [355, 0]
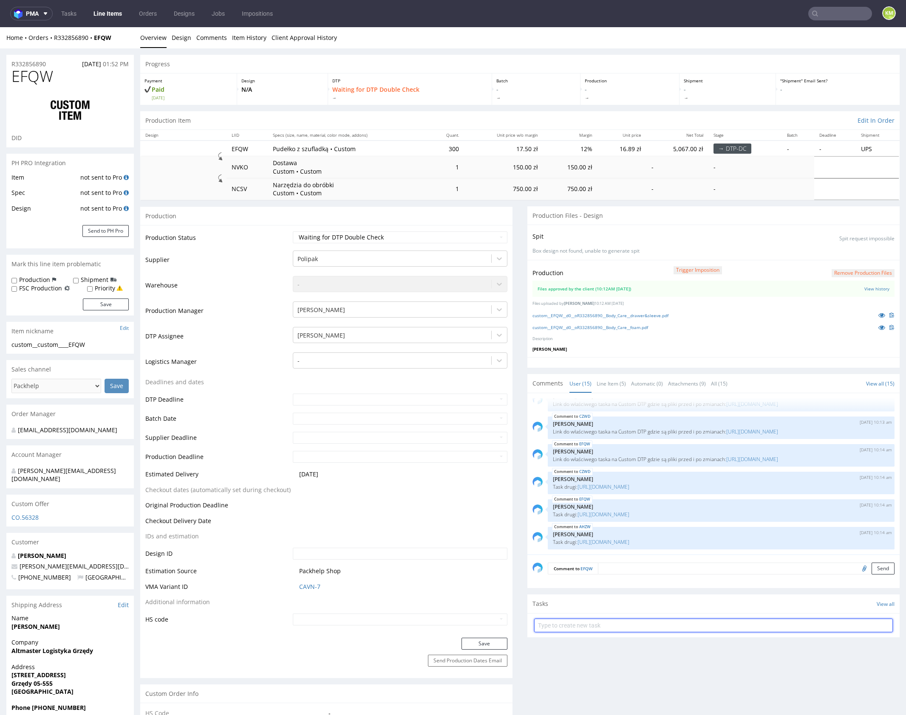
click at [591, 627] on input "text" at bounding box center [713, 626] width 358 height 14
paste input "dch 1/3 pilne"
click at [548, 624] on input "dch 1/3 pilne" at bounding box center [713, 626] width 358 height 14
type input "dch 3/3 pilne"
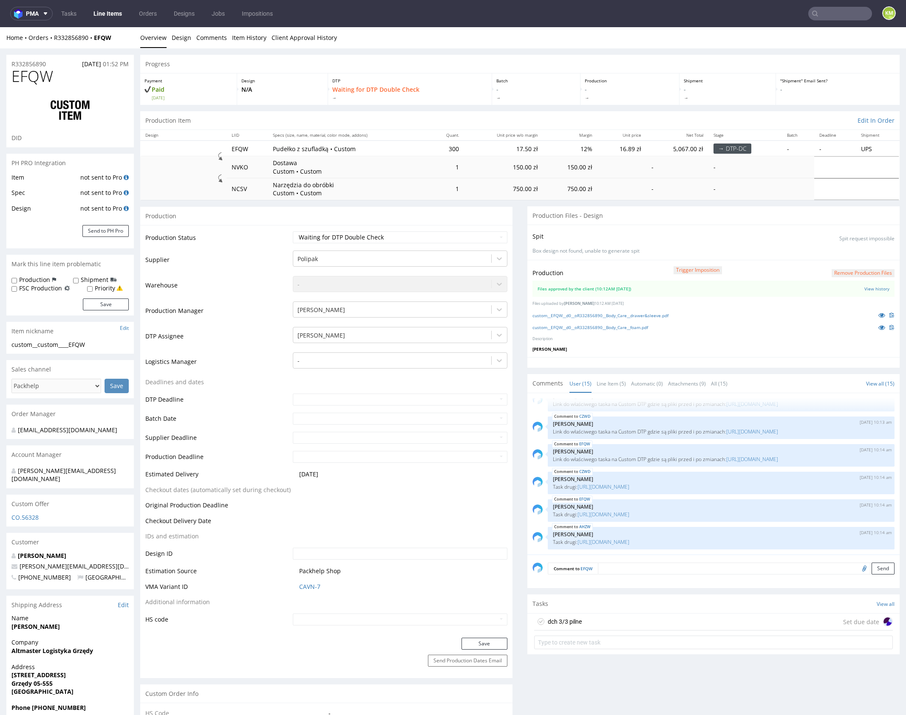
click at [599, 621] on div "dch 3/3 pilne Set due date" at bounding box center [713, 622] width 358 height 17
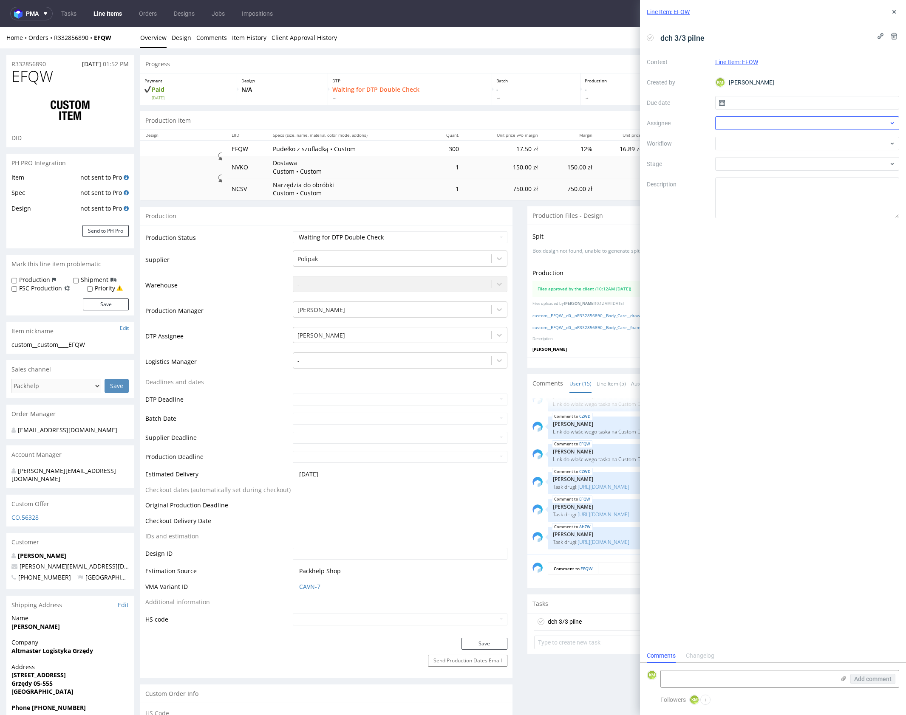
scroll to position [7, 0]
click at [751, 106] on input "text" at bounding box center [807, 103] width 184 height 14
click at [814, 175] on button "11" at bounding box center [820, 174] width 13 height 14
type input "11/09/2025"
click at [739, 121] on div at bounding box center [807, 123] width 184 height 14
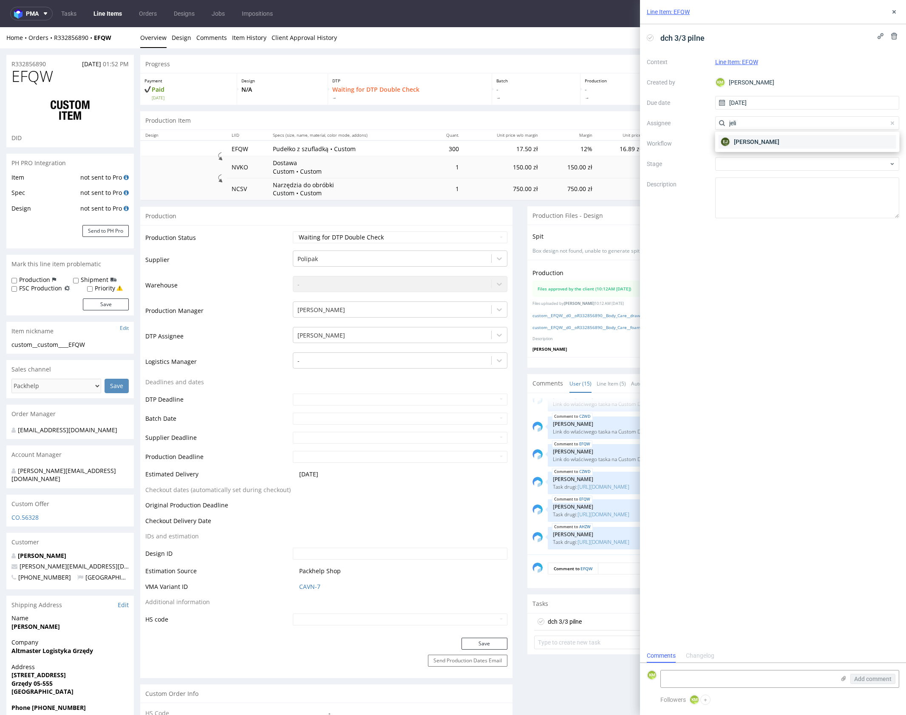
type input "jeli"
click at [745, 144] on span "[PERSON_NAME]" at bounding box center [756, 142] width 45 height 8
click at [744, 149] on div at bounding box center [807, 144] width 184 height 14
click at [771, 173] on div "DTP - Double Check" at bounding box center [806, 174] width 177 height 15
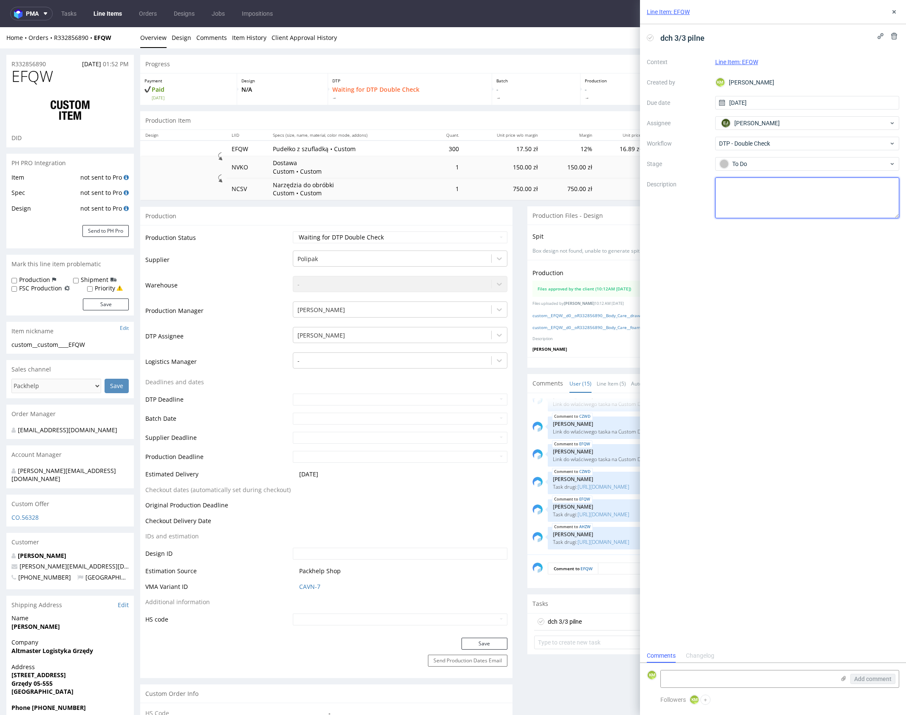
click at [782, 196] on textarea at bounding box center [807, 198] width 184 height 41
click at [897, 12] on icon at bounding box center [893, 11] width 7 height 7
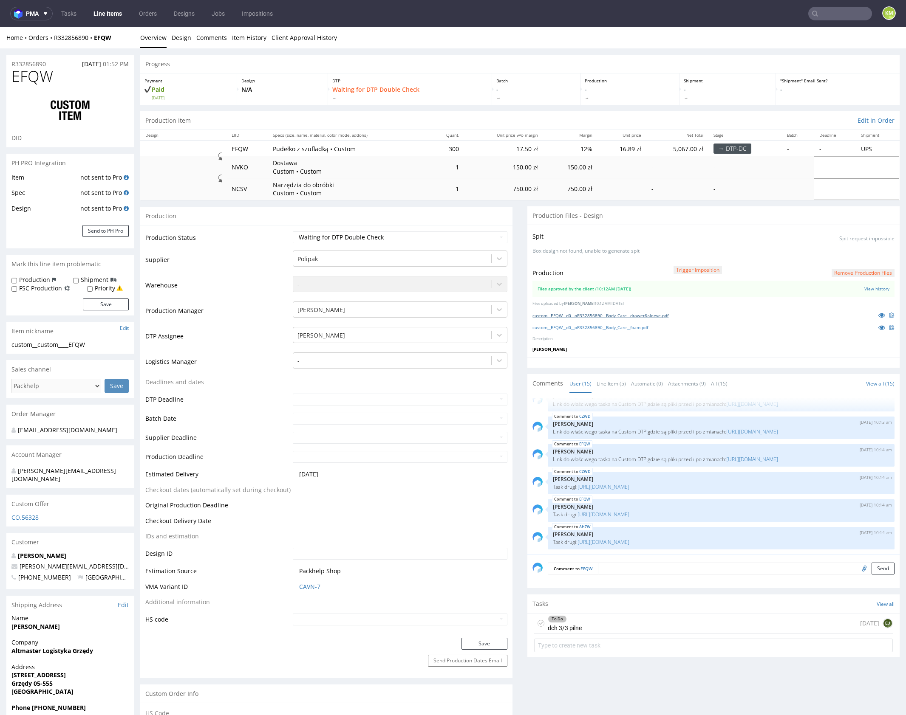
click at [656, 316] on link "custom__EFQW__d0__oR332856890__Body_Care__drawer&sleeve.pdf" at bounding box center [600, 316] width 136 height 6
click at [617, 387] on link "Line Item (5)" at bounding box center [610, 384] width 29 height 18
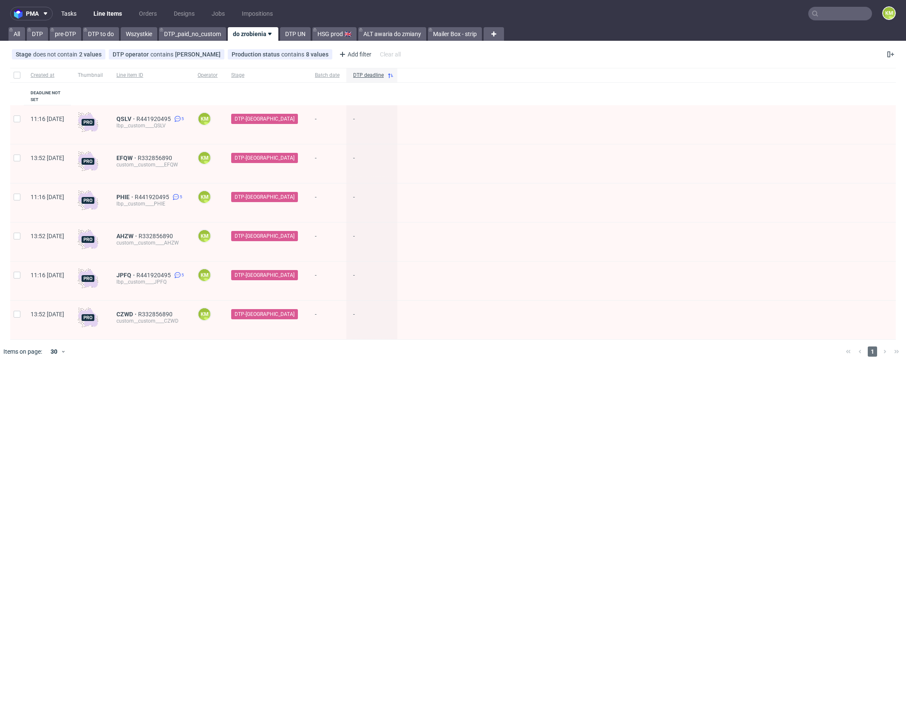
click at [76, 16] on link "Tasks" at bounding box center [68, 14] width 25 height 14
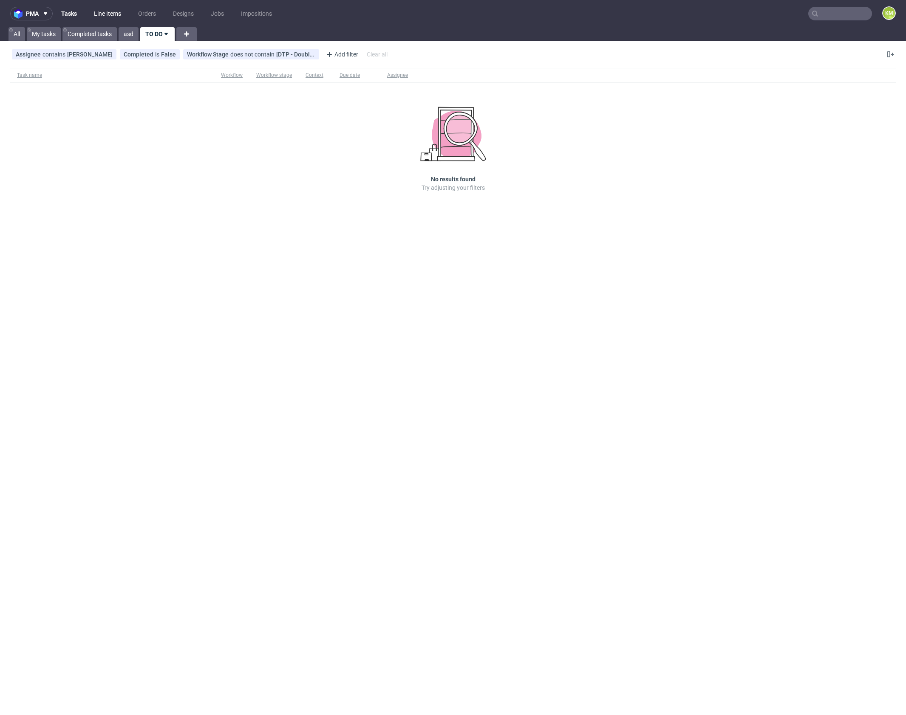
click at [103, 14] on link "Line Items" at bounding box center [107, 14] width 37 height 14
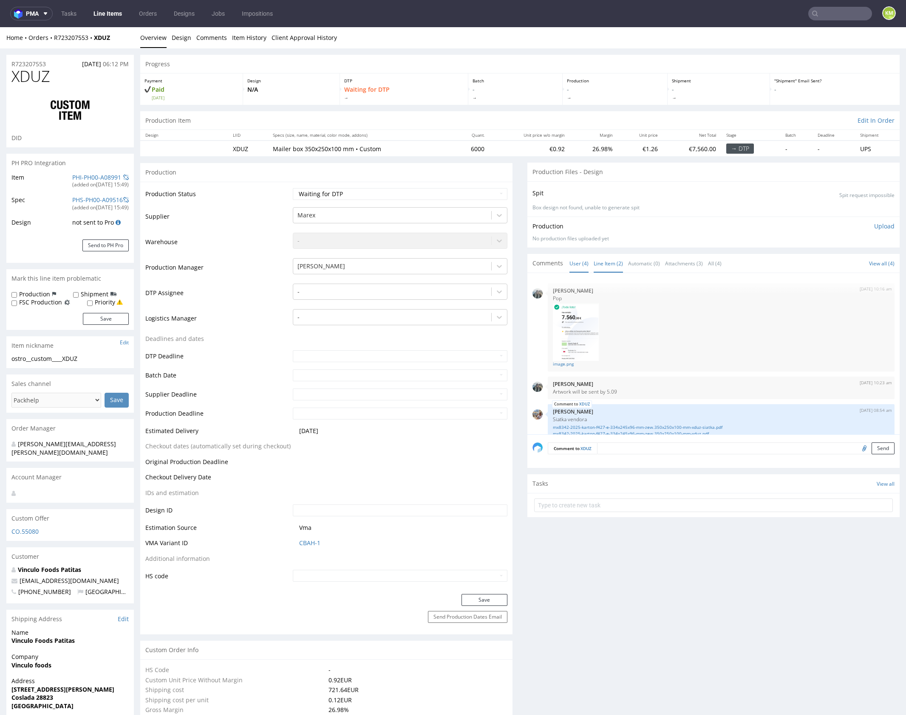
click at [608, 264] on link "Line Item (2)" at bounding box center [607, 263] width 29 height 18
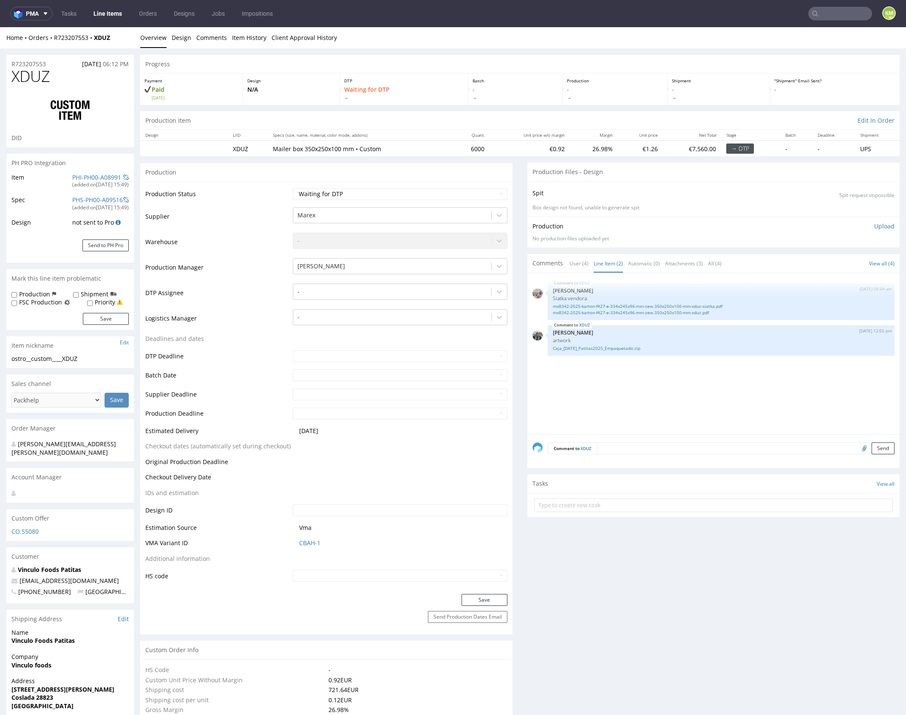
drag, startPoint x: 627, startPoint y: 374, endPoint x: 621, endPoint y: 356, distance: 19.1
click at [627, 373] on div "XDUZ [DATE] 08:54 am [PERSON_NAME] [PERSON_NAME] mx8342-2025-karton-f427-e-334x…" at bounding box center [715, 356] width 367 height 156
click at [619, 348] on link "Caja_[DATE]_Patitas2025_Empaquetado.zip" at bounding box center [721, 348] width 336 height 6
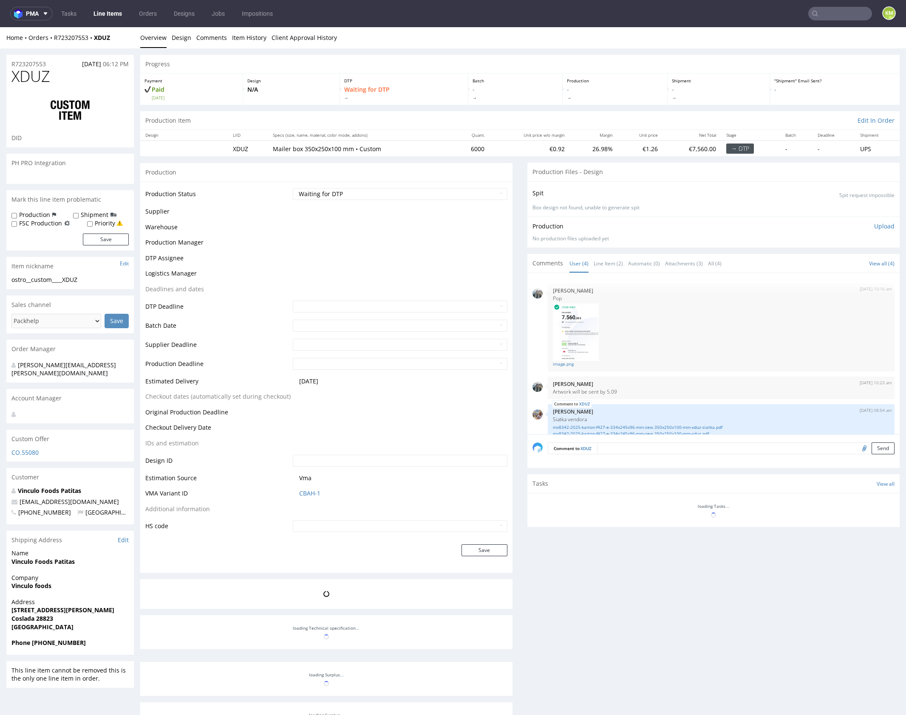
scroll to position [48, 0]
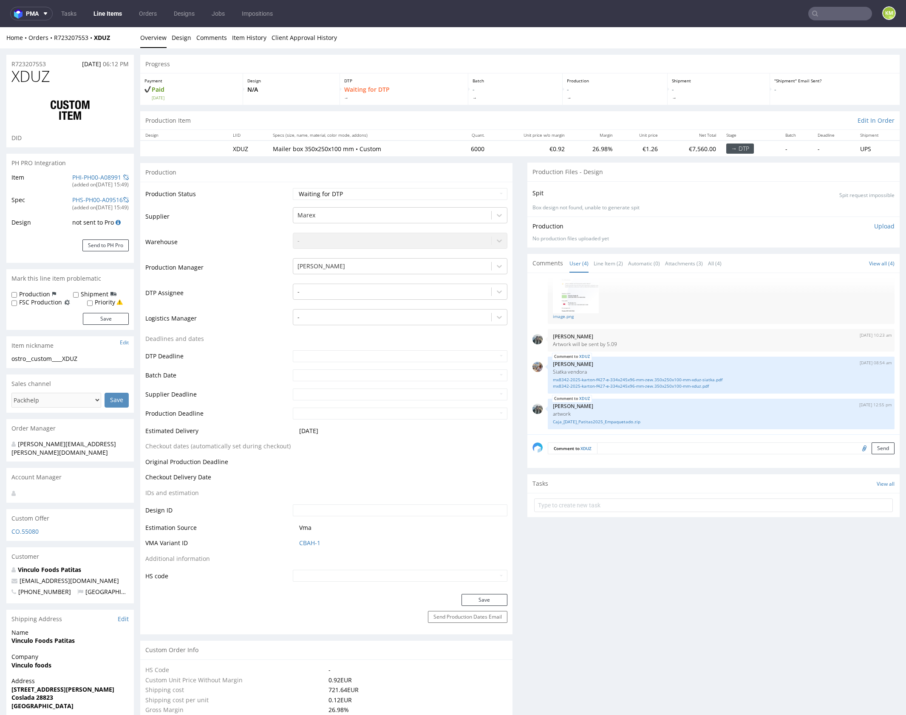
click at [381, 302] on td "-" at bounding box center [399, 295] width 217 height 25
click at [381, 292] on div at bounding box center [391, 292] width 189 height 10
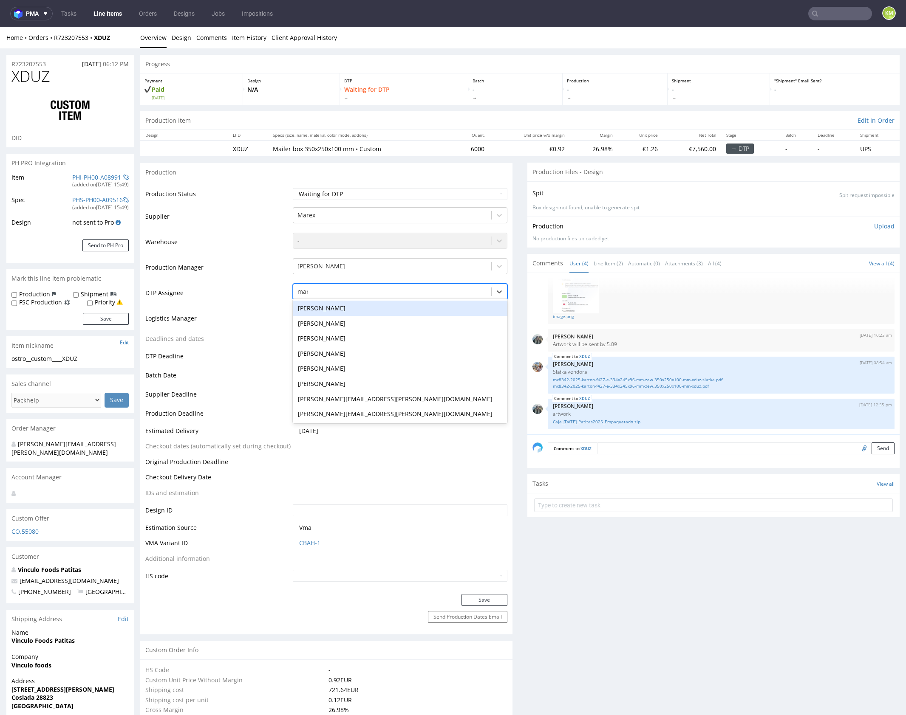
type input "mark"
click at [373, 309] on div "[PERSON_NAME]" at bounding box center [400, 308] width 214 height 15
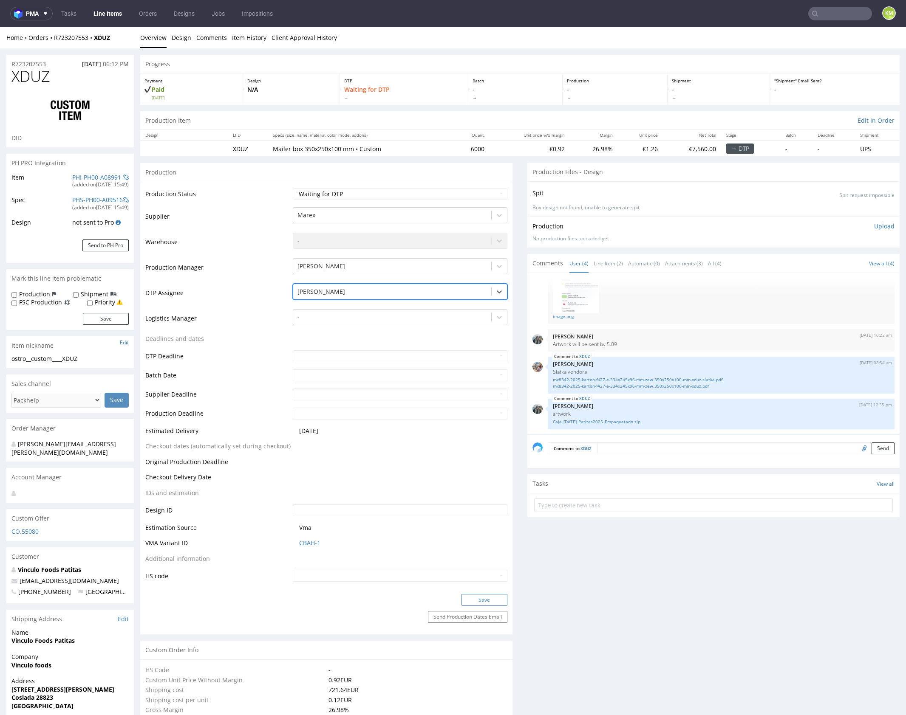
click at [486, 600] on button "Save" at bounding box center [484, 600] width 46 height 12
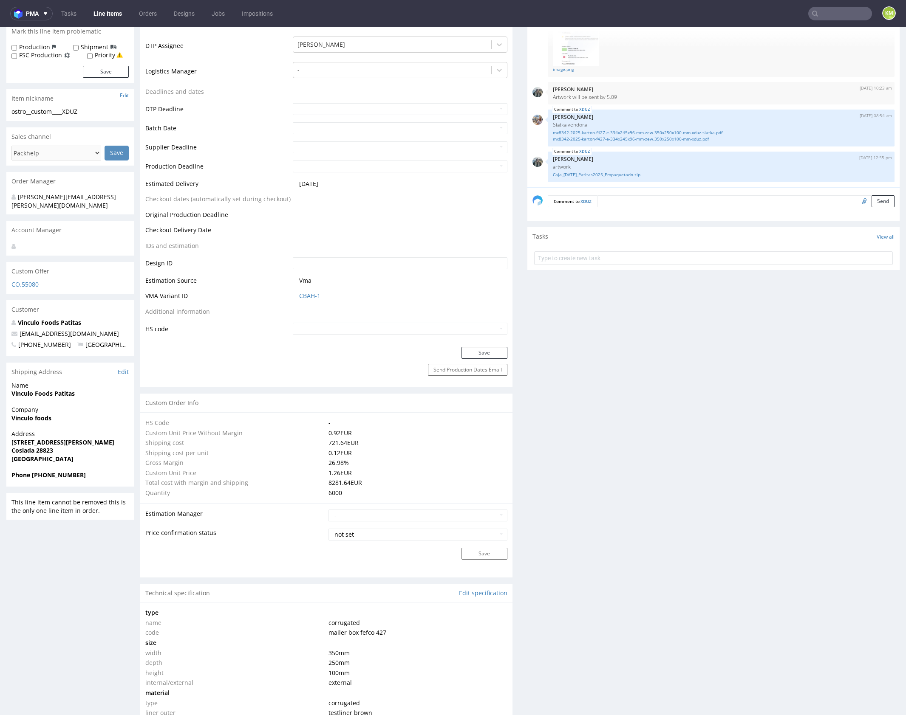
scroll to position [0, 0]
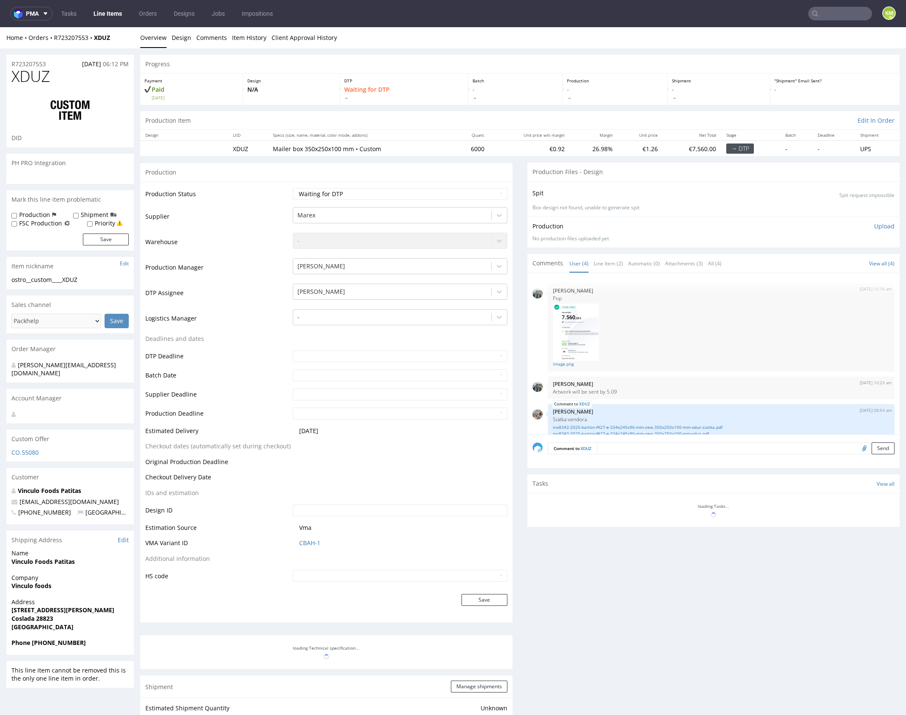
scroll to position [48, 0]
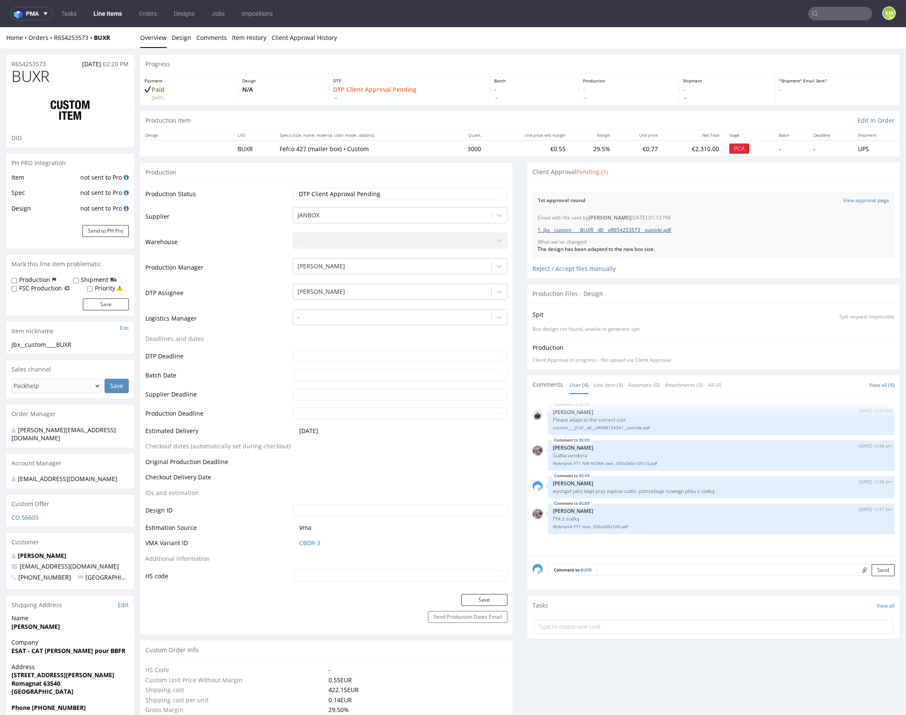
click at [653, 229] on link "1. jbx__custom____BUXR__d0__oR654253573__outside.pdf" at bounding box center [603, 229] width 133 height 7
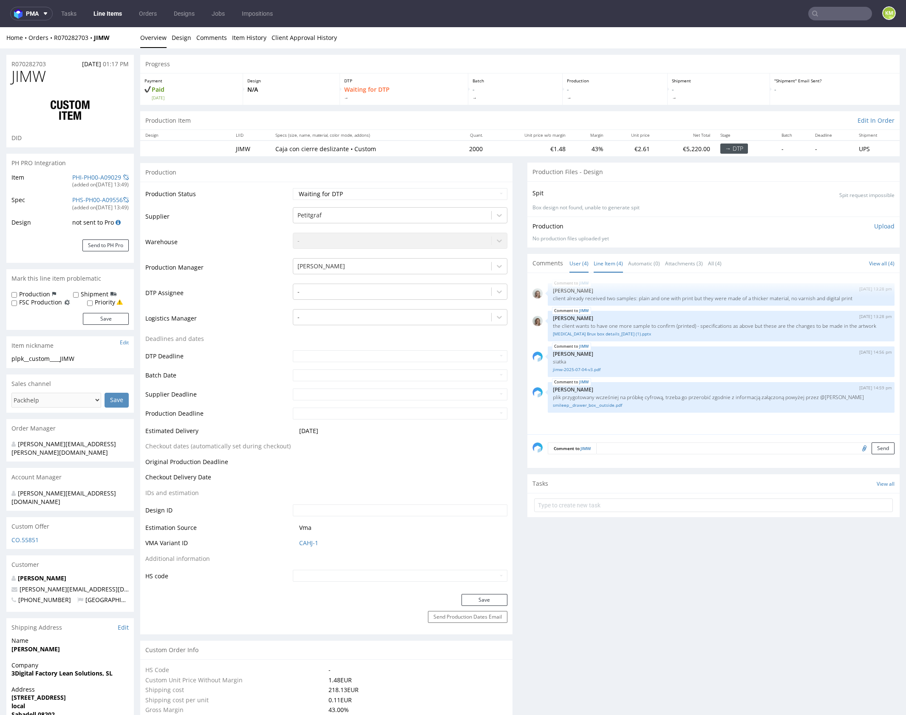
click at [601, 265] on link "Line Item (4)" at bounding box center [607, 263] width 29 height 18
click at [611, 409] on link "smileep__drawer_box__outside.pdf" at bounding box center [721, 405] width 336 height 6
click at [677, 323] on p "the client wants to have one more sample to confirm (printed) - specifications …" at bounding box center [721, 326] width 336 height 6
click at [411, 292] on div at bounding box center [391, 292] width 189 height 10
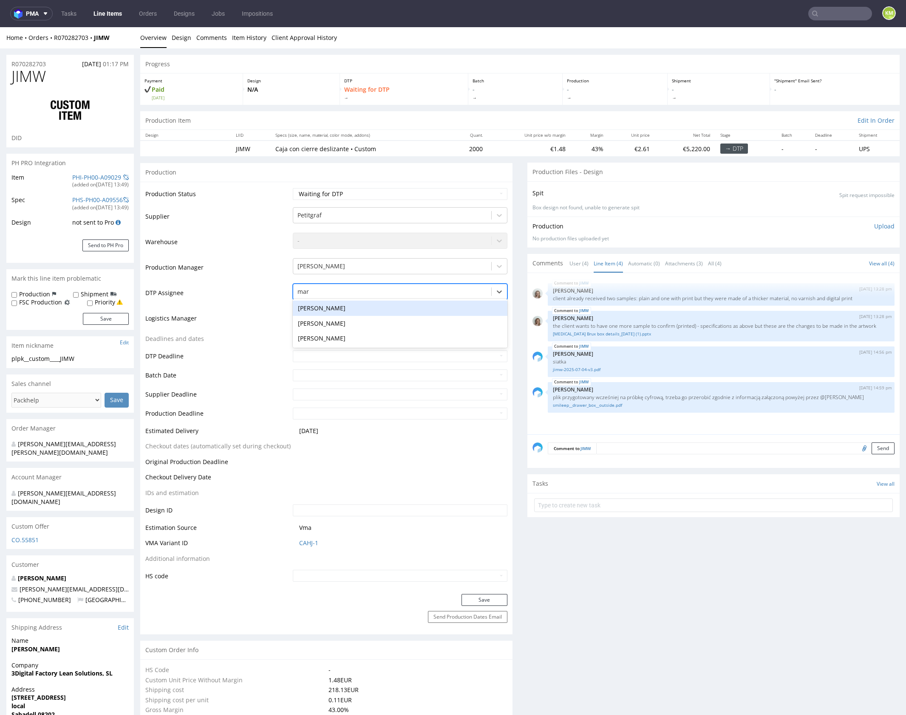
type input "mark"
drag, startPoint x: 408, startPoint y: 304, endPoint x: 435, endPoint y: 443, distance: 142.3
click at [408, 304] on div "[PERSON_NAME]" at bounding box center [400, 308] width 214 height 15
click at [488, 600] on button "Save" at bounding box center [484, 600] width 46 height 12
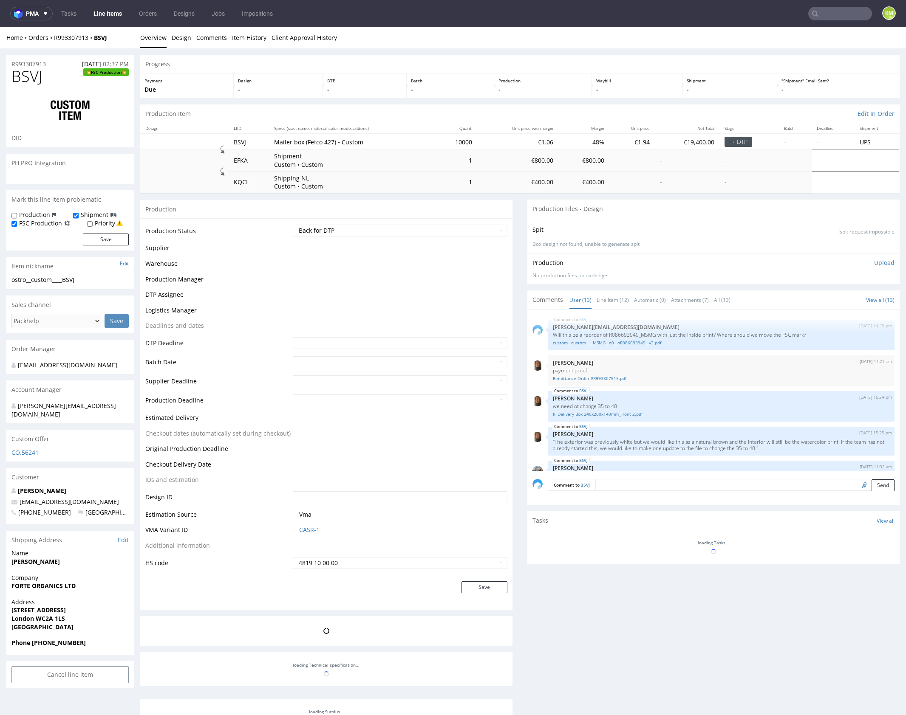
scroll to position [291, 0]
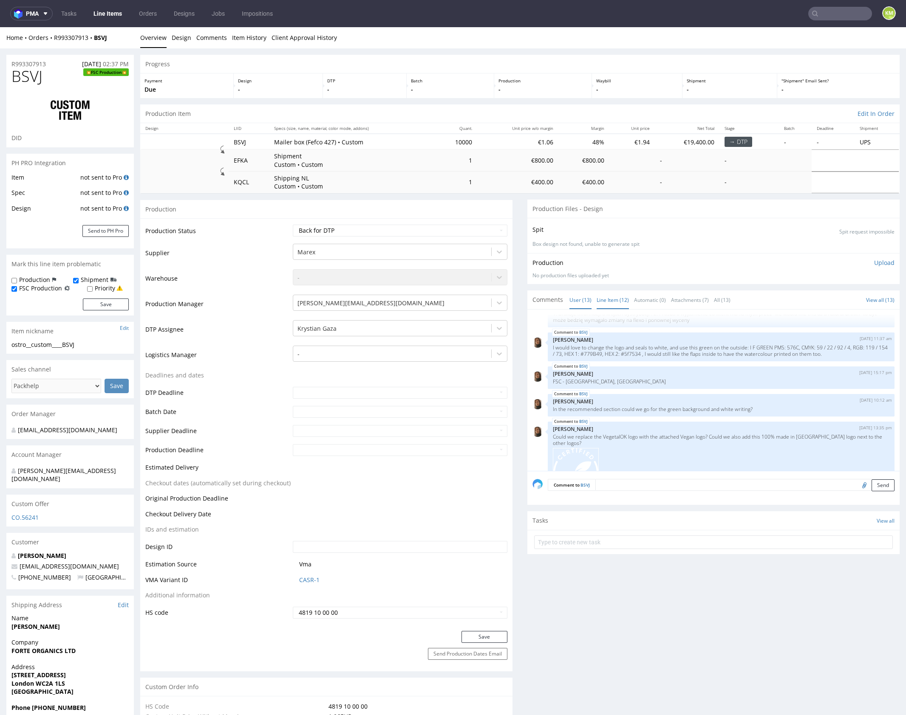
click at [610, 292] on link "Line Item (12)" at bounding box center [612, 300] width 32 height 18
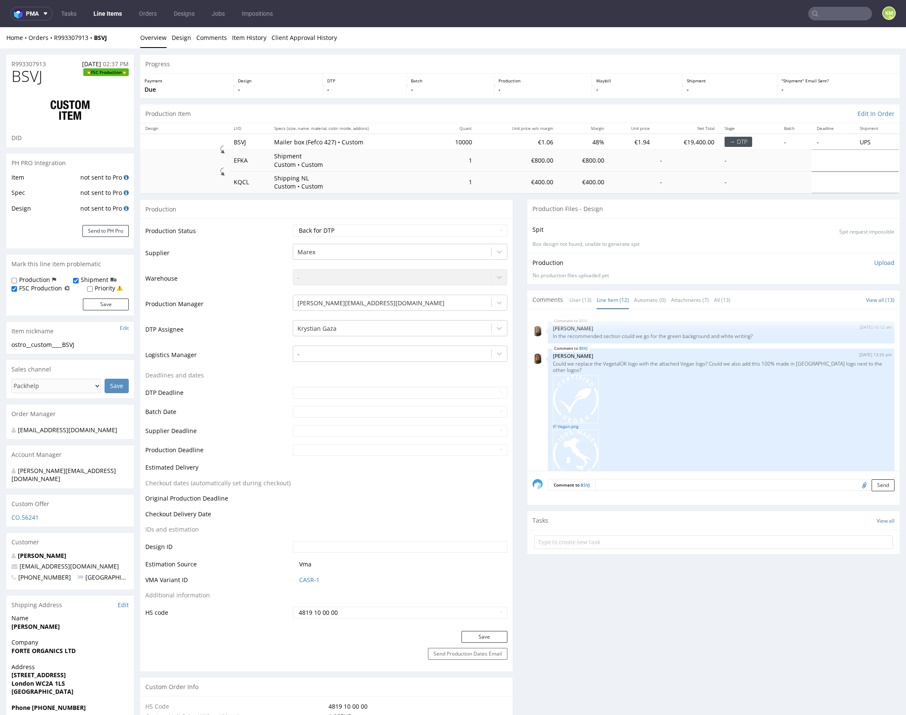
scroll to position [308, 0]
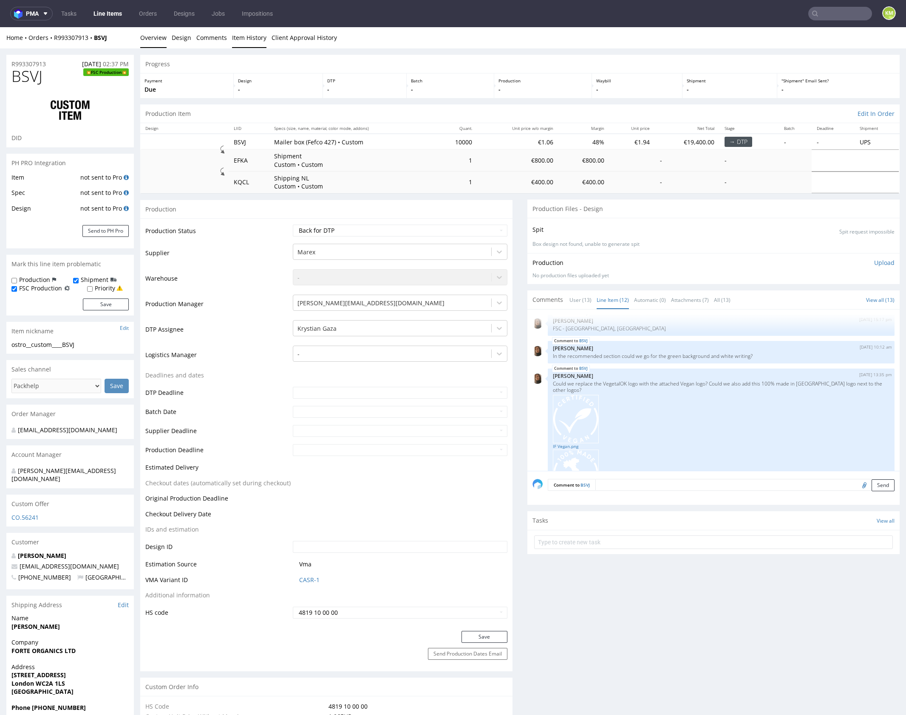
click at [237, 37] on link "Item History" at bounding box center [249, 37] width 34 height 21
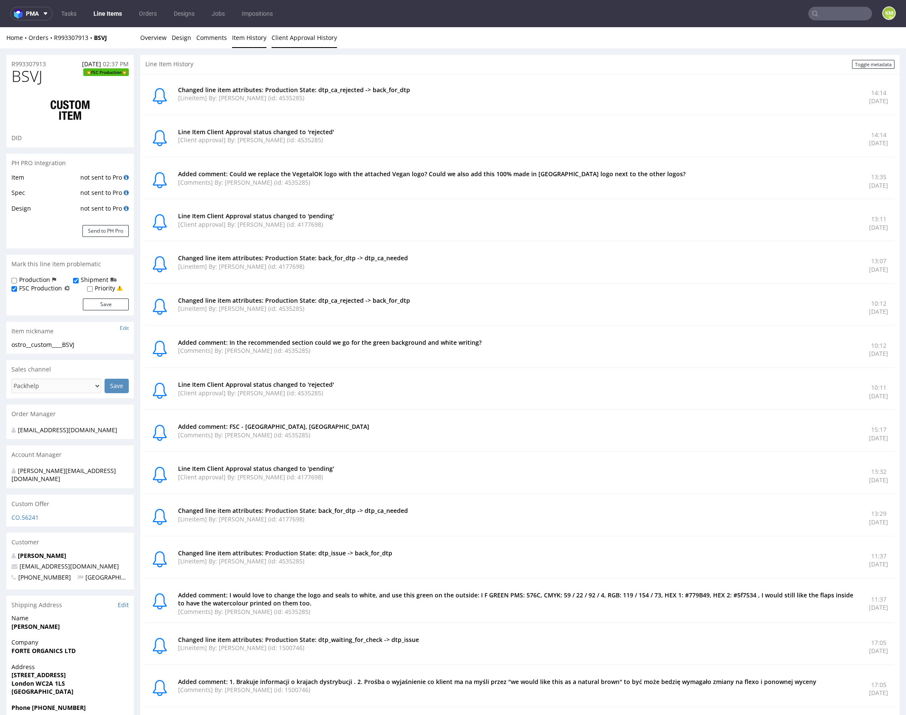
click at [282, 36] on link "Client Approval History" at bounding box center [303, 37] width 65 height 21
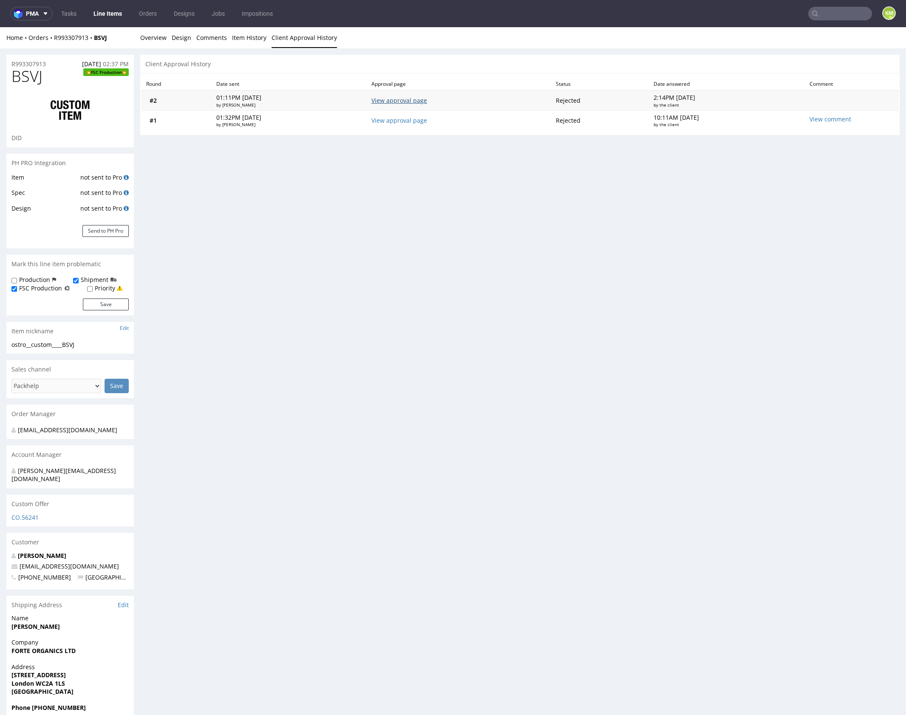
click at [407, 103] on link "View approval page" at bounding box center [399, 100] width 56 height 8
drag, startPoint x: 155, startPoint y: 40, endPoint x: 216, endPoint y: 80, distance: 72.8
click at [155, 40] on link "Overview" at bounding box center [153, 37] width 26 height 21
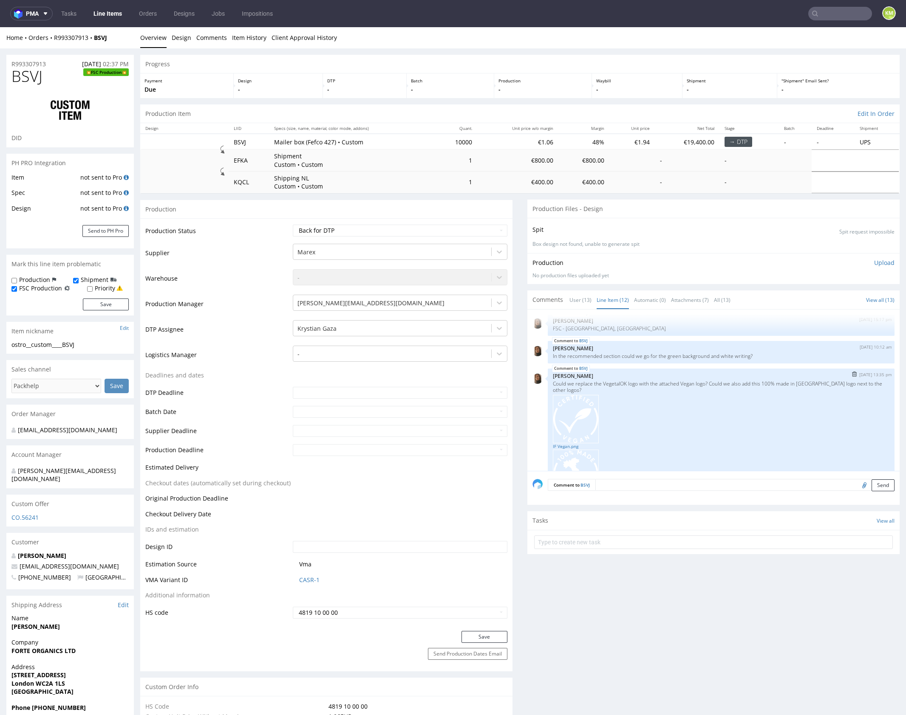
click at [640, 374] on p "[PERSON_NAME]" at bounding box center [721, 376] width 336 height 6
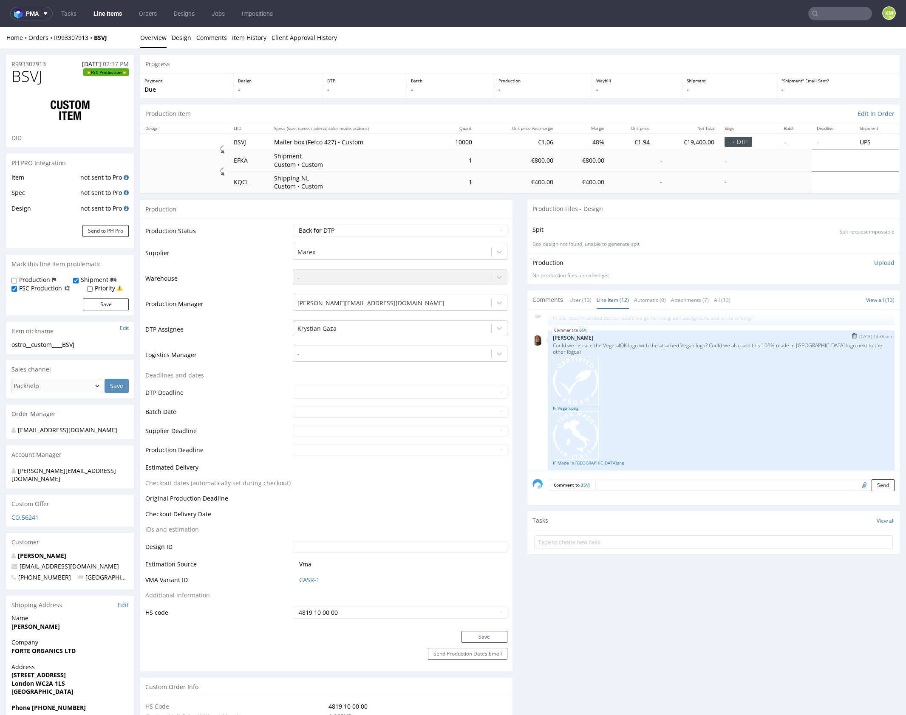
scroll to position [347, 0]
click at [565, 406] on link "IF Vegan.png" at bounding box center [721, 408] width 336 height 6
click at [566, 456] on link "IF Made in Italy.png" at bounding box center [721, 458] width 336 height 6
click at [675, 484] on textarea at bounding box center [744, 485] width 299 height 12
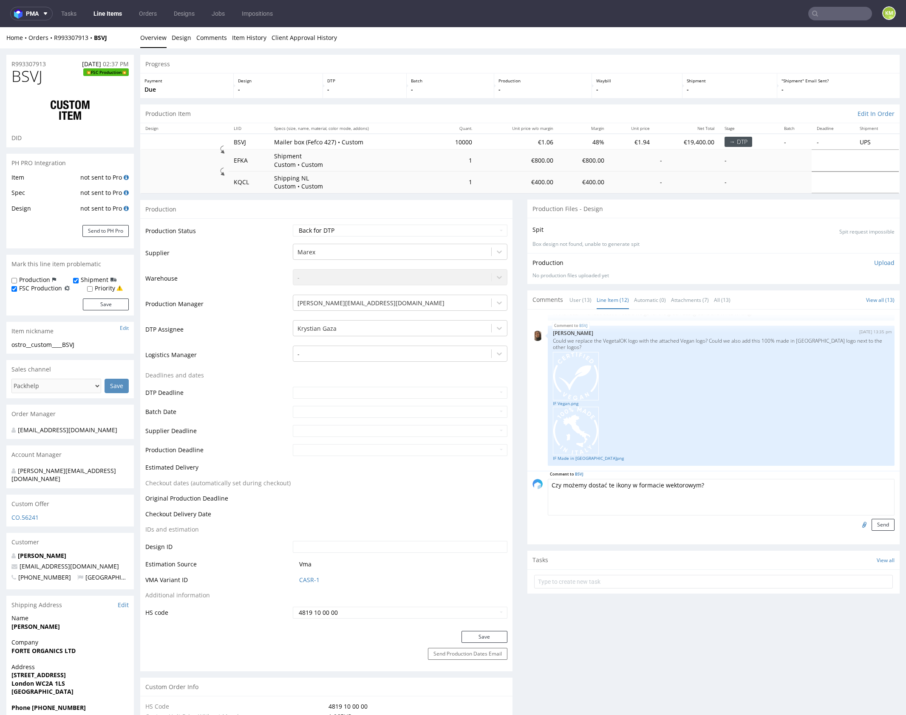
click at [735, 487] on textarea "Czy możemy dostać te ikony w formacie wektorowym?" at bounding box center [721, 497] width 347 height 37
type textarea "Czy możemy dostać te ikony w formacie wektorowym?"
click at [872, 522] on button "Send" at bounding box center [882, 525] width 23 height 12
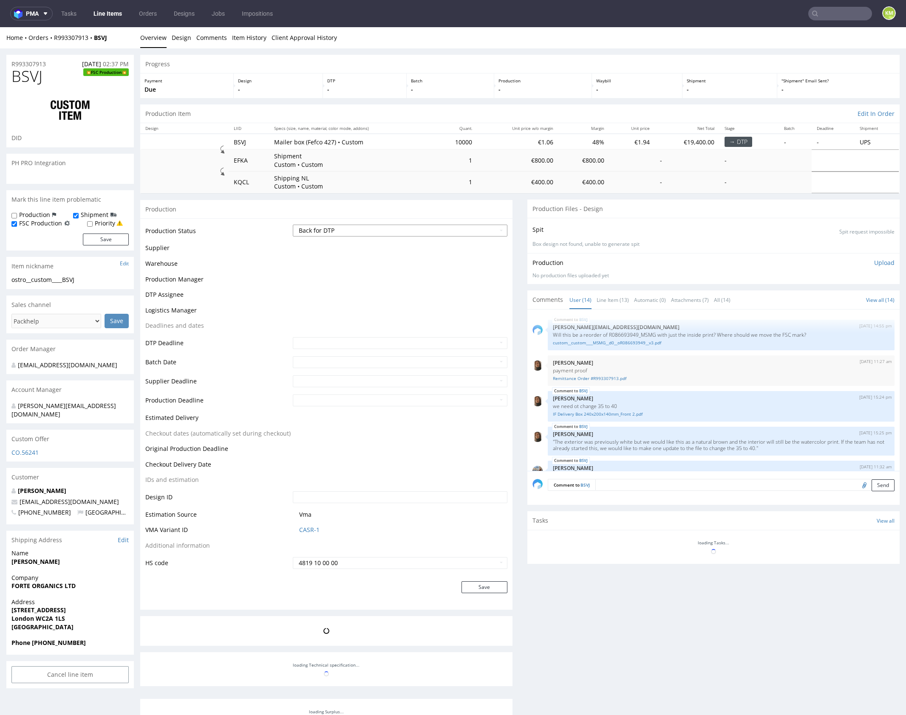
click at [446, 229] on select "Waiting for Artwork Waiting for Diecut Waiting for Mockup Waiting for DTP Waiti…" at bounding box center [400, 231] width 214 height 12
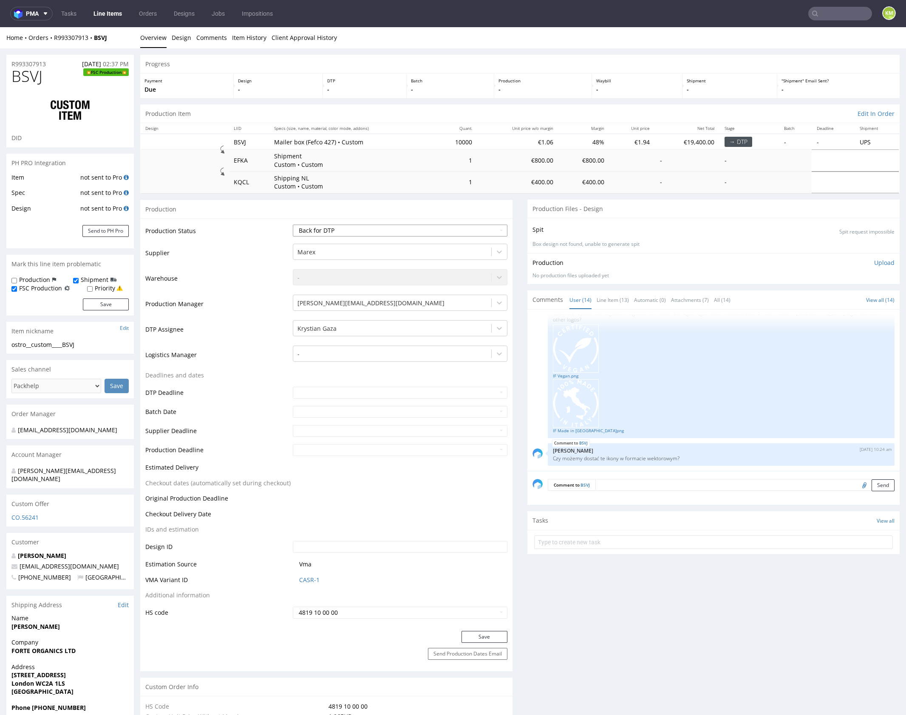
select select "dtp_issue"
click at [293, 225] on select "Waiting for Artwork Waiting for Diecut Waiting for Mockup Waiting for DTP Waiti…" at bounding box center [400, 231] width 214 height 12
click at [491, 635] on button "Save" at bounding box center [484, 637] width 46 height 12
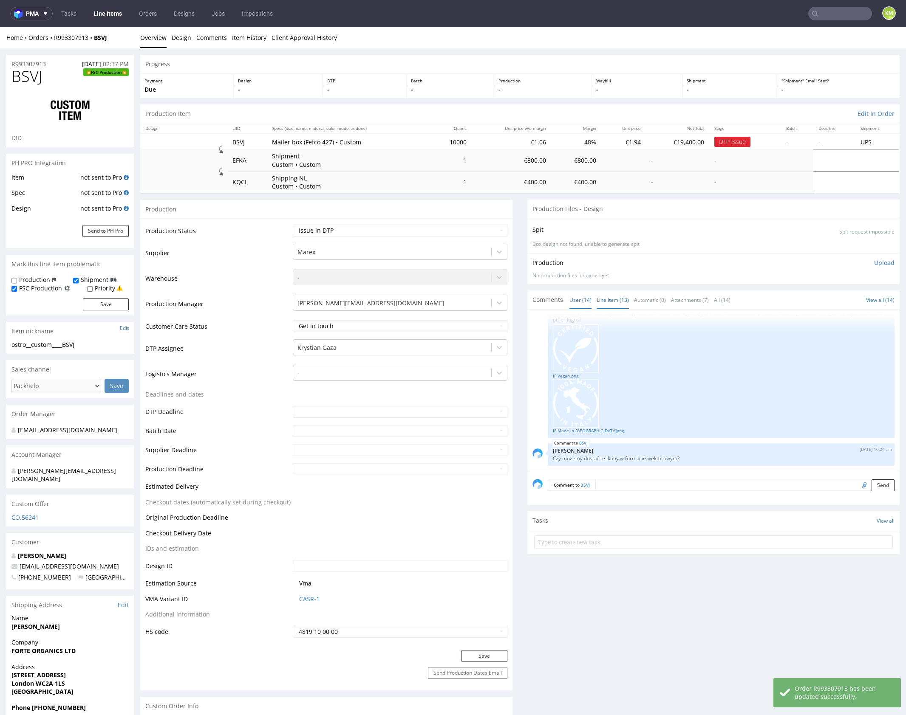
click at [604, 301] on link "Line Item (13)" at bounding box center [612, 300] width 32 height 18
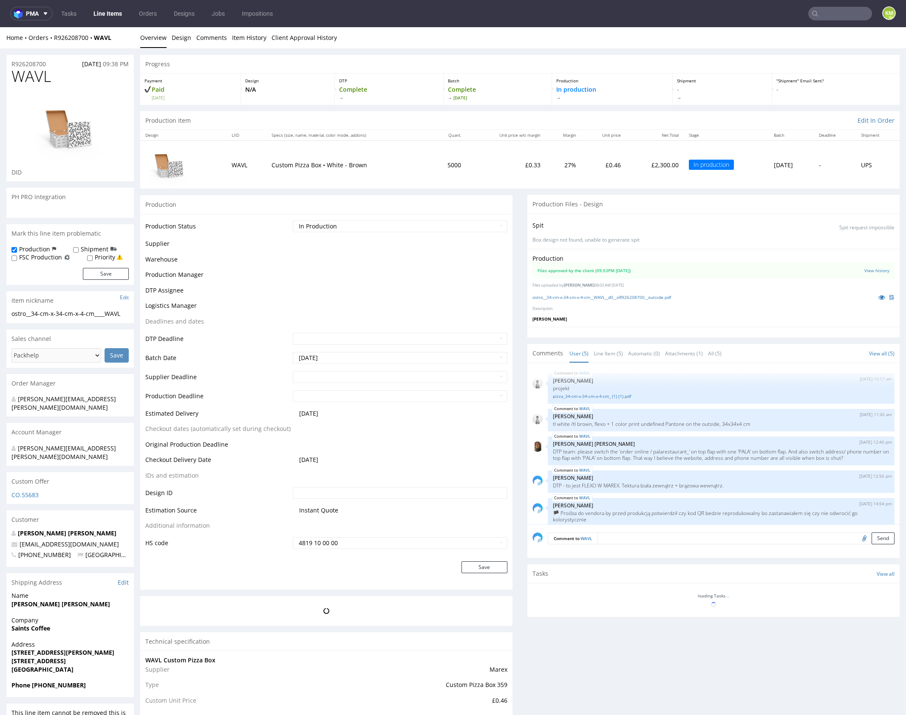
scroll to position [8, 0]
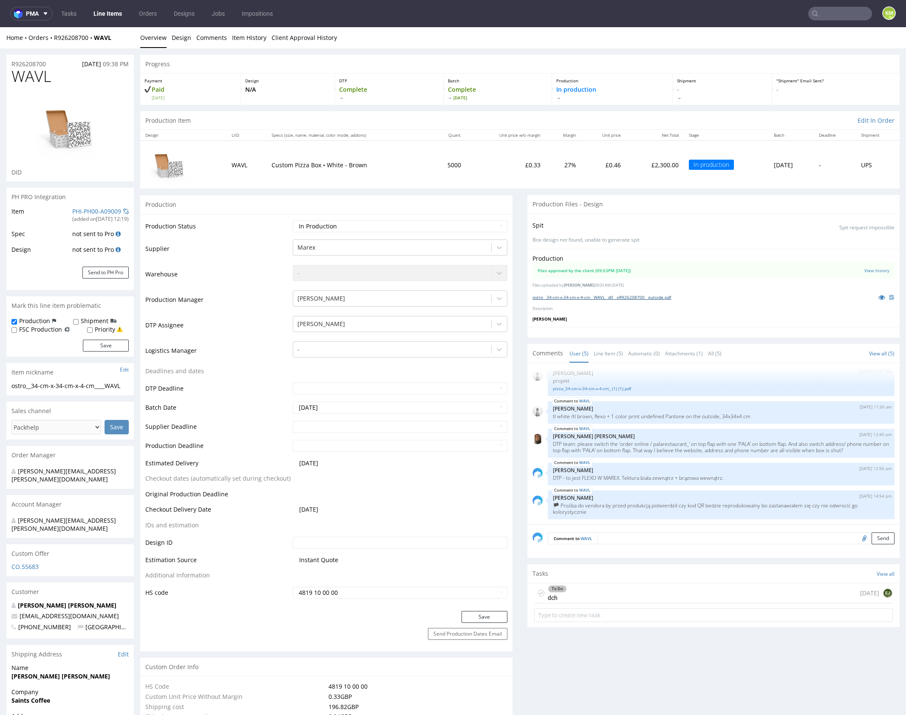
click at [635, 298] on link "ostro__34-cm-x-34-cm-x-4-cm__WAVL__d0__oR926208700__outside.pdf" at bounding box center [601, 297] width 138 height 6
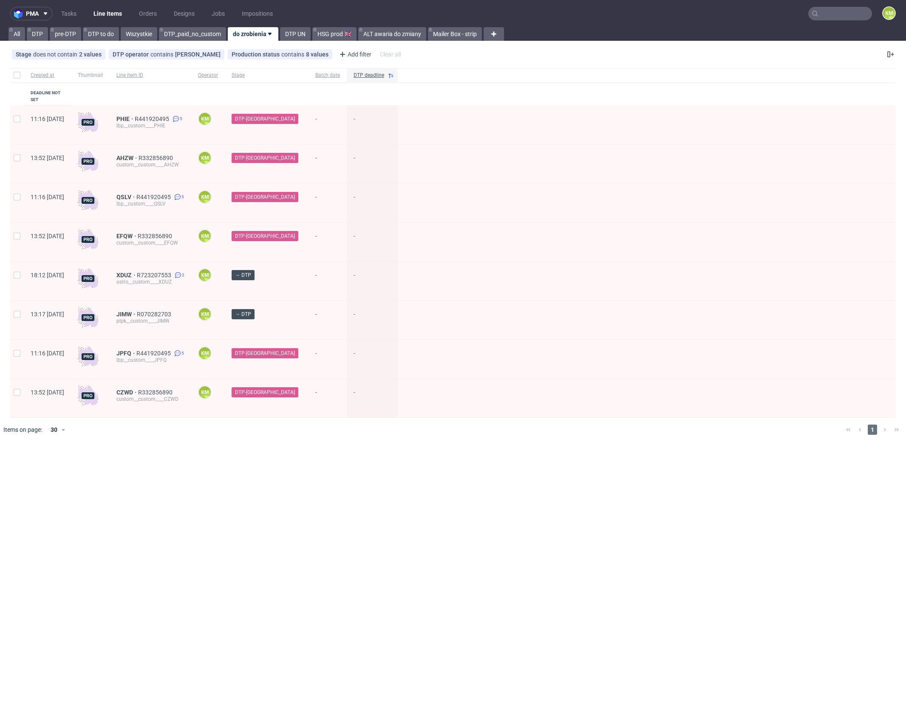
click at [844, 13] on input "text" at bounding box center [840, 14] width 64 height 14
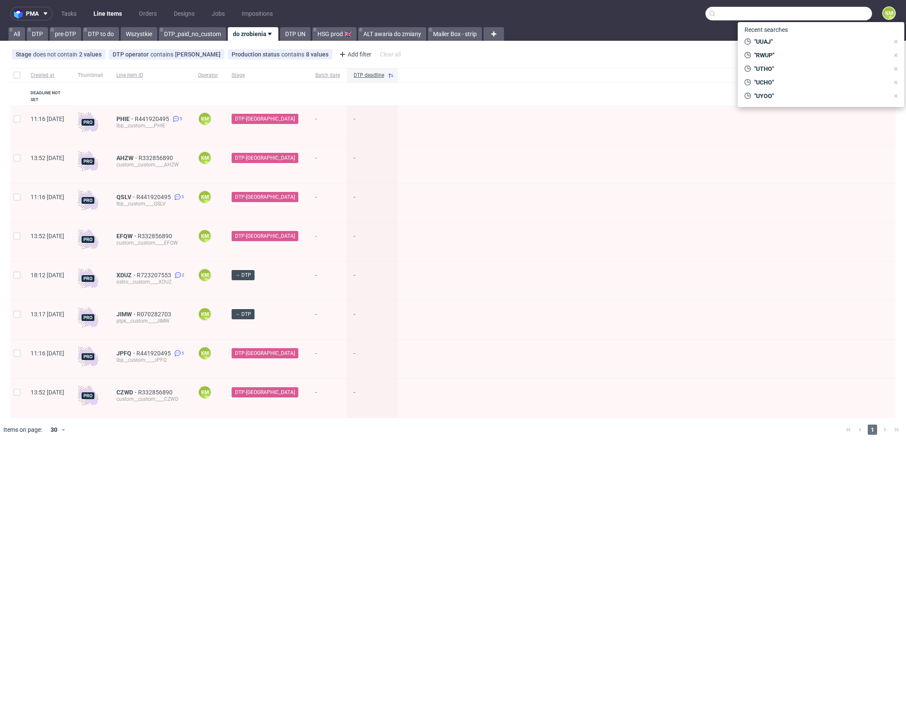
paste input "WAVL"
type input "WAVL"
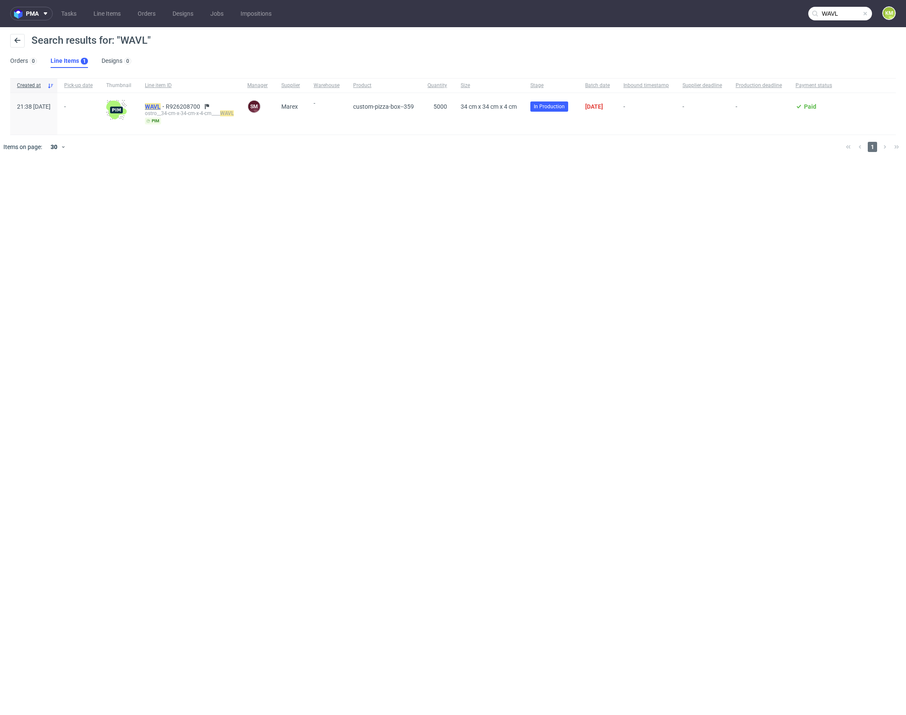
click at [161, 104] on mark "WAVL" at bounding box center [153, 106] width 16 height 7
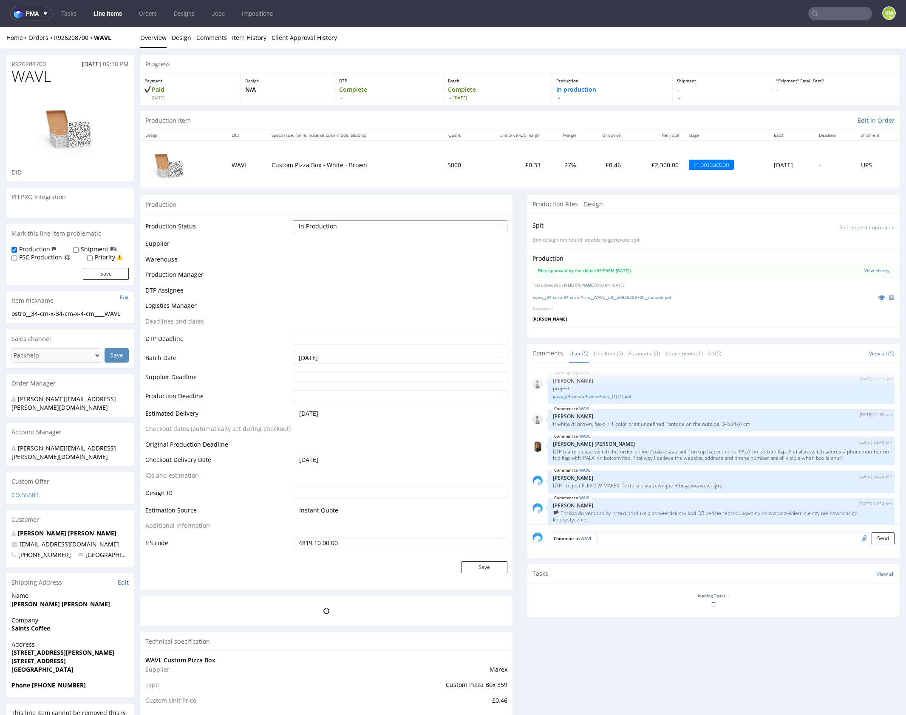
scroll to position [8, 0]
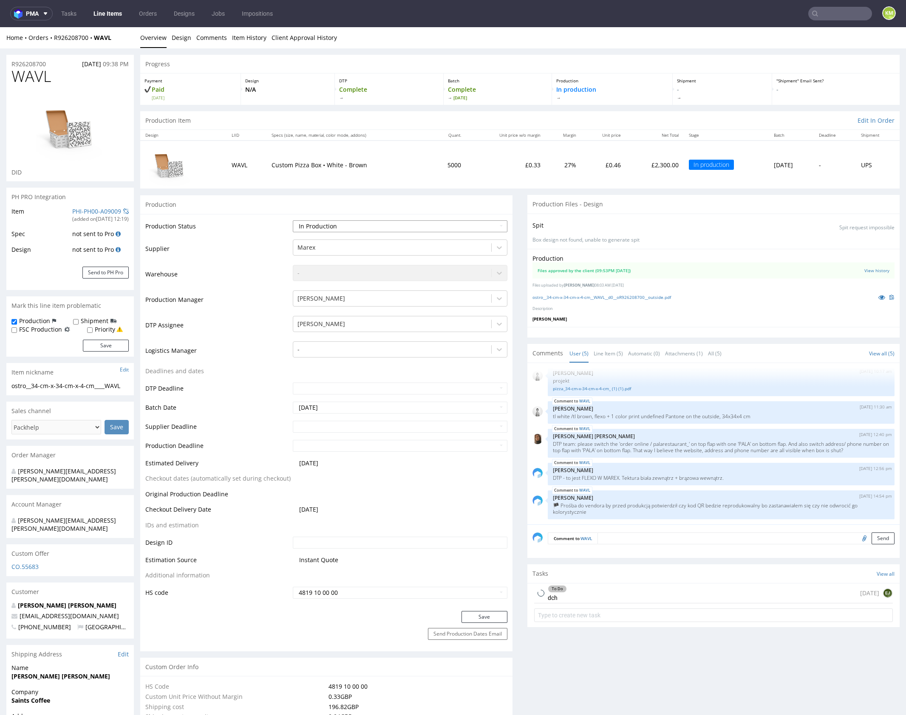
click at [376, 222] on select "Waiting for Artwork Waiting for Diecut Waiting for Mockup Waiting for DTP Waiti…" at bounding box center [400, 226] width 214 height 12
select select "dtp_ca_needed"
click at [293, 220] on select "Waiting for Artwork Waiting for Diecut Waiting for Mockup Waiting for DTP Waiti…" at bounding box center [400, 226] width 214 height 12
click at [492, 617] on button "Save" at bounding box center [484, 617] width 46 height 12
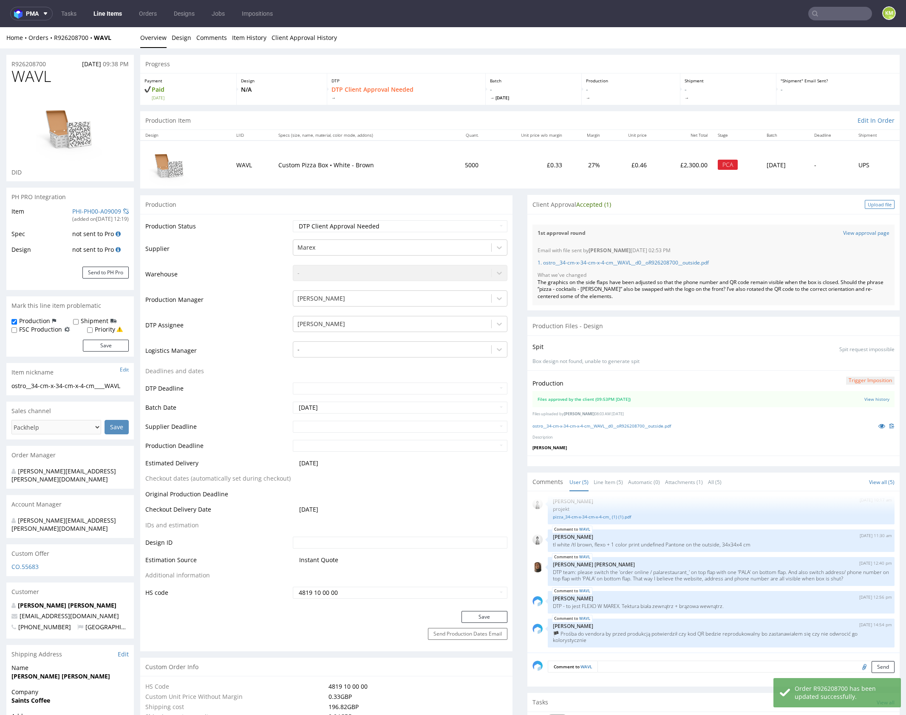
click at [864, 206] on div "Upload file" at bounding box center [879, 204] width 30 height 9
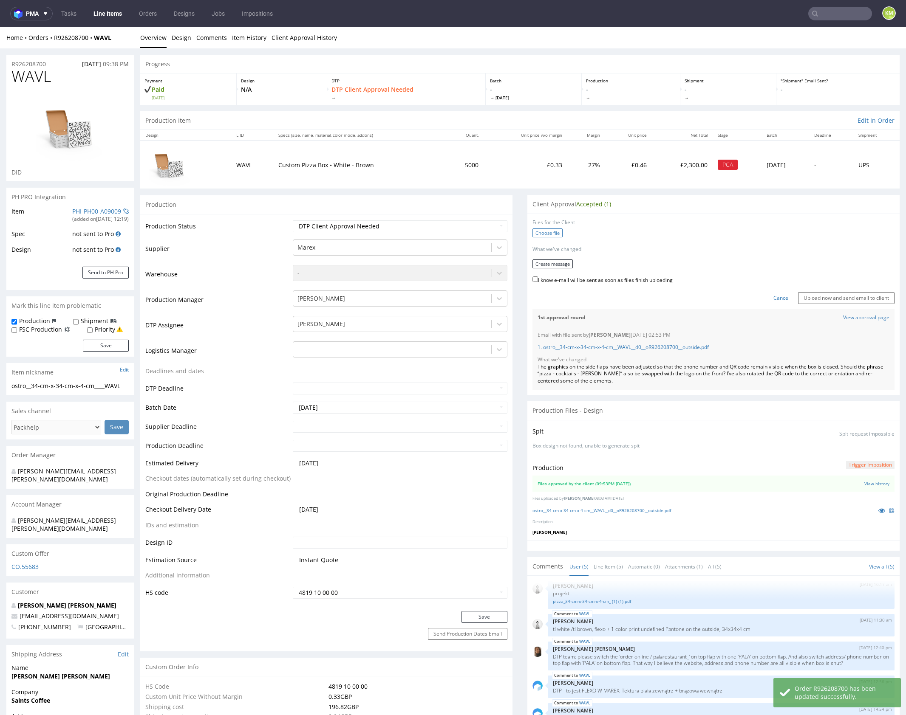
click at [553, 232] on label "Choose file" at bounding box center [547, 233] width 30 height 9
click at [0, 27] on input "Choose file" at bounding box center [0, 27] width 0 height 0
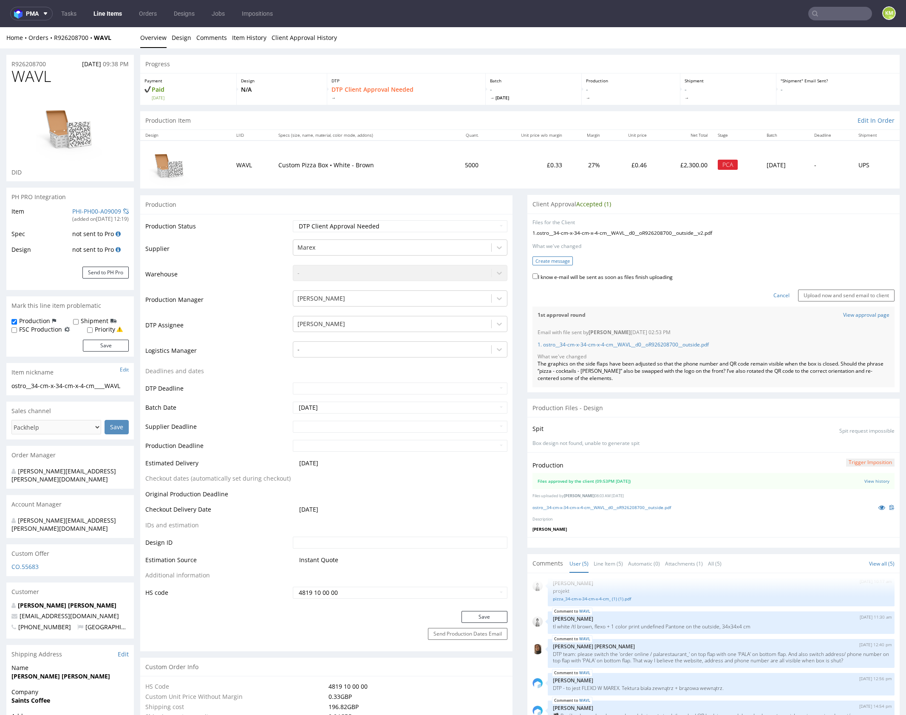
click at [560, 263] on button "Create message" at bounding box center [552, 261] width 40 height 9
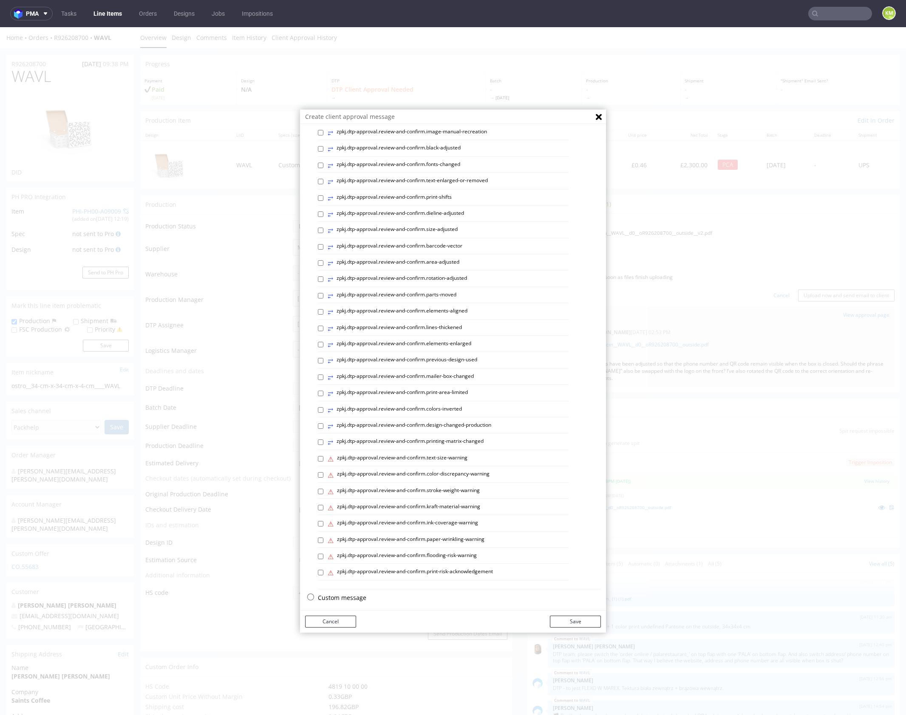
scroll to position [121, 0]
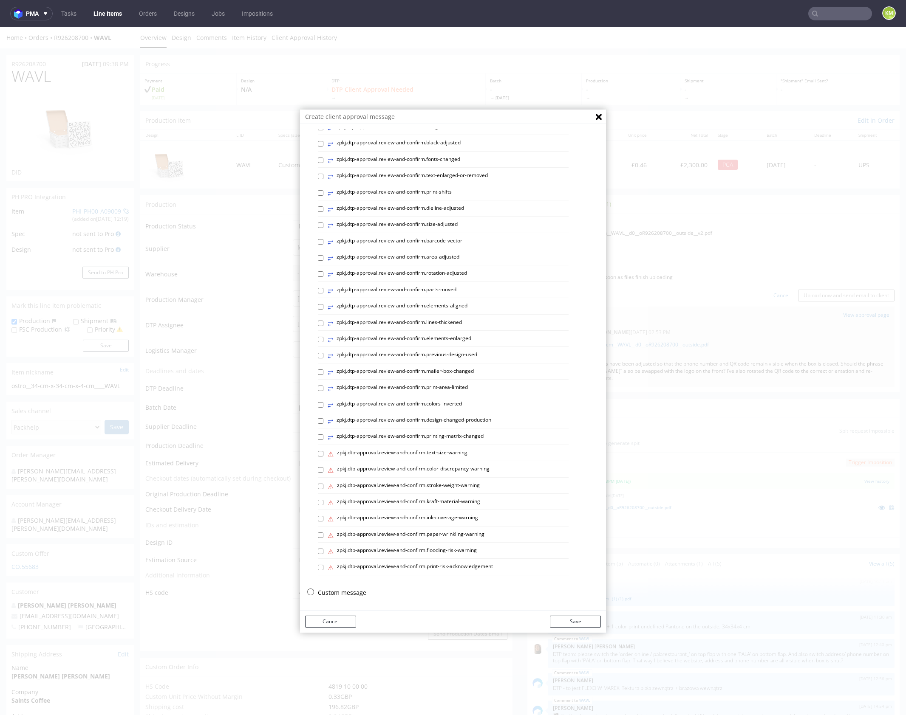
click at [344, 593] on p "Custom message" at bounding box center [459, 593] width 283 height 8
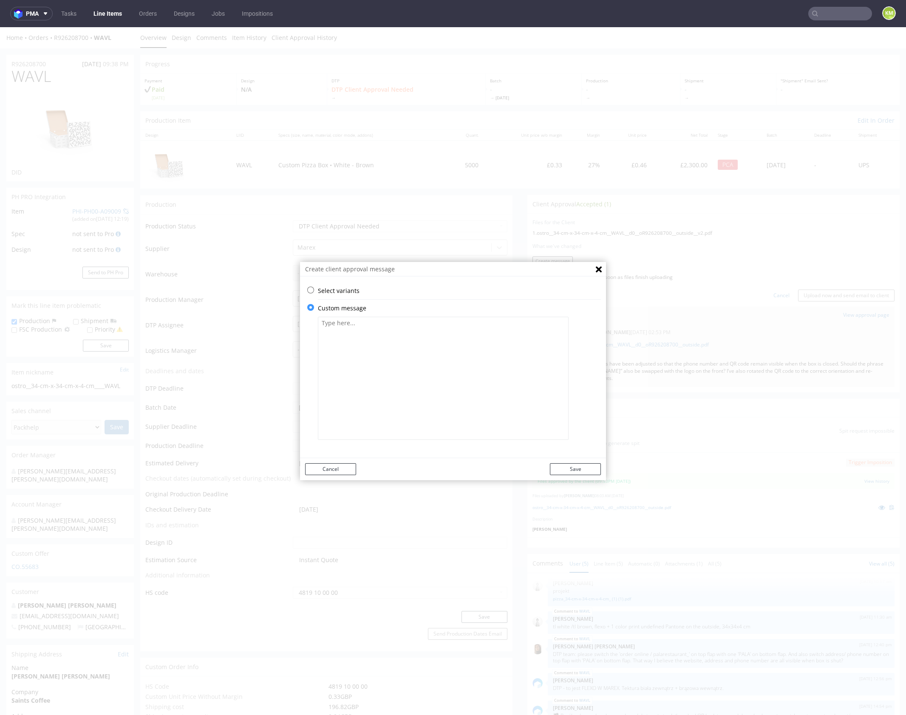
scroll to position [0, 0]
click at [391, 401] on textarea at bounding box center [443, 378] width 251 height 123
paste textarea "WAVL"
type textarea "W"
click at [425, 346] on textarea at bounding box center [443, 378] width 251 height 123
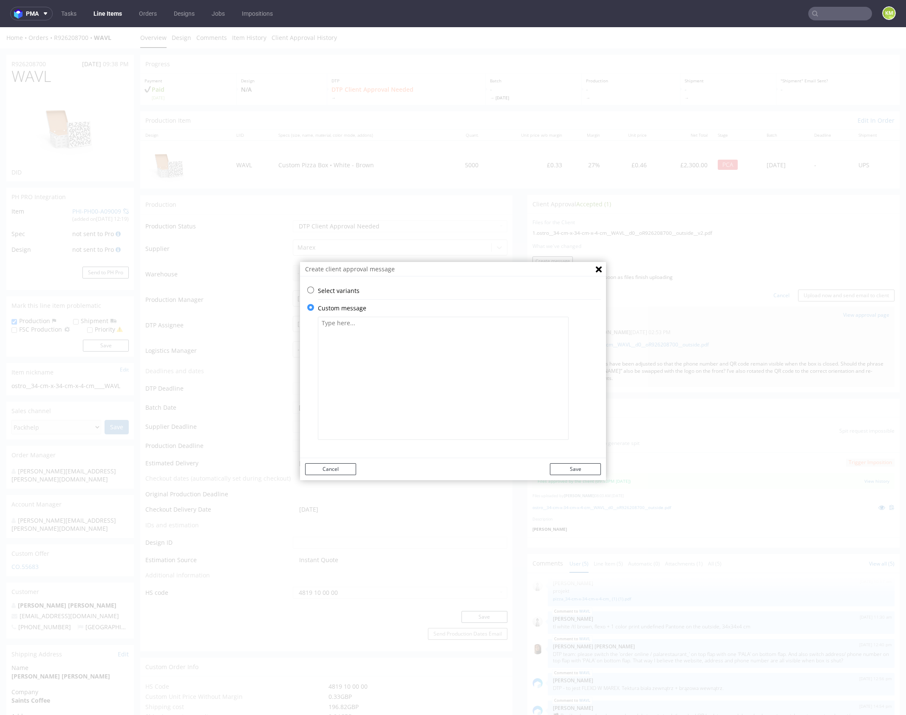
paste textarea "To make the QR code easier to read, I inverted its colours so that the code’s s…"
type textarea "To make the QR code easier to read, I inverted its colours so that the code’s s…"
click at [583, 474] on button "Save" at bounding box center [575, 469] width 51 height 12
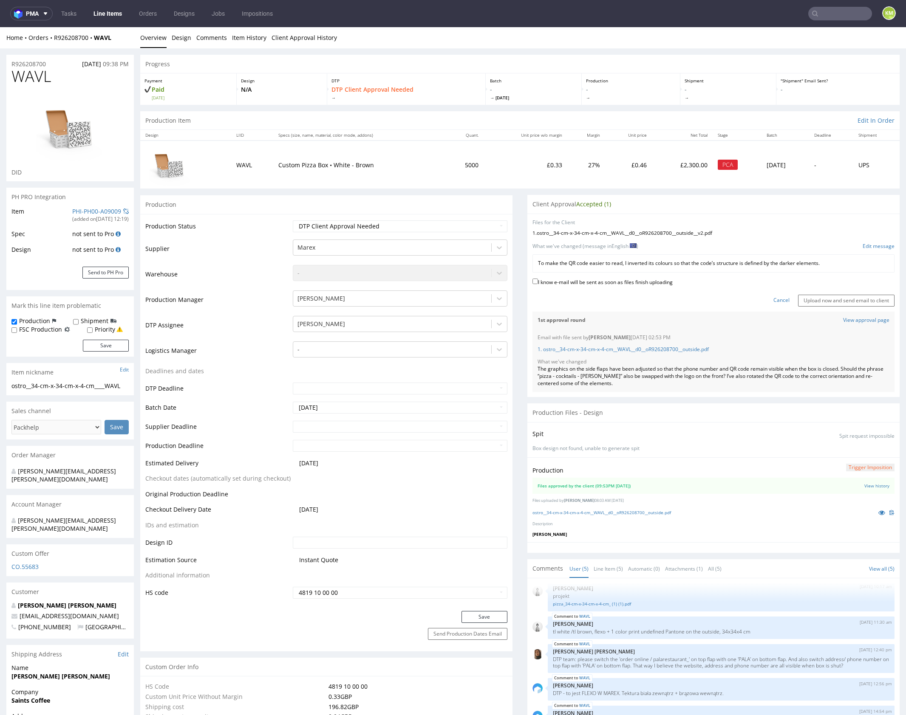
click at [616, 284] on label "I know e-mail will be sent as soon as files finish uploading" at bounding box center [602, 281] width 140 height 9
click at [538, 284] on input "I know e-mail will be sent as soon as files finish uploading" at bounding box center [535, 282] width 6 height 6
checkbox input "true"
click at [837, 299] on input "Upload now and send email to client" at bounding box center [846, 301] width 96 height 12
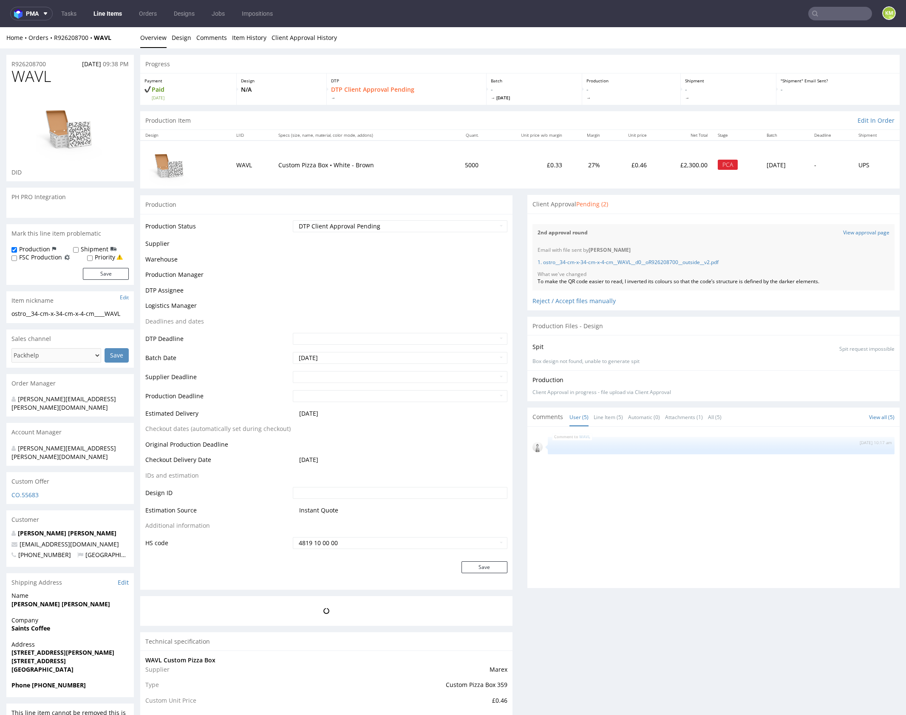
scroll to position [8, 0]
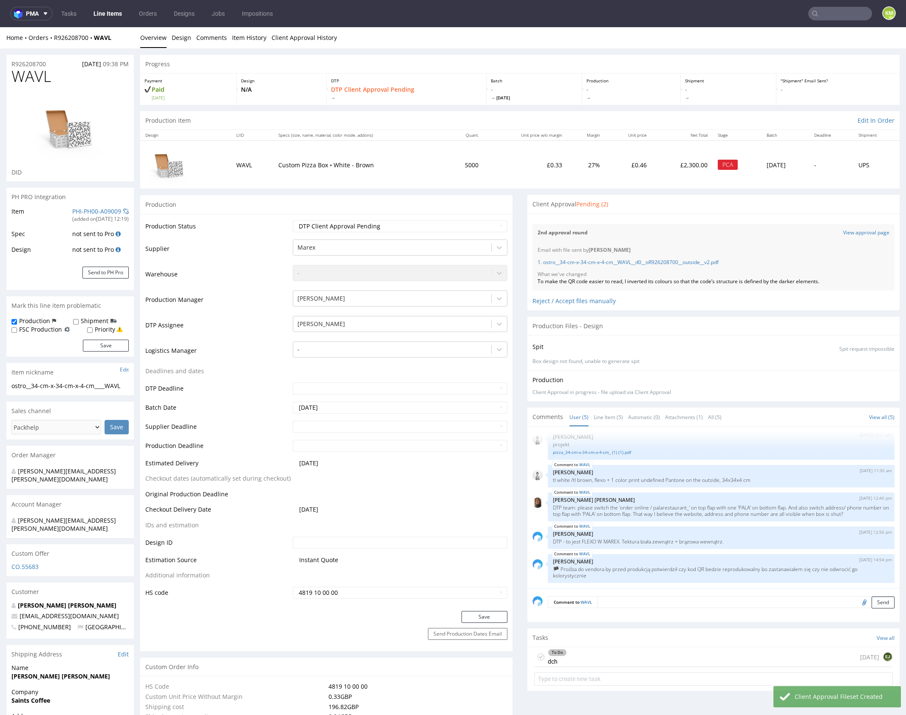
click at [672, 654] on div "To Do dch today EJ" at bounding box center [713, 657] width 358 height 20
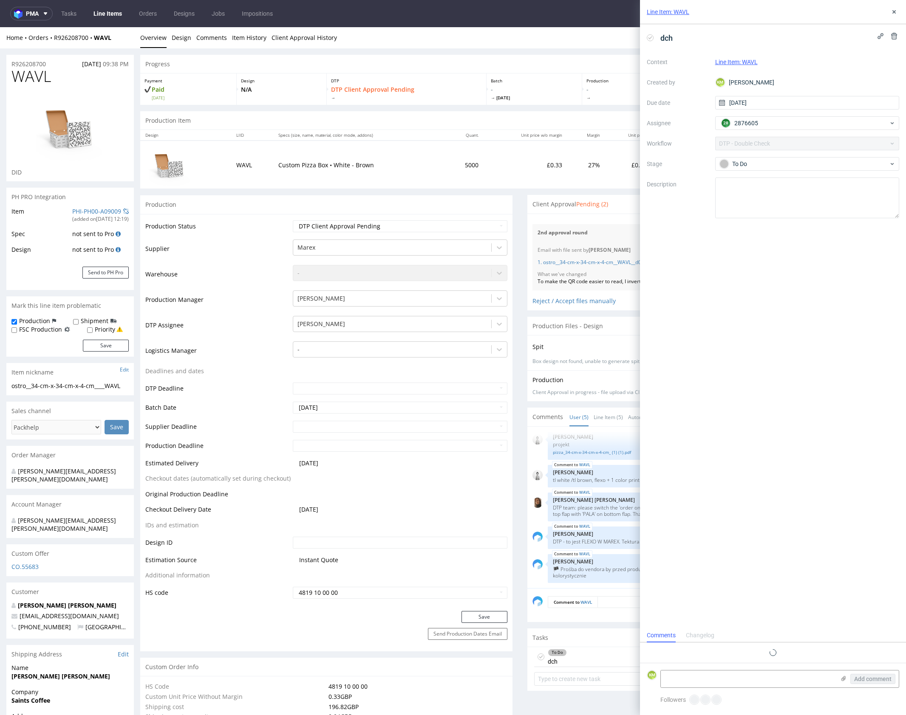
scroll to position [7, 0]
click at [896, 34] on use at bounding box center [894, 36] width 6 height 7
click at [892, 77] on span "Delete" at bounding box center [888, 77] width 18 height 6
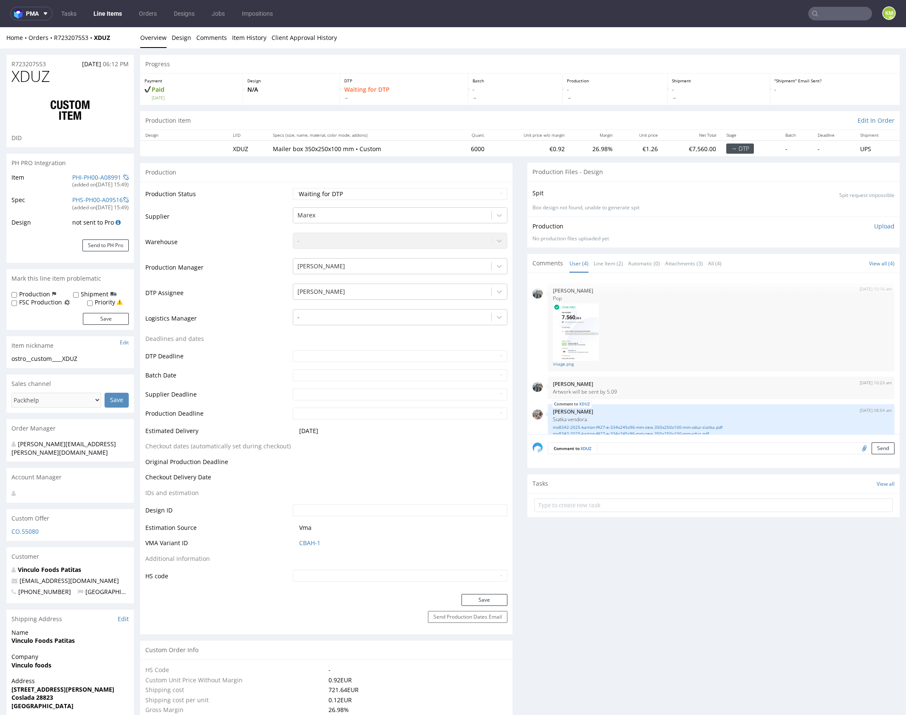
scroll to position [48, 0]
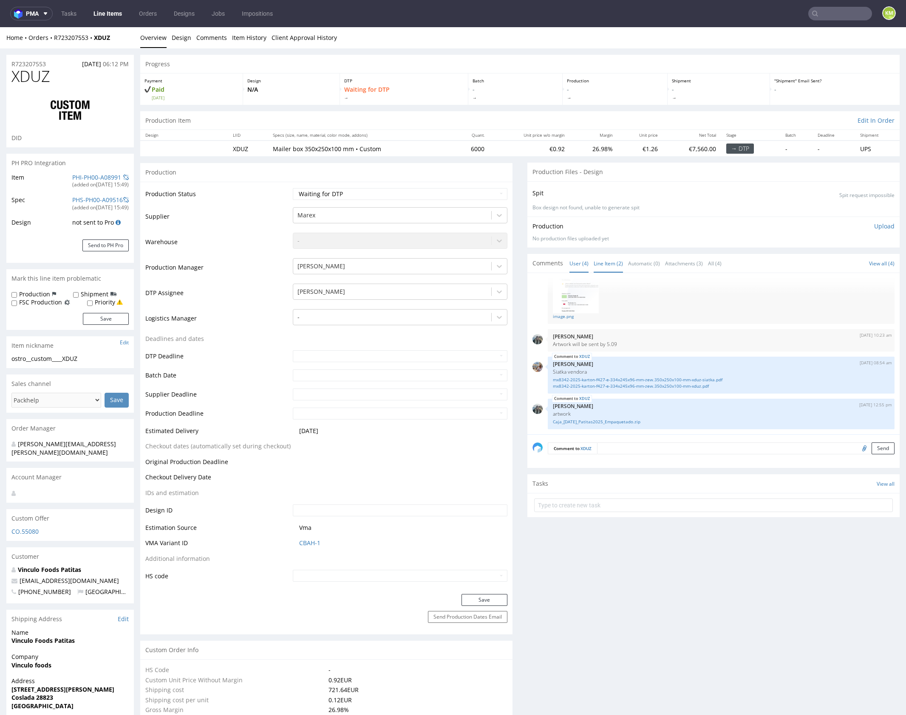
click at [615, 261] on link "Line Item (2)" at bounding box center [607, 263] width 29 height 18
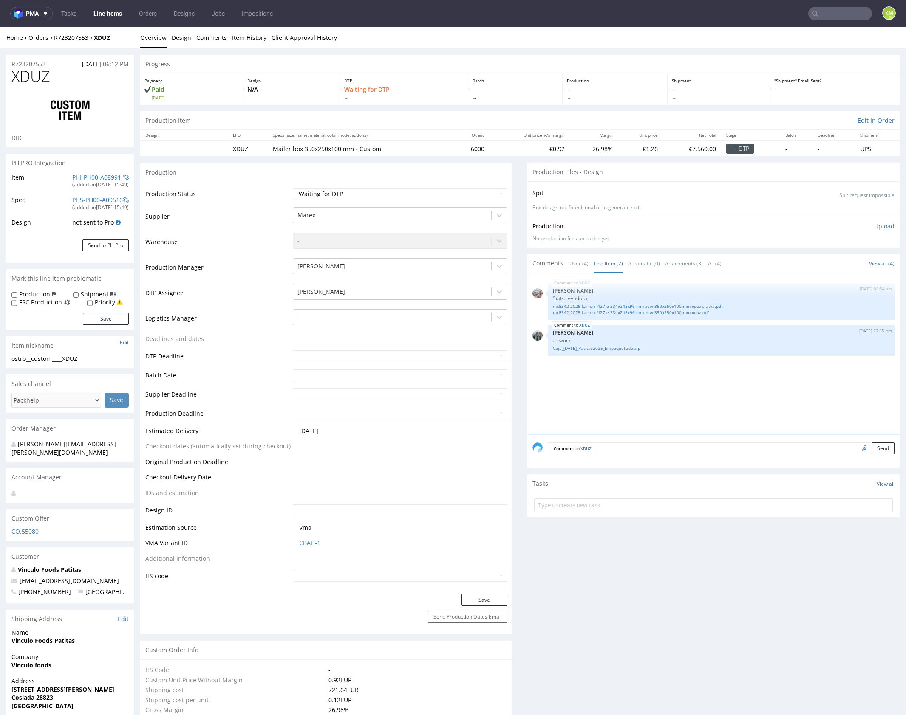
click at [671, 381] on div "XDUZ [DATE] 08:54 am [PERSON_NAME] [PERSON_NAME] mx8342-2025-karton-f427-e-334x…" at bounding box center [715, 356] width 367 height 156
drag, startPoint x: 671, startPoint y: 381, endPoint x: 662, endPoint y: 377, distance: 9.7
click at [668, 380] on div "XDUZ 29th Aug 25 | 08:54 am Michał Palasek Siatka vendora mx8342-2025-karton-f4…" at bounding box center [715, 356] width 367 height 156
click at [623, 348] on link "Caja_Navidad_Patitas2025_Empaquetado.zip" at bounding box center [721, 348] width 336 height 6
click at [646, 305] on link "mx8342-2025-karton-f427-e-334x245x96-mm-zew.350x250x100-mm-xduz-siatka.pdf" at bounding box center [721, 306] width 336 height 6
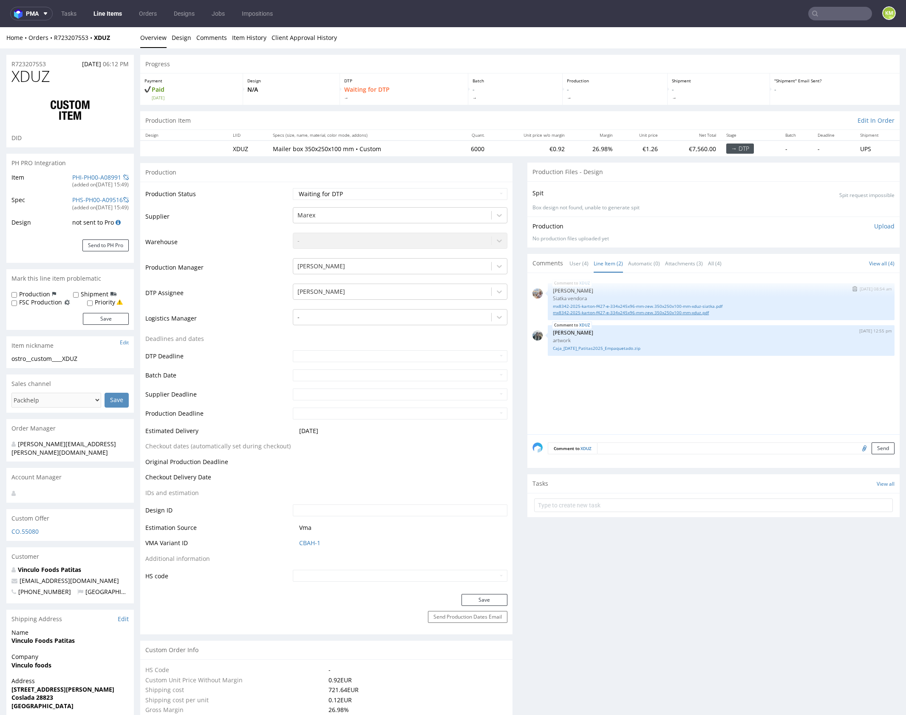
click at [649, 311] on link "mx8342-2025-karton-f427-e-334x245x96-mm-zew.350x250x100-mm-xduz.pdf" at bounding box center [721, 313] width 336 height 6
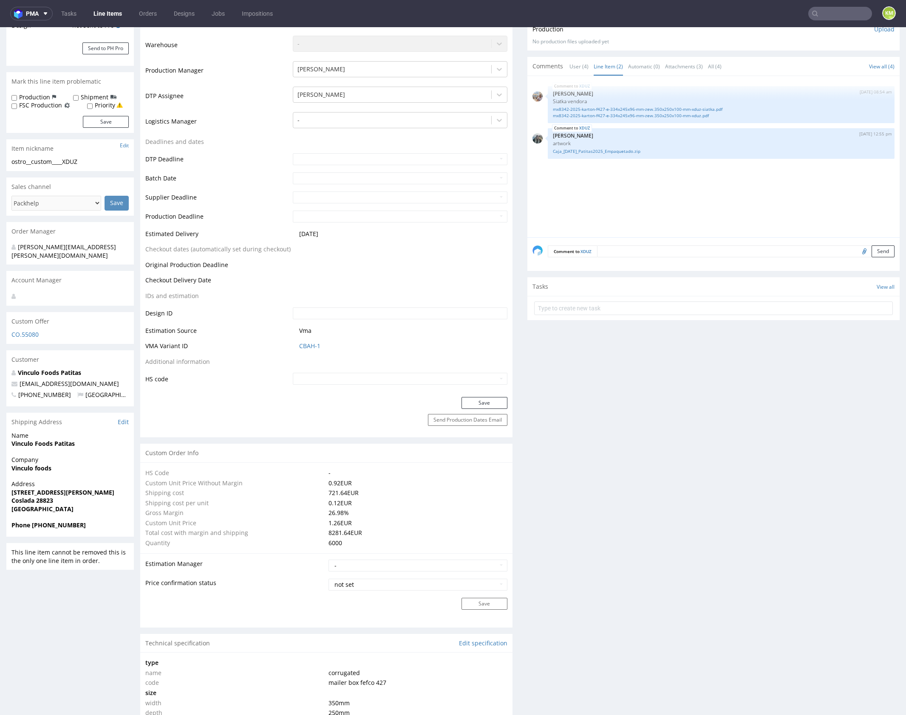
scroll to position [0, 0]
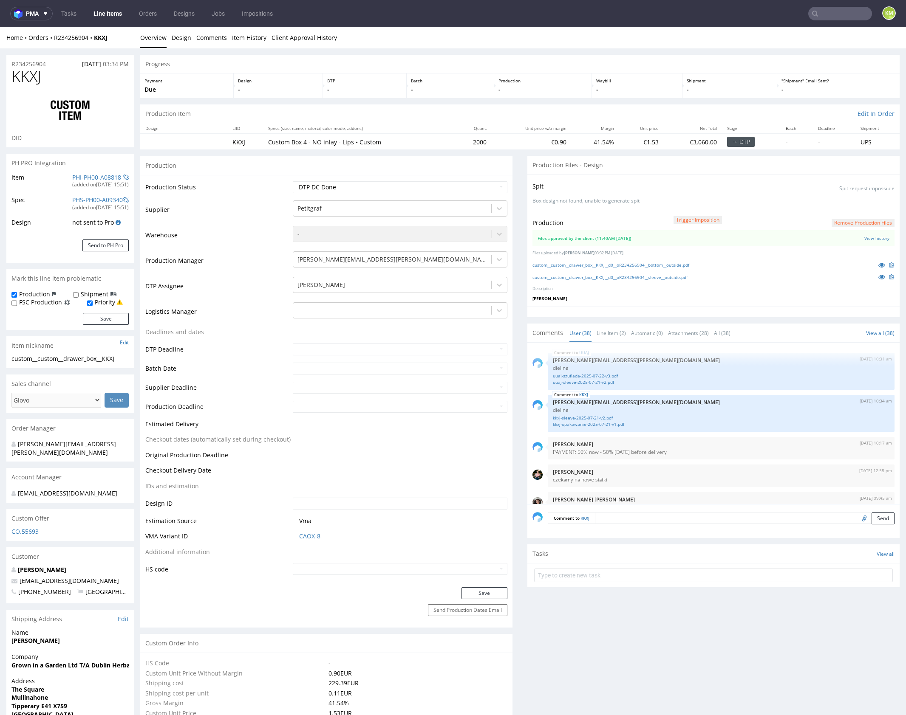
scroll to position [1365, 0]
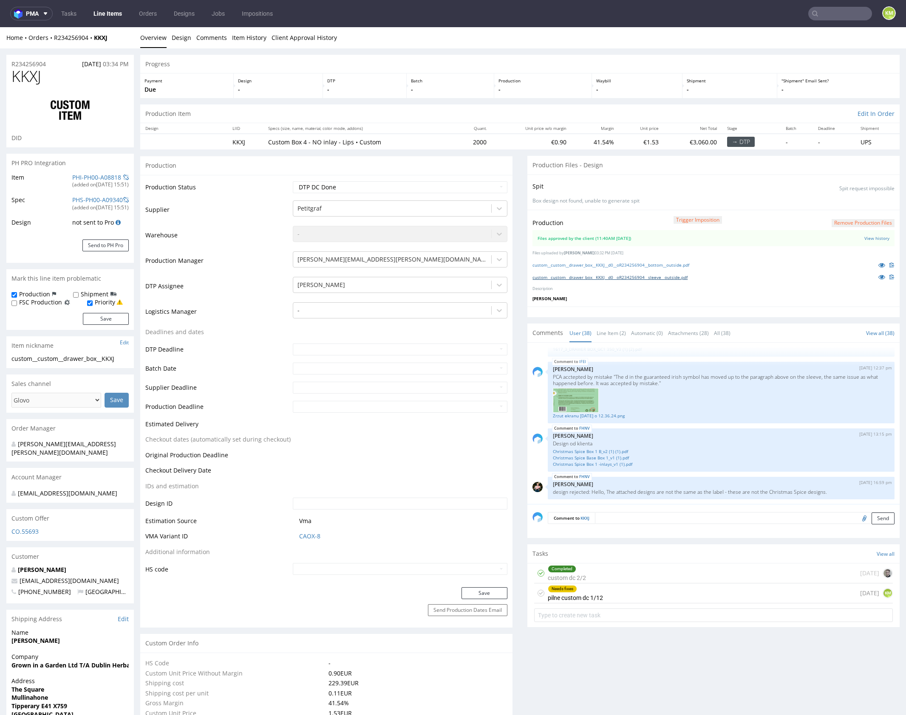
click at [687, 276] on link "custom__custom__drawer_box__KKXJ__d0__oR234256904__sleeve__outside.pdf" at bounding box center [609, 277] width 155 height 6
